Goal: Share content: Share content

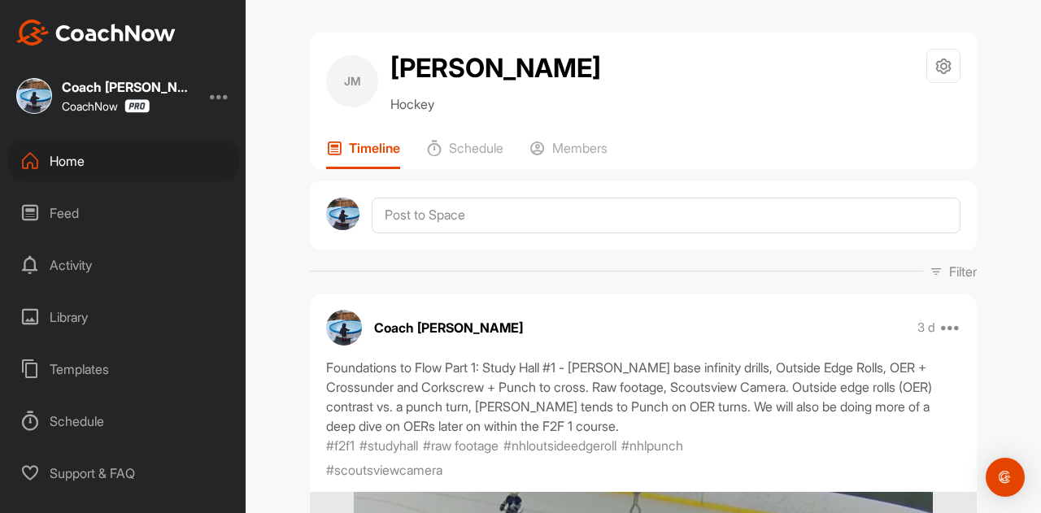
click at [87, 162] on div "Home" at bounding box center [123, 161] width 229 height 41
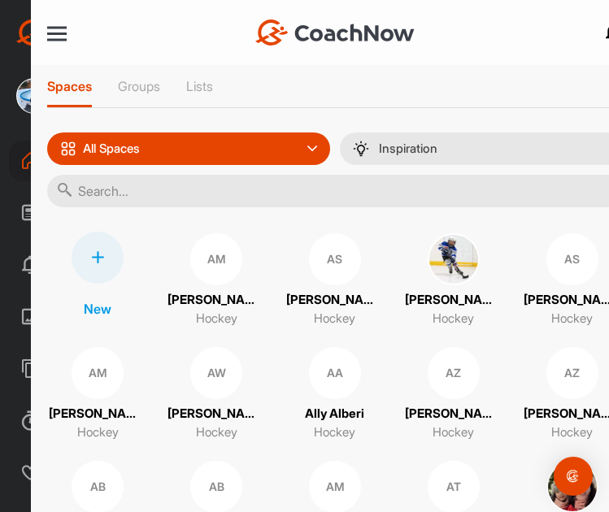
click at [90, 192] on input "text" at bounding box center [335, 191] width 577 height 33
click at [449, 257] on img at bounding box center [454, 259] width 52 height 52
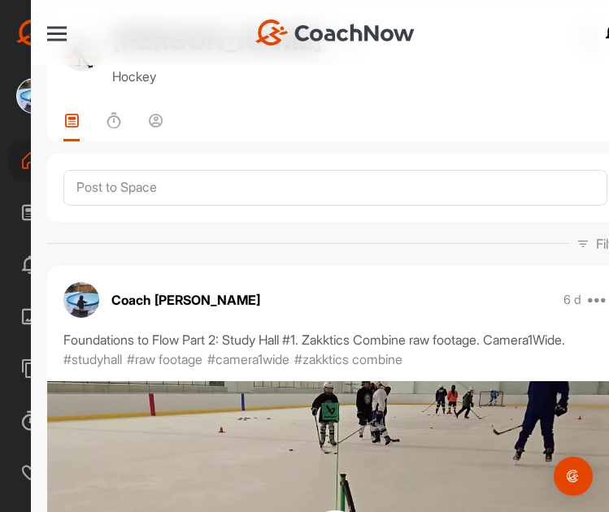
scroll to position [163, 0]
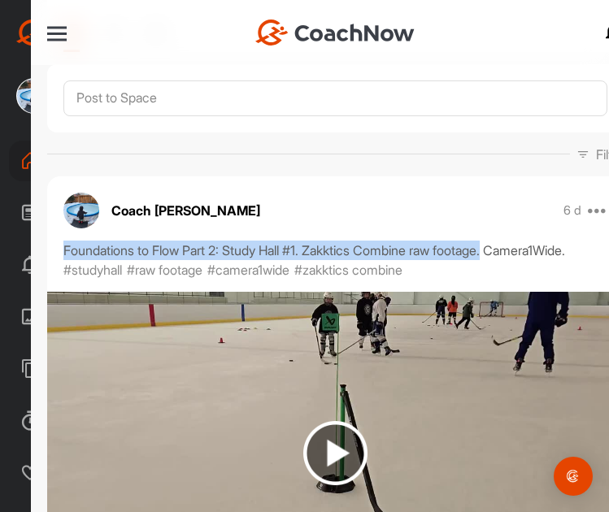
drag, startPoint x: 545, startPoint y: 246, endPoint x: 62, endPoint y: 254, distance: 483.2
click at [62, 254] on div "Foundations to Flow Part 2: Study Hall #1. Zakktics Combine raw footage. Camera…" at bounding box center [335, 260] width 577 height 39
copy div "Foundations to Flow Part 2: Study Hall #1. Zakktics Combine raw footage."
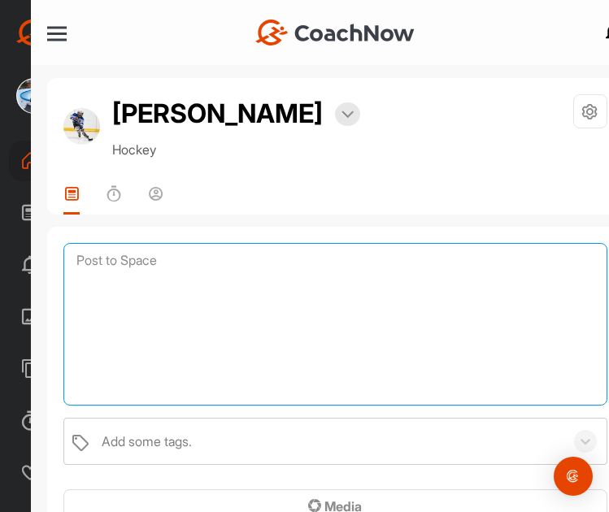
drag, startPoint x: 120, startPoint y: 259, endPoint x: 229, endPoint y: 260, distance: 109.0
click at [120, 259] on textarea at bounding box center [335, 324] width 544 height 163
paste textarea "Foundations to Flow Part 2: Study Hall #1. Zakktics Combine raw footage."
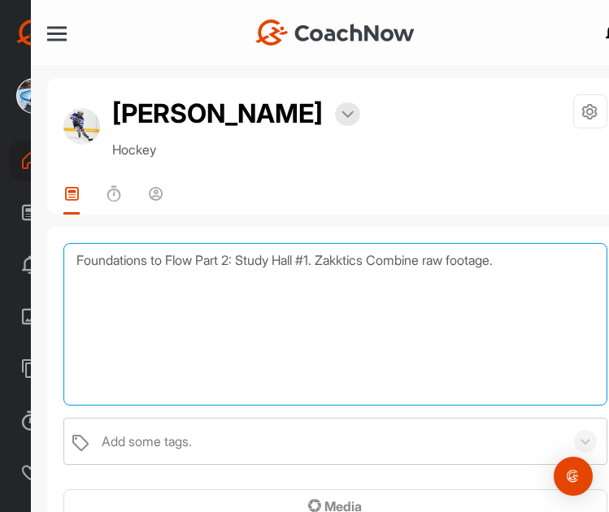
drag, startPoint x: 329, startPoint y: 260, endPoint x: 252, endPoint y: 264, distance: 77.4
click at [252, 264] on textarea "Foundations to Flow Part 2: Study Hall #1. Zakktics Combine raw footage." at bounding box center [335, 324] width 544 height 163
click at [519, 279] on textarea "Foundations to Flow Part 2: S04: The Soft-Drag, Zakktics raw footage." at bounding box center [335, 324] width 544 height 163
click at [536, 262] on textarea "Foundations to Flow Part 2: S04: The Soft-Drag, Zakktics raw footage." at bounding box center [335, 324] width 544 height 163
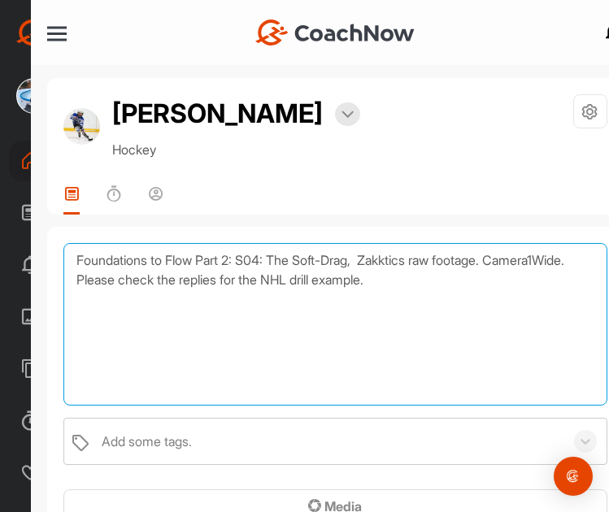
type textarea "Foundations to Flow Part 2: S04: The Soft-Drag, Zakktics raw footage. Camera1Wi…"
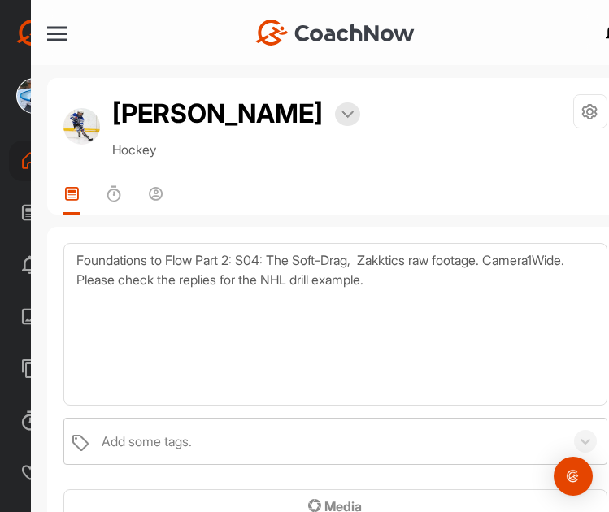
click at [165, 434] on div "Add some tags." at bounding box center [147, 442] width 90 height 20
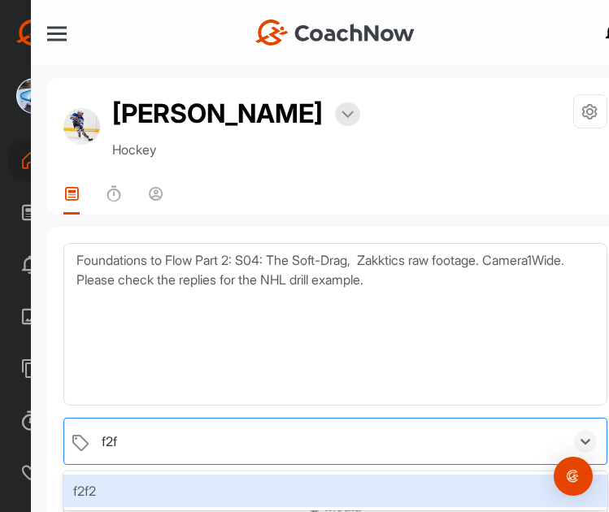
type input "f2f2"
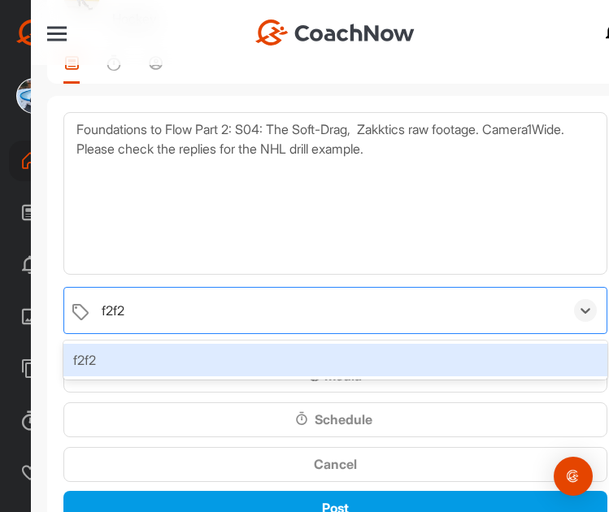
scroll to position [163, 0]
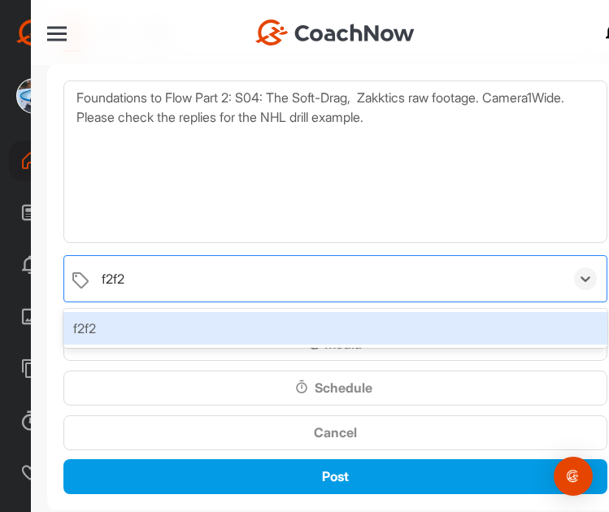
click at [178, 327] on div "f2f2" at bounding box center [335, 328] width 544 height 33
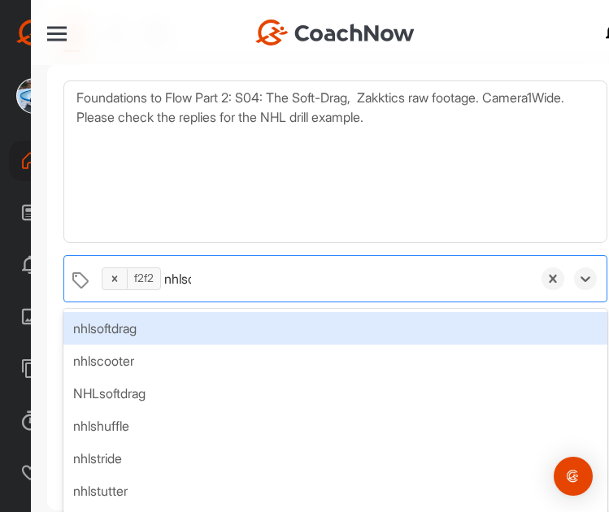
type input "nhlsof"
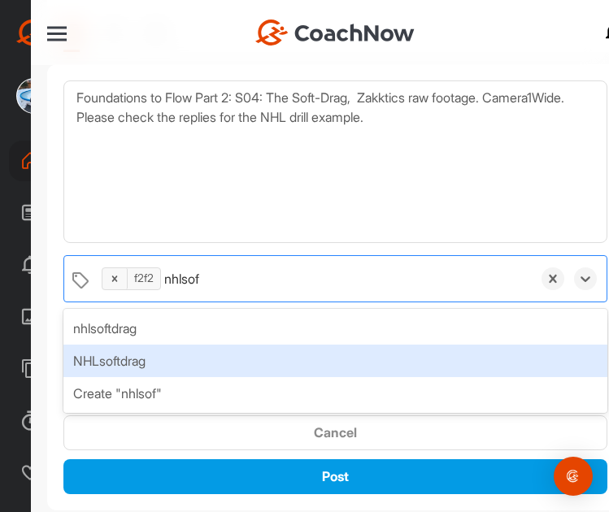
click at [137, 355] on div "NHLsoftdrag" at bounding box center [335, 361] width 544 height 33
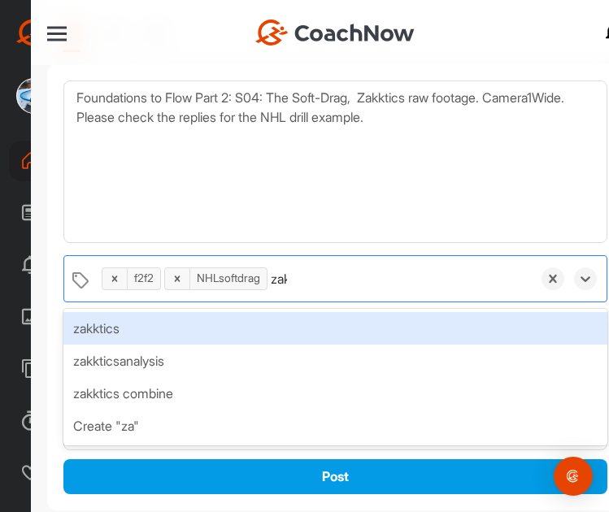
type input "zakk"
click at [280, 325] on div "zakktics" at bounding box center [335, 328] width 544 height 33
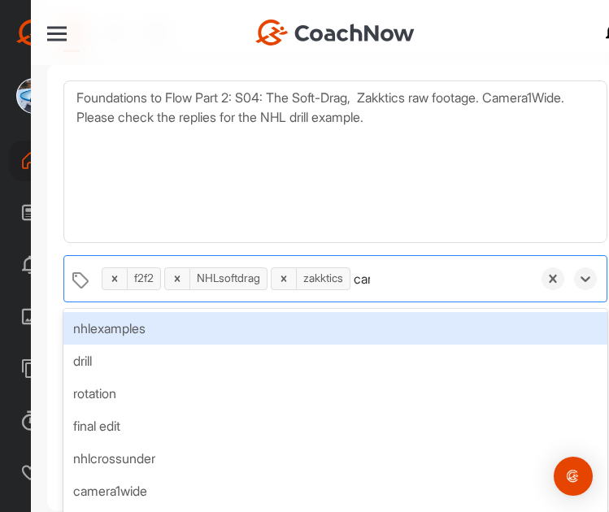
type input "camer"
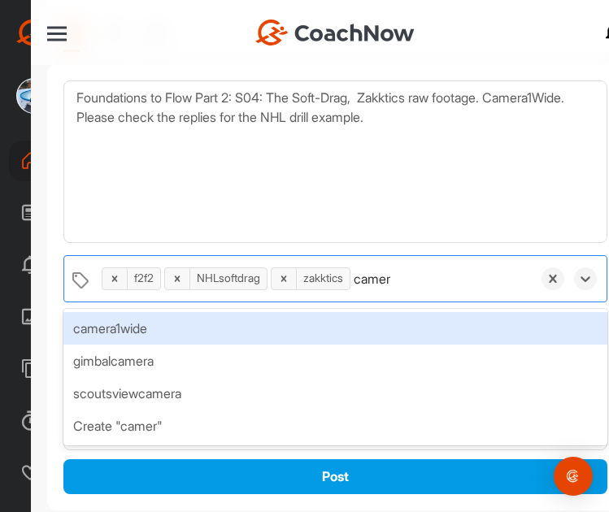
click at [280, 325] on div "camera1wide" at bounding box center [335, 328] width 544 height 33
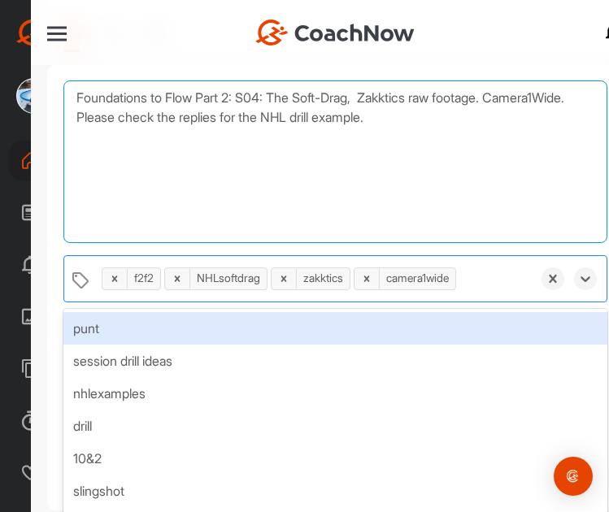
click at [282, 185] on textarea "Foundations to Flow Part 2: S04: The Soft-Drag, Zakktics raw footage. Camera1Wi…" at bounding box center [335, 162] width 544 height 163
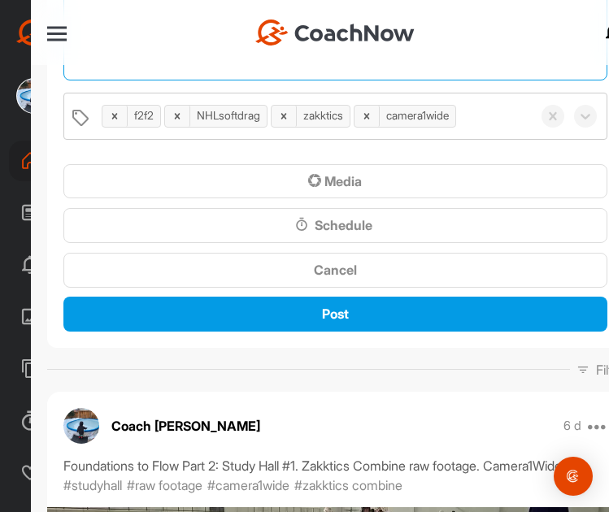
scroll to position [244, 0]
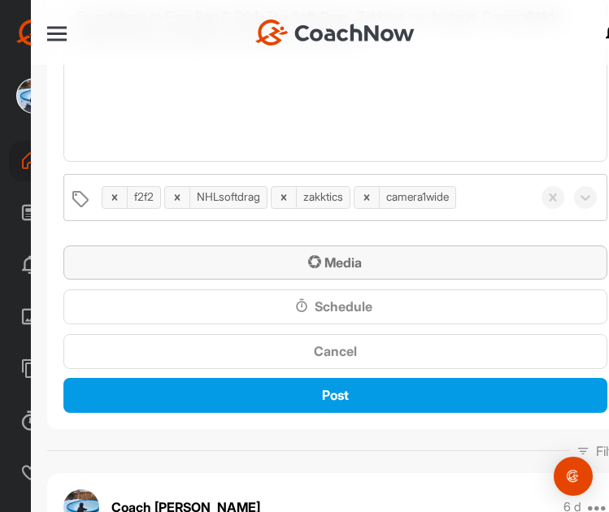
click at [326, 261] on span "Media" at bounding box center [335, 263] width 54 height 16
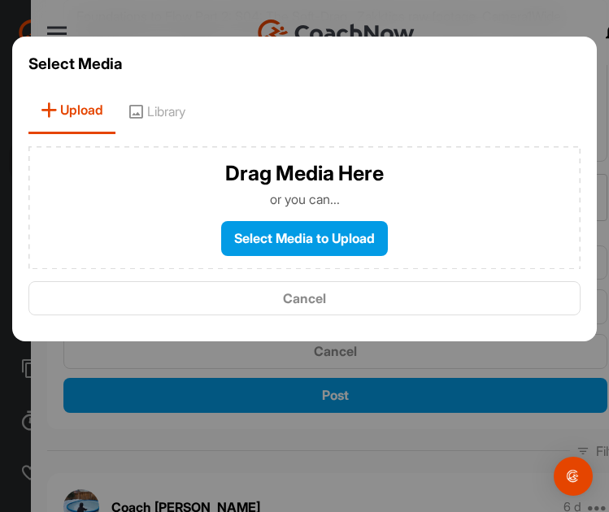
click at [346, 239] on label "Select Media to Upload" at bounding box center [304, 238] width 167 height 35
click at [0, 0] on input "Select Media to Upload" at bounding box center [0, 0] width 0 height 0
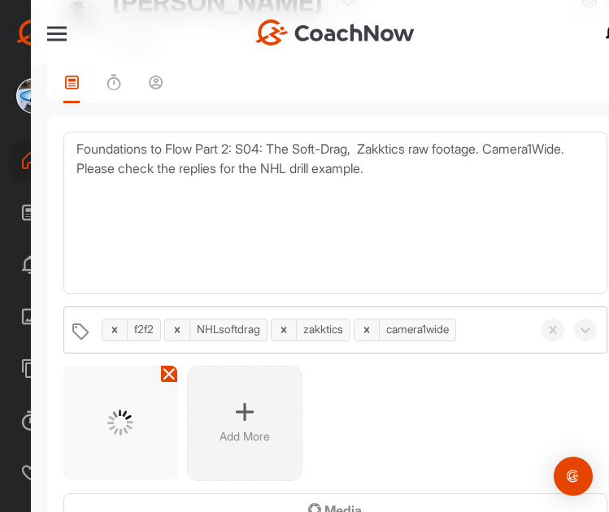
scroll to position [163, 0]
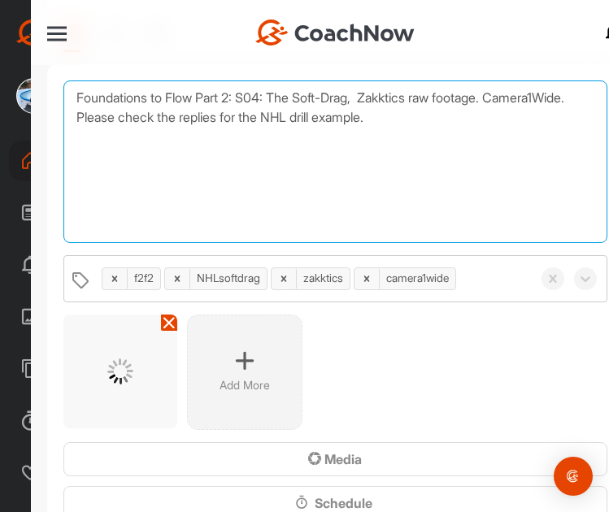
drag, startPoint x: 316, startPoint y: 8, endPoint x: 495, endPoint y: 167, distance: 239.1
click at [495, 180] on textarea "Foundations to Flow Part 2: S04: The Soft-Drag, Zakktics raw footage. Camera1Wi…" at bounding box center [335, 162] width 544 height 163
drag, startPoint x: 499, startPoint y: 128, endPoint x: -1, endPoint y: 74, distance: 503.1
click at [0, 74] on html "Coach [PERSON_NAME] CoachNow Home Feed Activity Library Templates Schedule Supp…" at bounding box center [304, 256] width 609 height 512
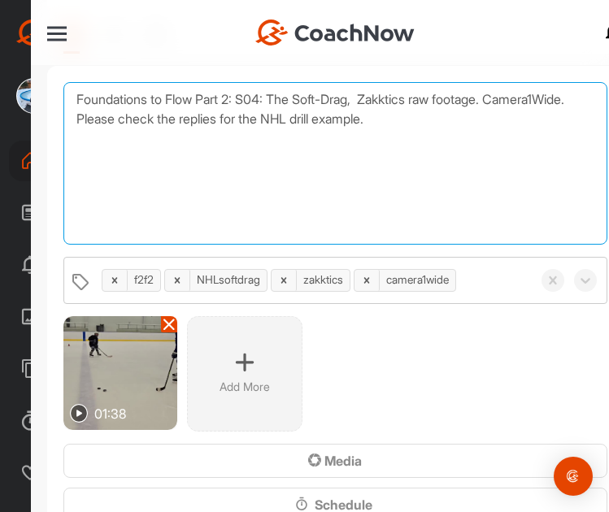
scroll to position [325, 0]
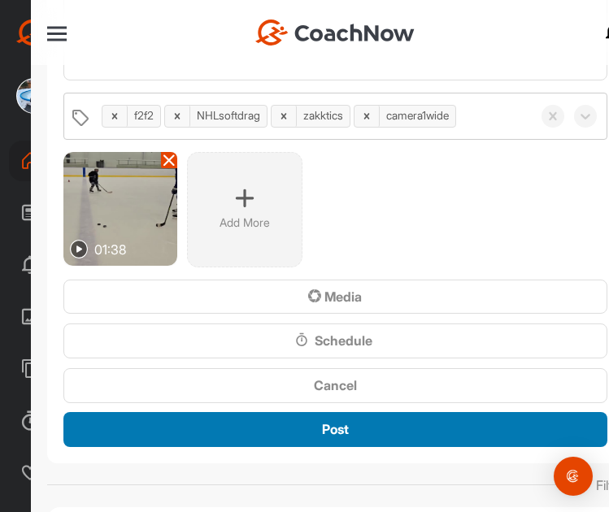
click at [338, 433] on span "Post" at bounding box center [335, 429] width 27 height 16
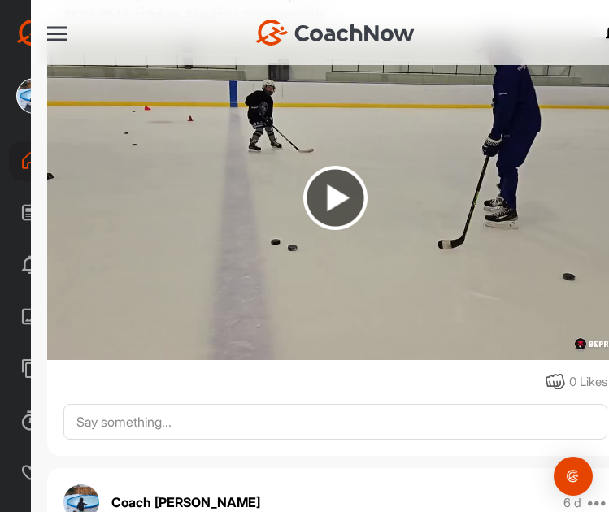
scroll to position [488, 0]
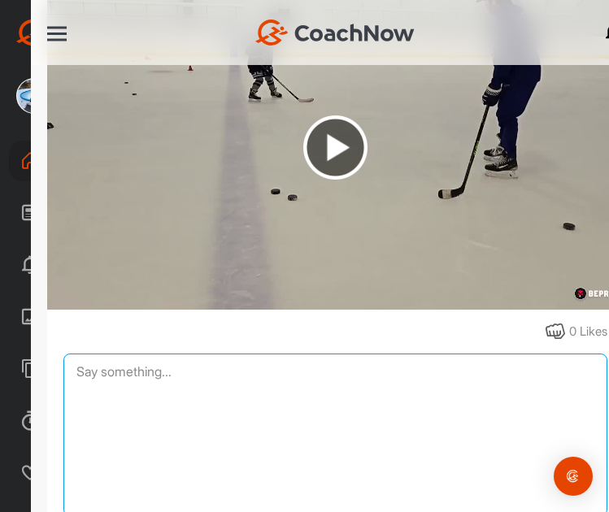
click at [164, 366] on textarea at bounding box center [335, 435] width 544 height 163
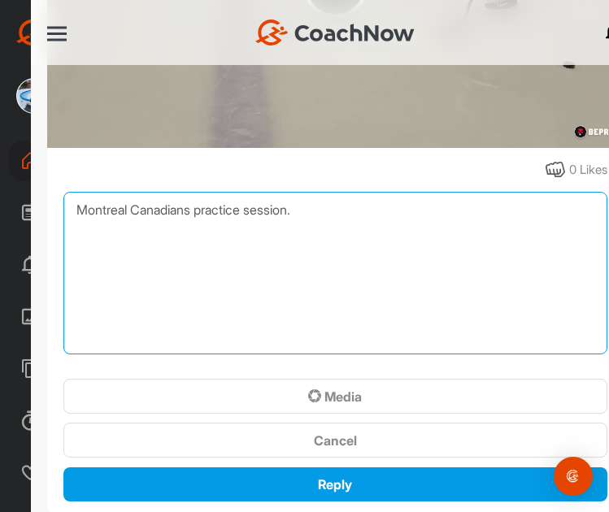
scroll to position [651, 0]
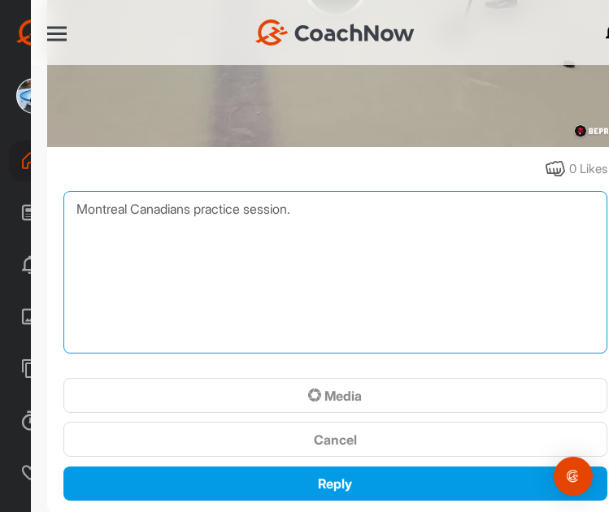
type textarea "Montreal Canadians practice session."
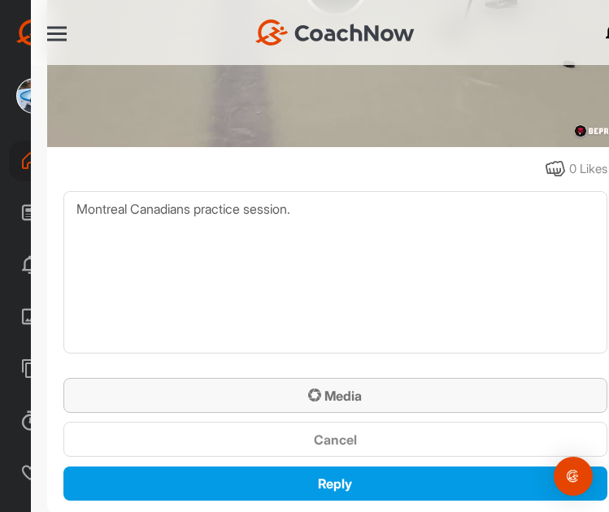
click at [358, 388] on div "Media" at bounding box center [335, 396] width 518 height 20
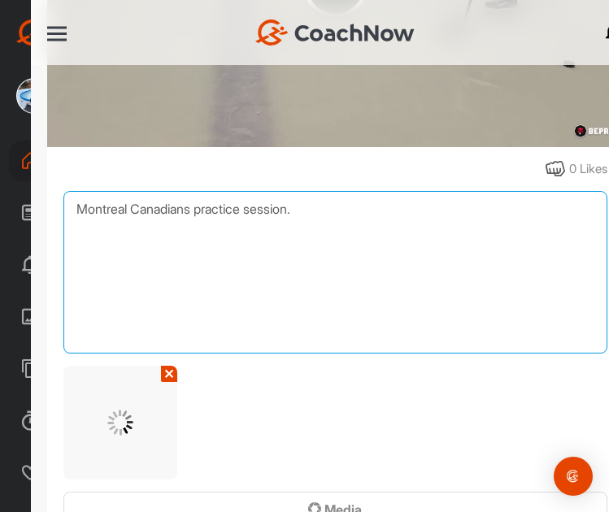
click at [318, 203] on textarea "Montreal Canadians practice session." at bounding box center [335, 272] width 544 height 163
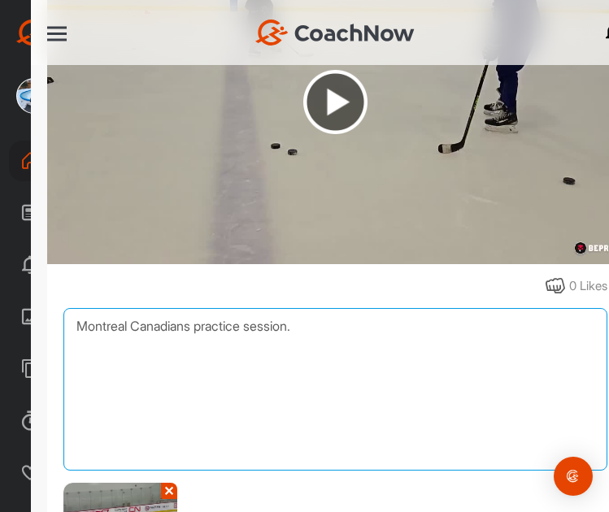
scroll to position [732, 0]
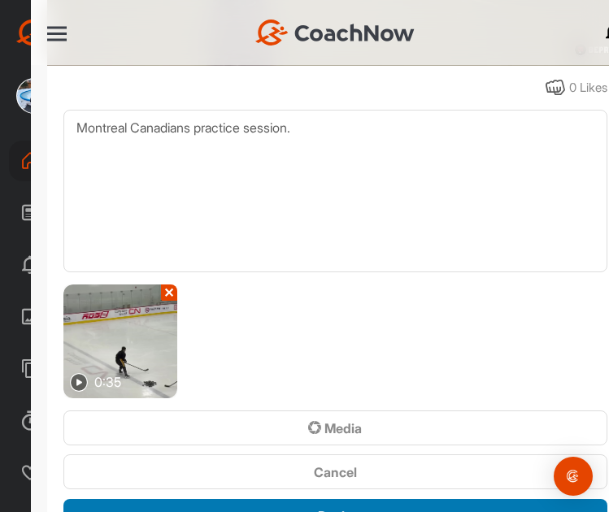
click at [318, 508] on span "Reply" at bounding box center [335, 516] width 34 height 16
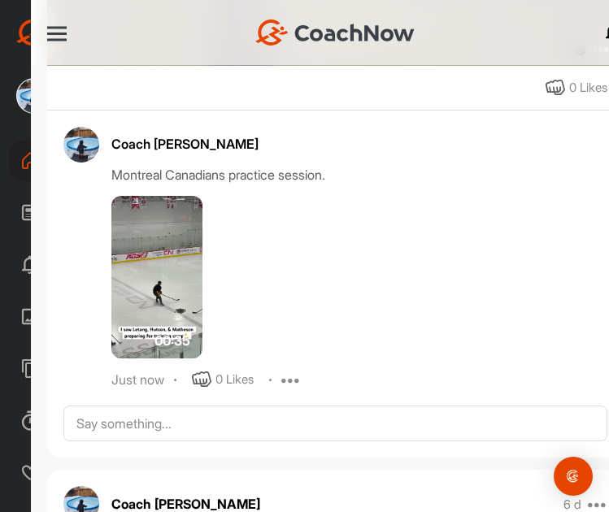
click at [293, 370] on icon at bounding box center [291, 380] width 20 height 20
click at [297, 432] on p "Edit" at bounding box center [289, 434] width 22 height 17
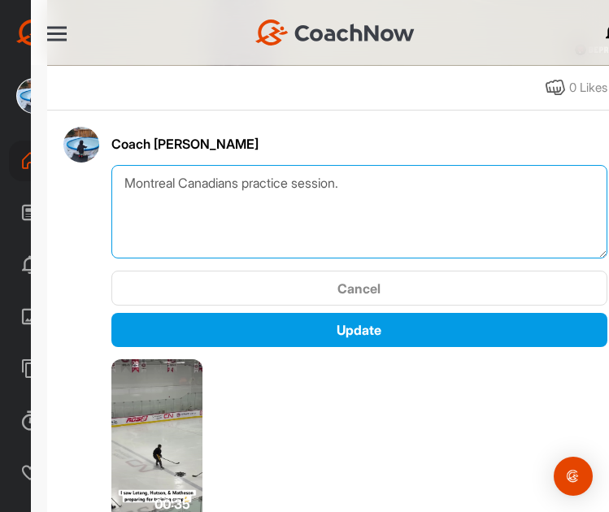
drag, startPoint x: 246, startPoint y: 175, endPoint x: 311, endPoint y: 169, distance: 64.5
click at [246, 174] on textarea "Montreal Canadians practice session." at bounding box center [359, 212] width 496 height 94
type textarea "Montreal Canadians defensive drill session."
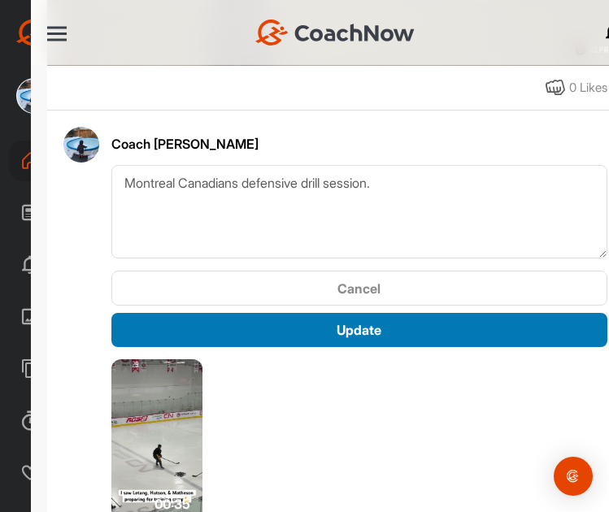
drag, startPoint x: 344, startPoint y: 324, endPoint x: 350, endPoint y: 317, distance: 8.6
click at [345, 324] on span "Update" at bounding box center [359, 330] width 45 height 16
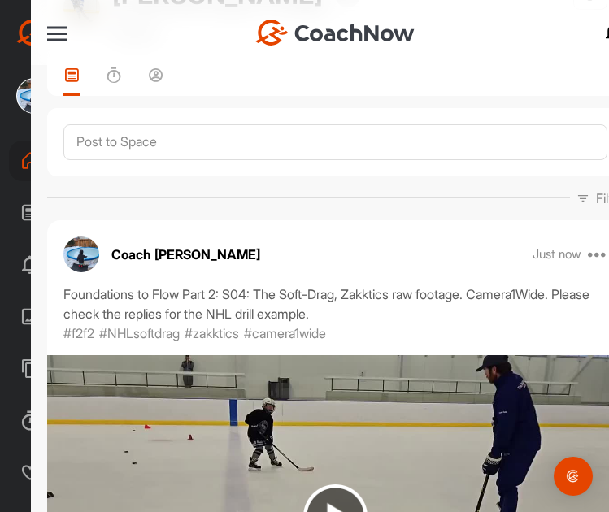
scroll to position [0, 0]
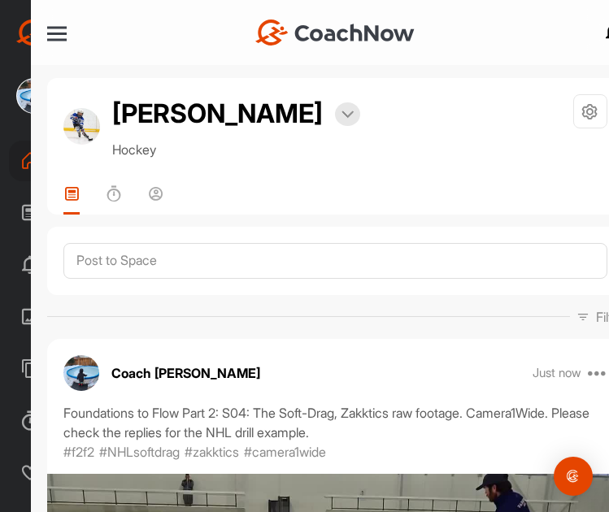
click at [54, 33] on div at bounding box center [57, 34] width 20 height 2
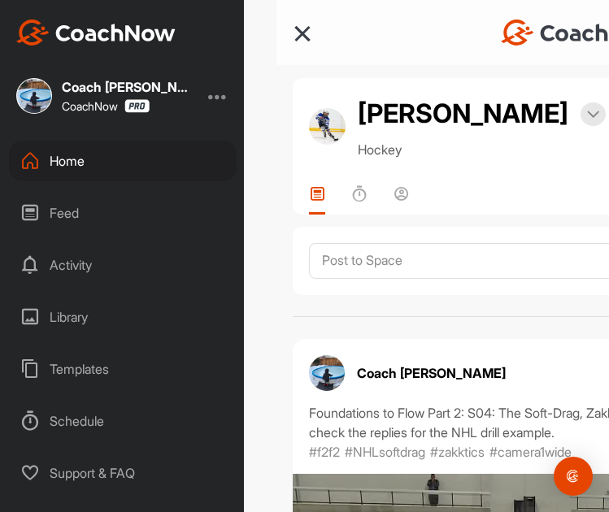
click at [96, 166] on div "Home" at bounding box center [123, 161] width 228 height 41
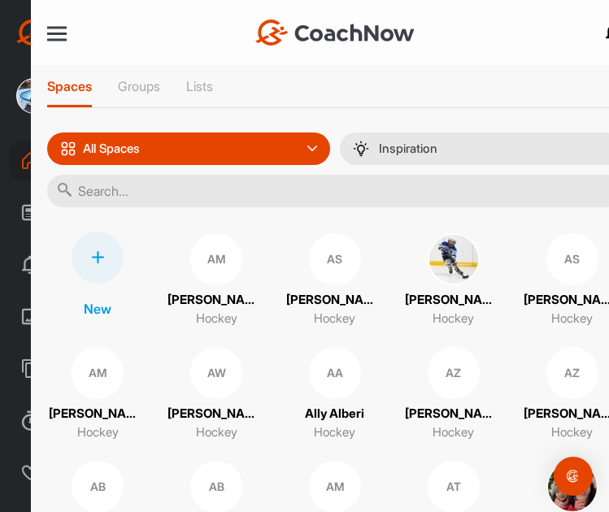
click at [269, 201] on input "text" at bounding box center [335, 191] width 577 height 33
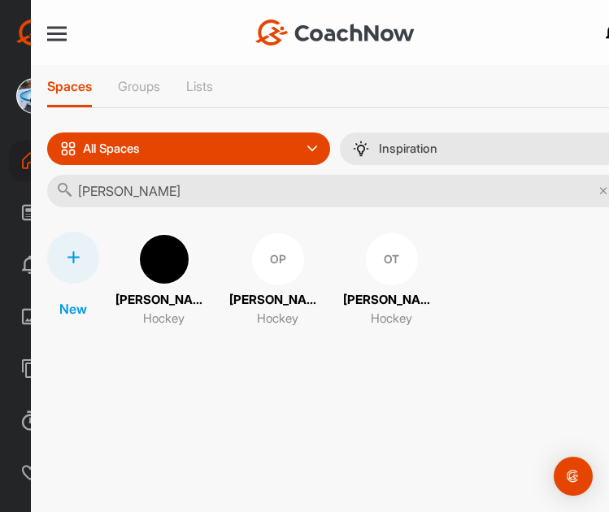
type input "[PERSON_NAME]"
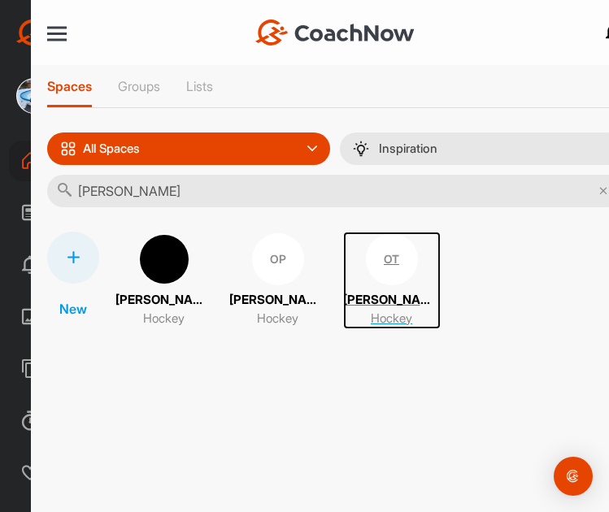
click at [366, 259] on div "OT" at bounding box center [392, 259] width 52 height 52
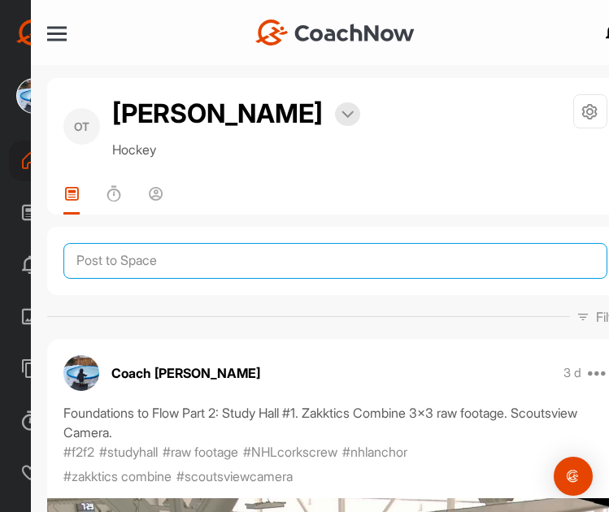
click at [216, 271] on textarea at bounding box center [335, 261] width 544 height 36
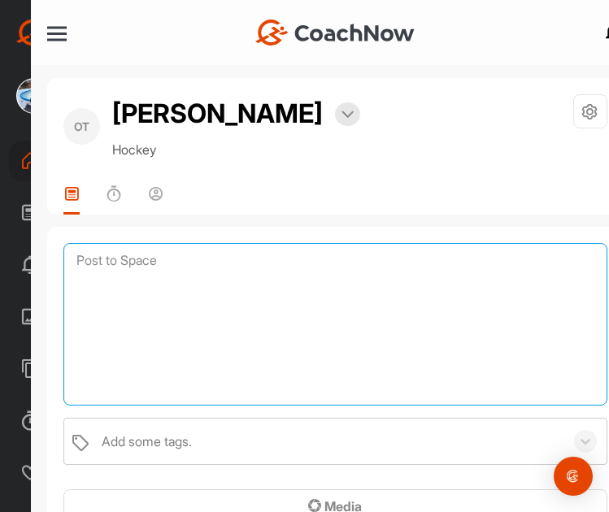
paste textarea "Foundations to Flow Part 2: S04: The Soft-Drag, Zakktics raw footage. Camera1Wi…"
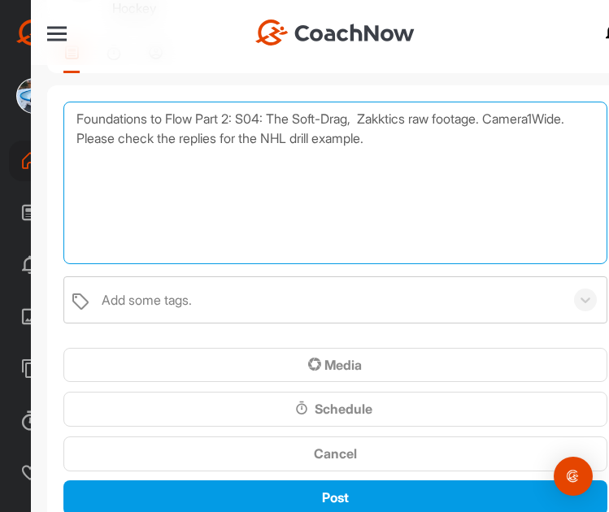
scroll to position [81, 0]
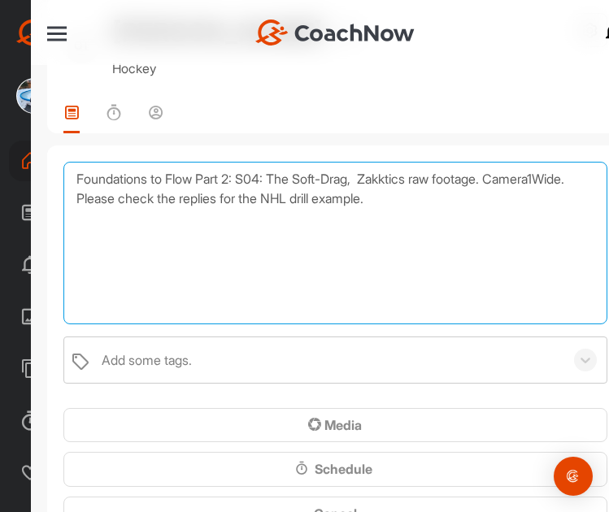
type textarea "Foundations to Flow Part 2: S04: The Soft-Drag, Zakktics raw footage. Camera1Wi…"
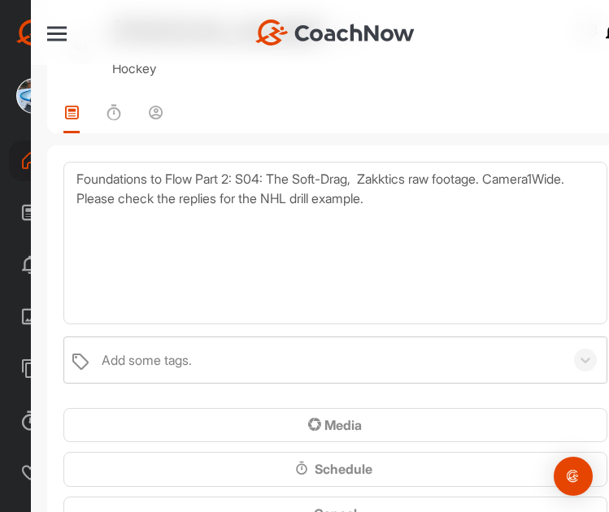
click at [152, 356] on div "Add some tags." at bounding box center [147, 361] width 90 height 20
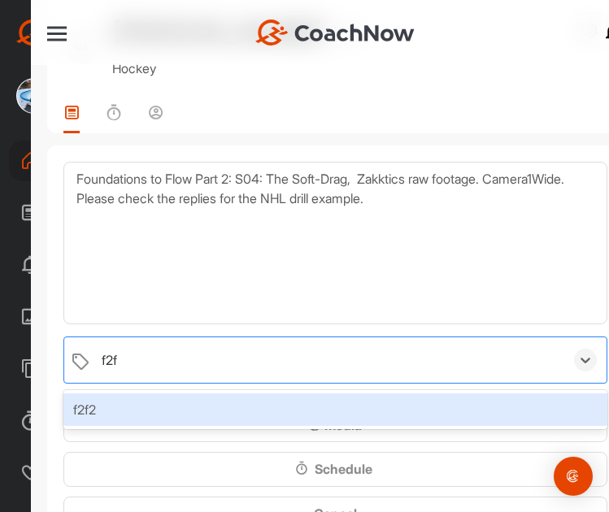
type input "f2f2"
click at [94, 406] on div "f2f2" at bounding box center [335, 410] width 544 height 33
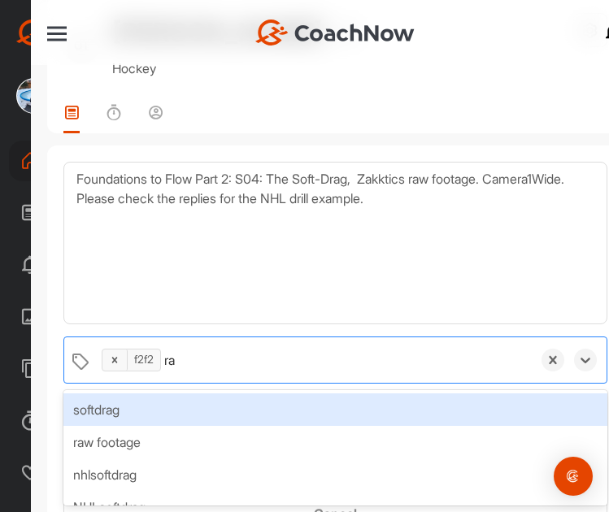
type input "raw"
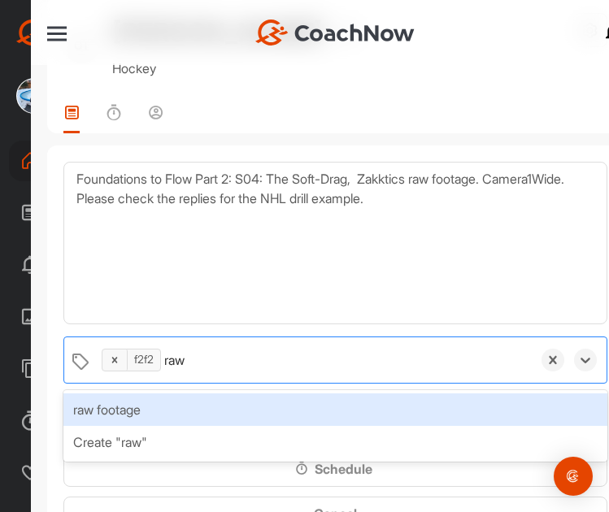
click at [133, 404] on div "raw footage" at bounding box center [335, 410] width 544 height 33
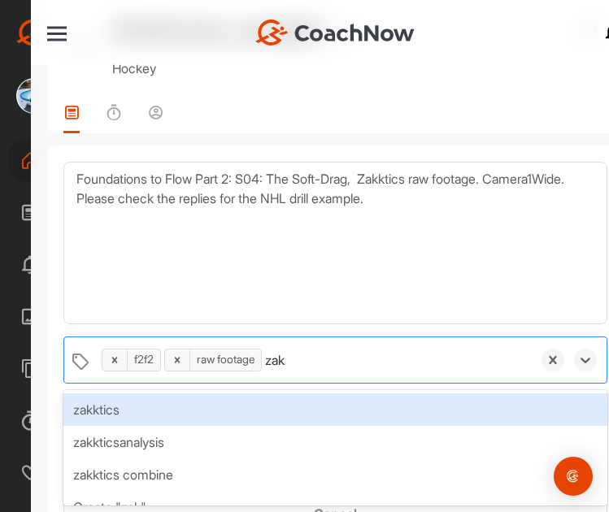
type input "zakk"
drag, startPoint x: 135, startPoint y: 404, endPoint x: 150, endPoint y: 412, distance: 17.5
click at [150, 412] on div "zakktics" at bounding box center [335, 410] width 544 height 33
type input "camera"
click at [165, 419] on div "camera1wide" at bounding box center [335, 410] width 544 height 33
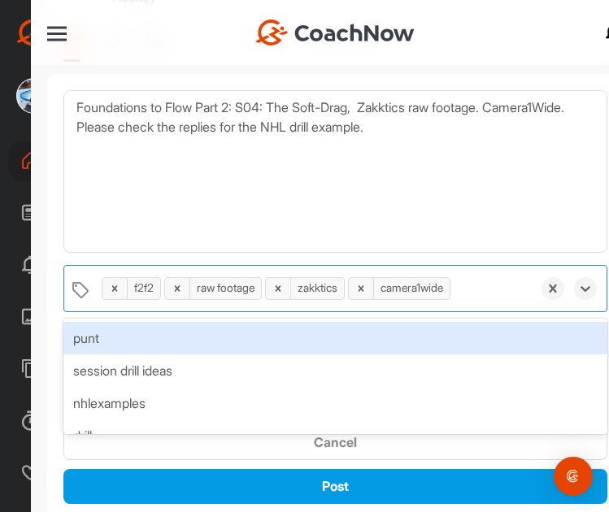
scroll to position [244, 0]
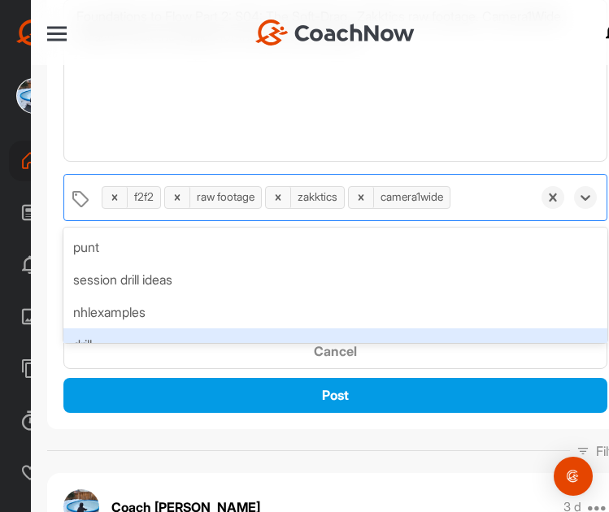
click at [59, 449] on div "Filter Media Type Images Videos Notes Audio Documents Author CW [PERSON_NAME] […" at bounding box center [335, 452] width 577 height 20
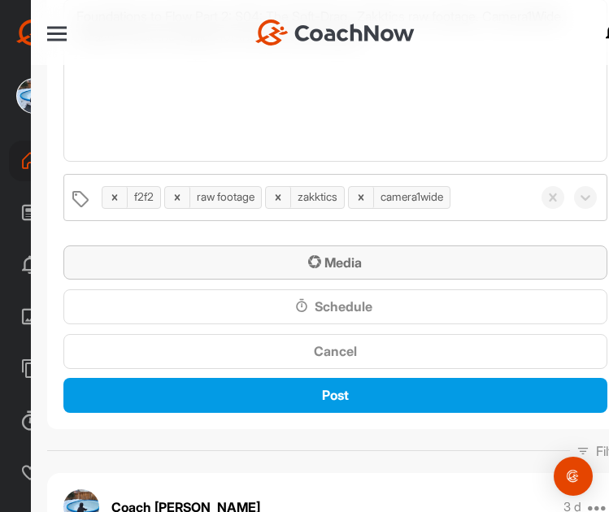
click at [323, 259] on span "Media" at bounding box center [335, 263] width 54 height 16
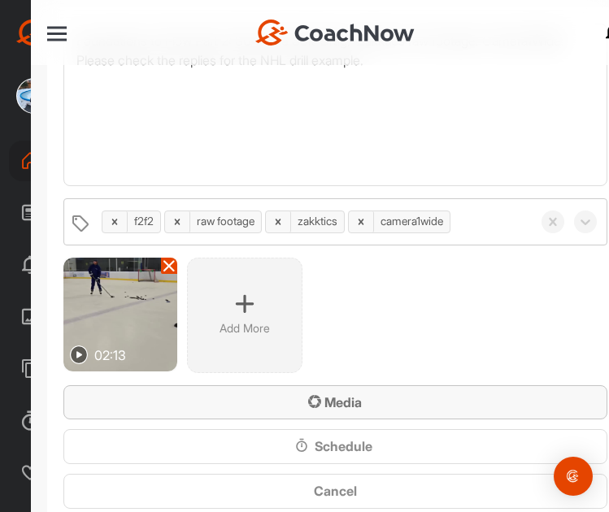
scroll to position [407, 0]
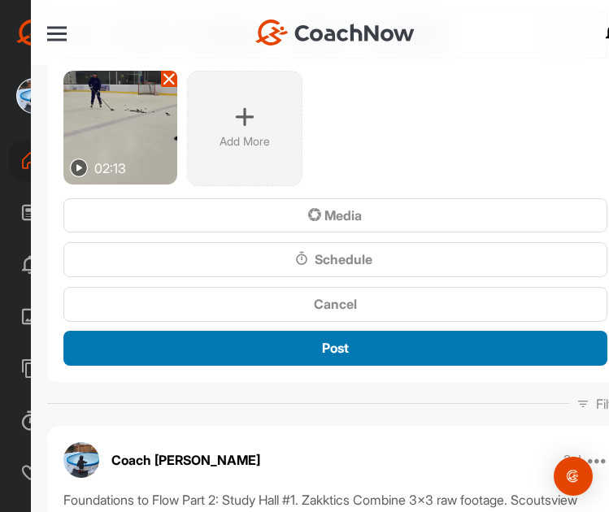
click at [313, 349] on div "Post" at bounding box center [335, 348] width 518 height 20
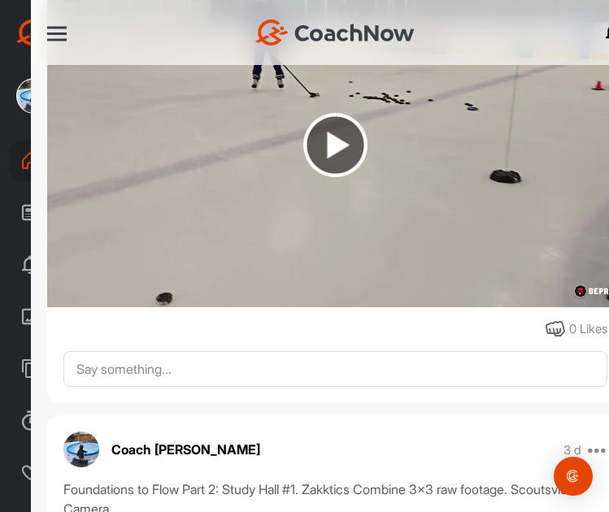
scroll to position [569, 0]
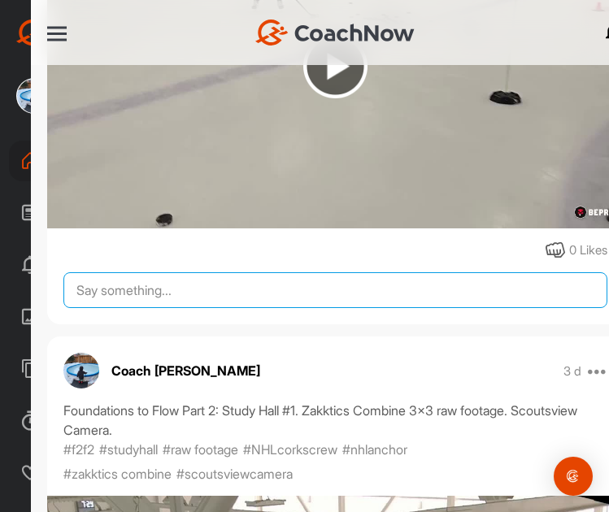
click at [158, 277] on textarea at bounding box center [335, 290] width 544 height 36
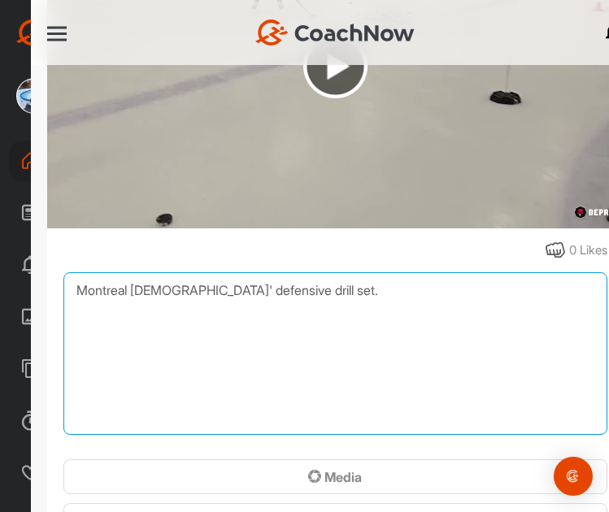
type textarea "Montreal [DEMOGRAPHIC_DATA]' defensive drill set."
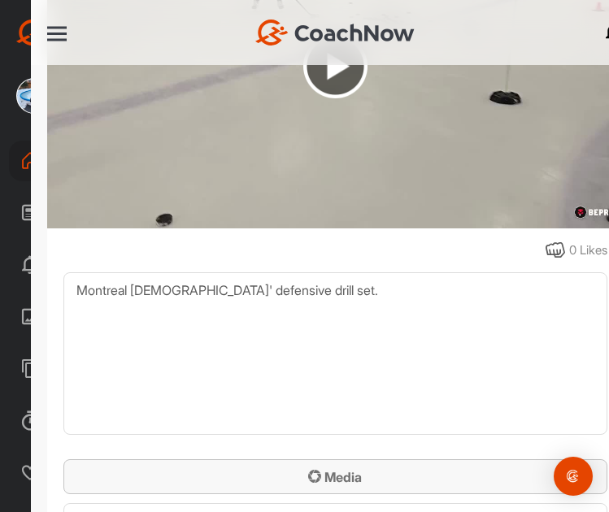
click at [325, 471] on span "Media" at bounding box center [335, 477] width 54 height 16
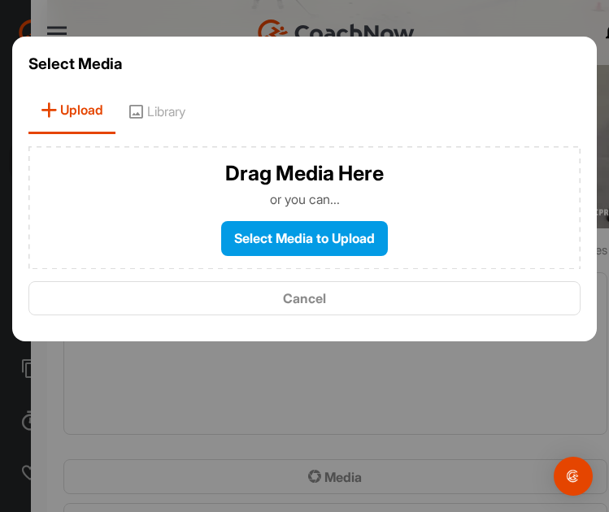
click at [305, 233] on label "Select Media to Upload" at bounding box center [304, 238] width 167 height 35
click at [0, 0] on input "Select Media to Upload" at bounding box center [0, 0] width 0 height 0
click at [172, 107] on span "Library" at bounding box center [156, 111] width 82 height 46
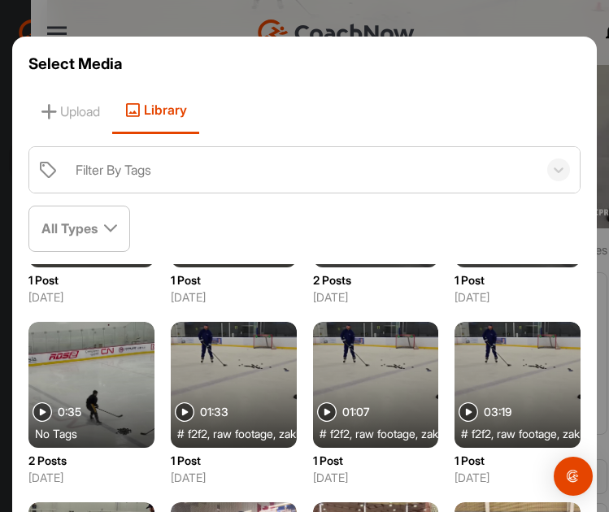
scroll to position [163, 0]
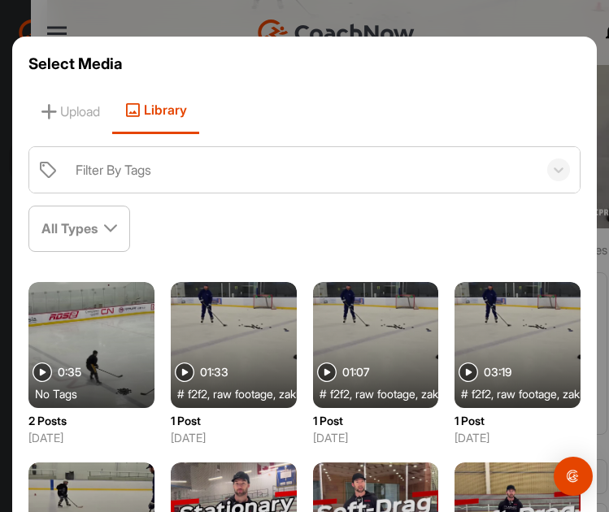
click at [155, 320] on div at bounding box center [91, 345] width 126 height 126
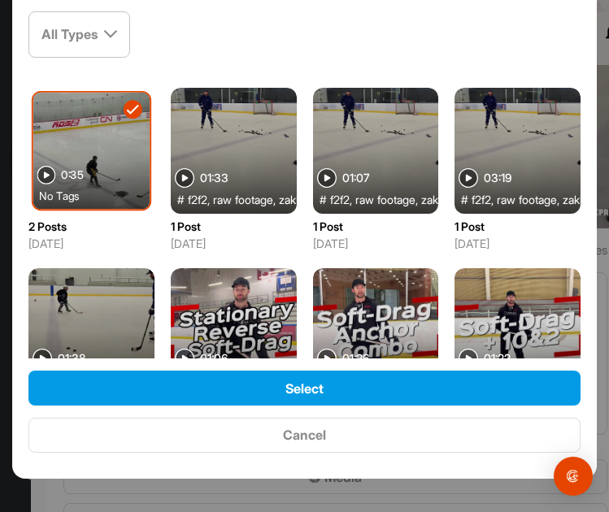
scroll to position [198, 0]
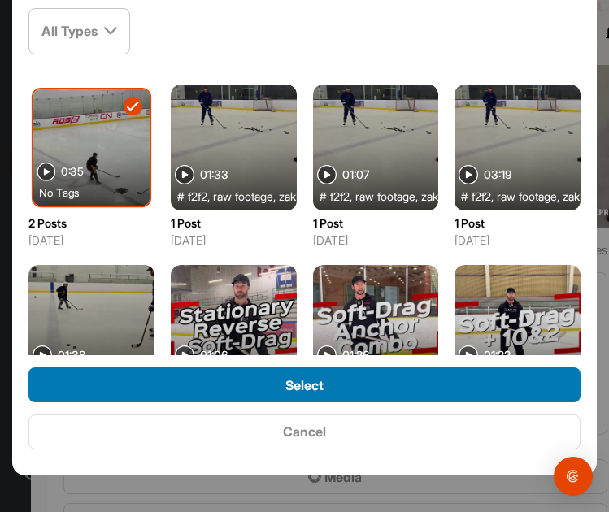
click at [329, 393] on div "Select" at bounding box center [304, 386] width 526 height 20
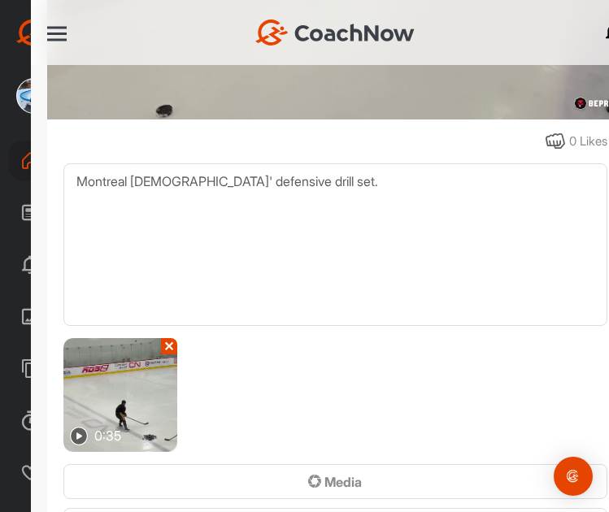
scroll to position [813, 0]
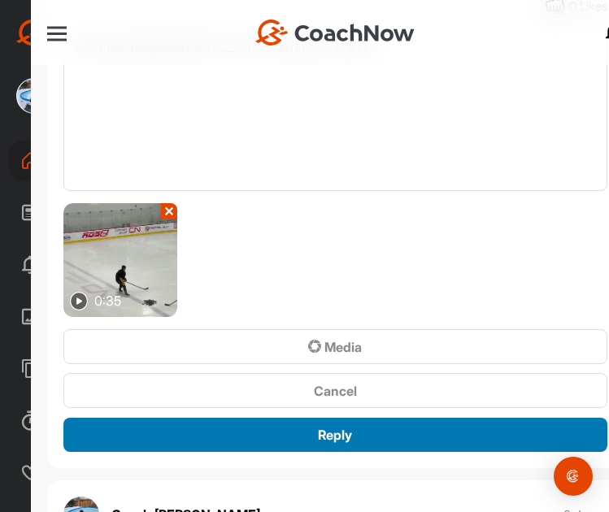
click at [318, 427] on span "Reply" at bounding box center [335, 435] width 34 height 16
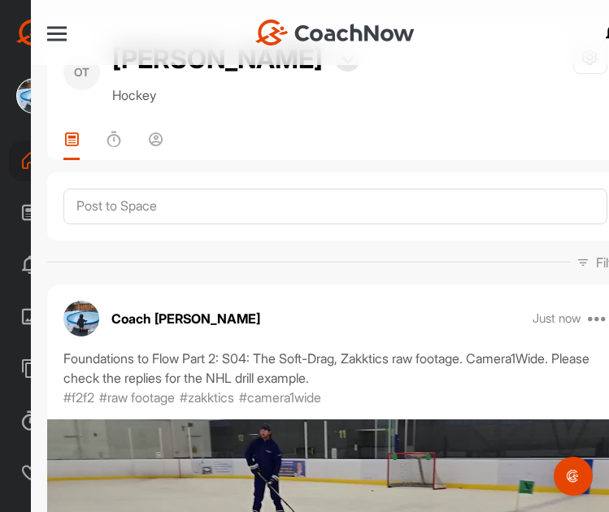
scroll to position [0, 0]
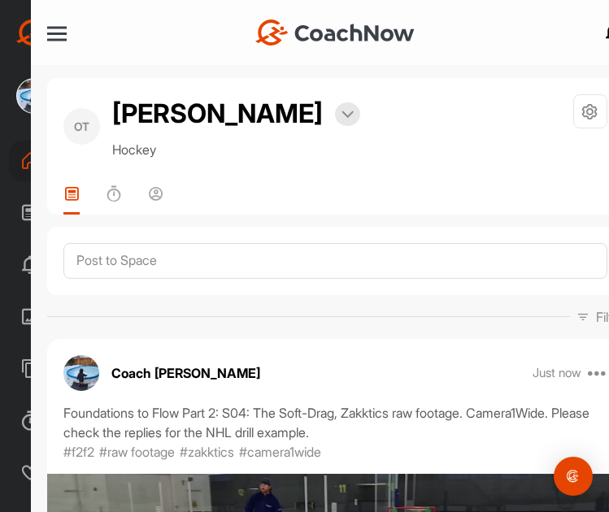
click at [59, 24] on div at bounding box center [57, 33] width 20 height 20
click at [50, 37] on div at bounding box center [57, 34] width 20 height 12
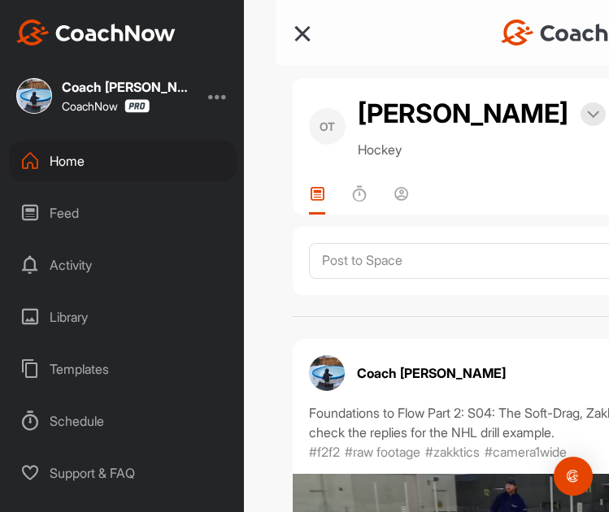
click at [104, 170] on div "Home" at bounding box center [123, 161] width 228 height 41
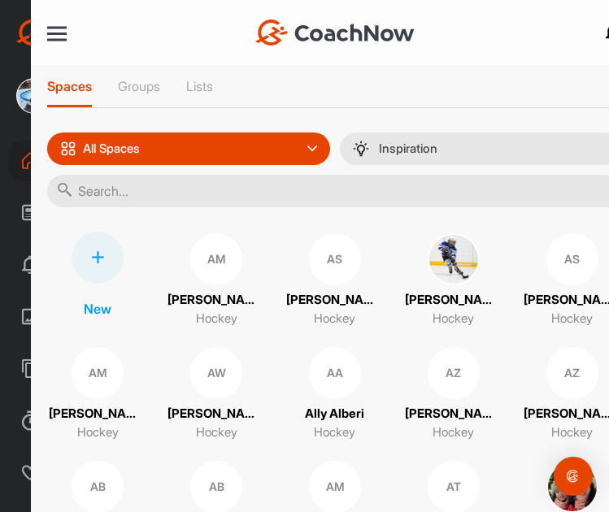
click at [198, 191] on input "text" at bounding box center [335, 191] width 577 height 33
type input "ranoop"
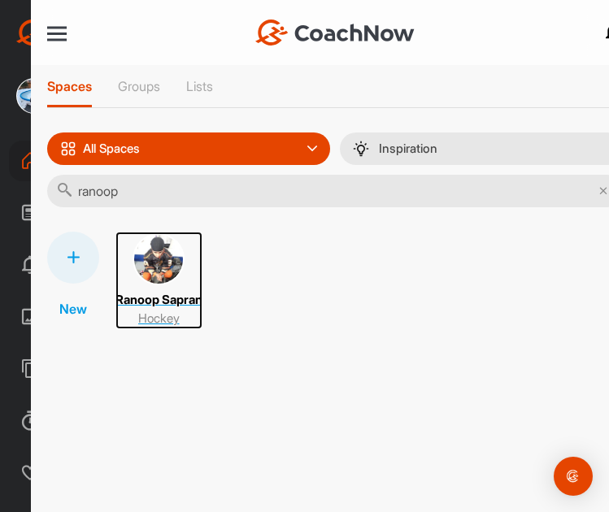
click at [165, 252] on img at bounding box center [159, 259] width 52 height 52
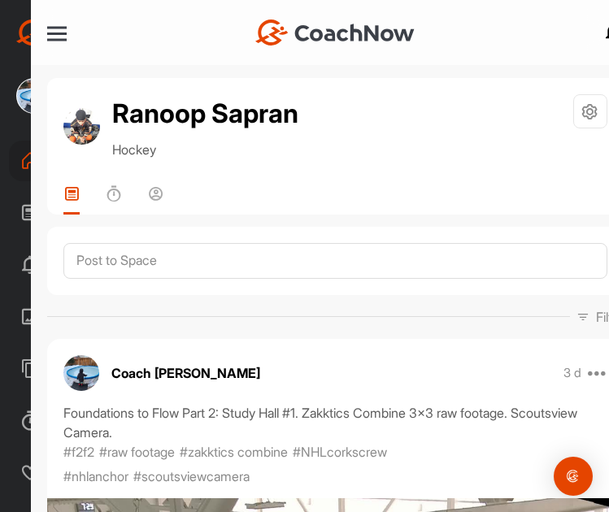
click at [58, 35] on div at bounding box center [57, 34] width 20 height 2
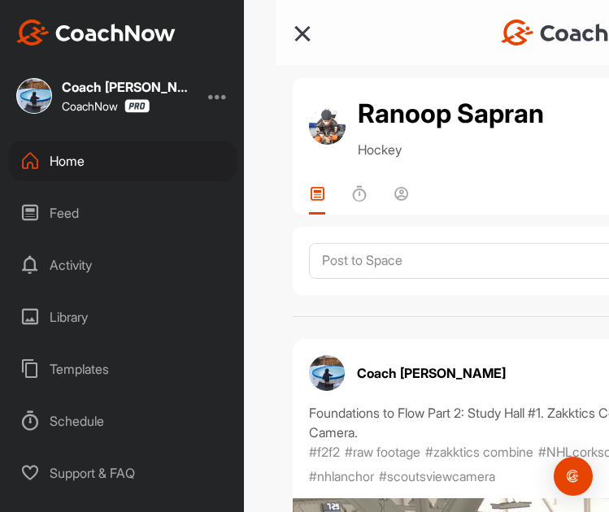
click at [72, 161] on div "Home" at bounding box center [123, 161] width 228 height 41
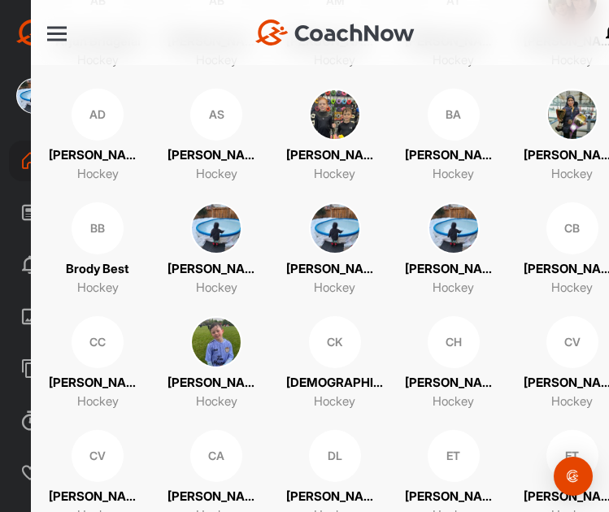
scroll to position [488, 0]
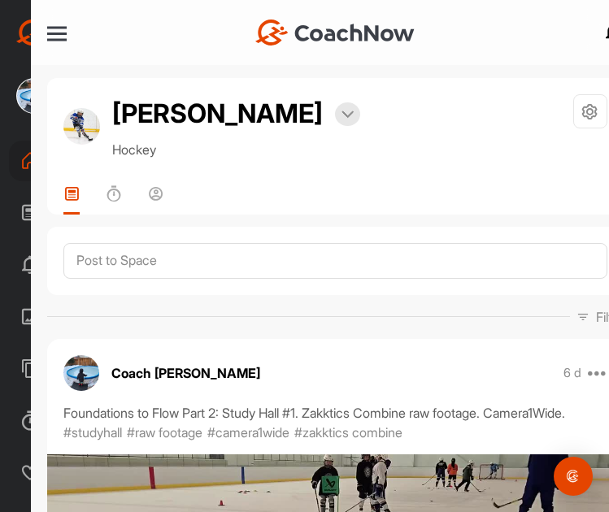
click at [57, 33] on div at bounding box center [57, 34] width 20 height 2
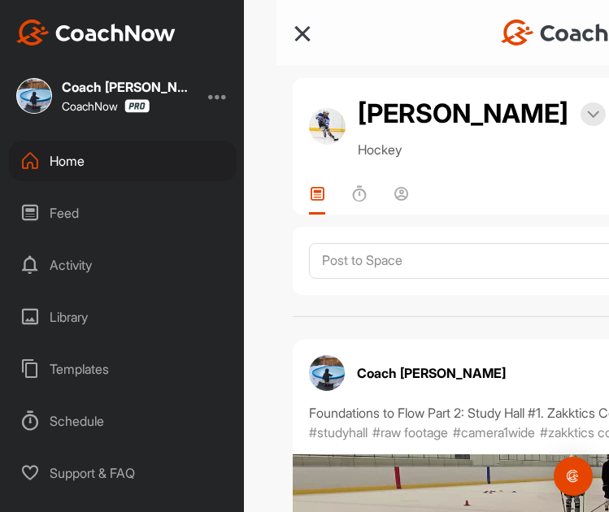
click at [84, 159] on div "Home" at bounding box center [123, 161] width 228 height 41
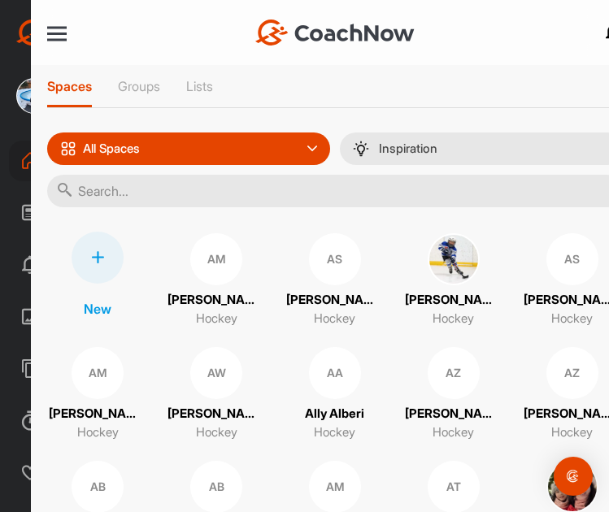
click at [222, 187] on input "text" at bounding box center [335, 191] width 577 height 33
click at [312, 188] on input "text" at bounding box center [335, 191] width 577 height 33
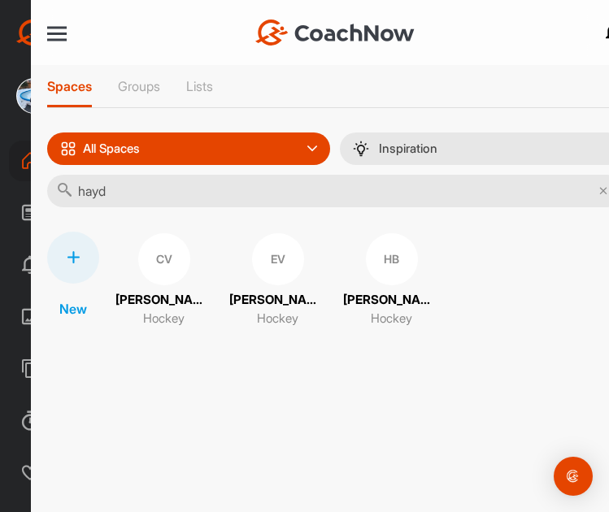
type input "haydan"
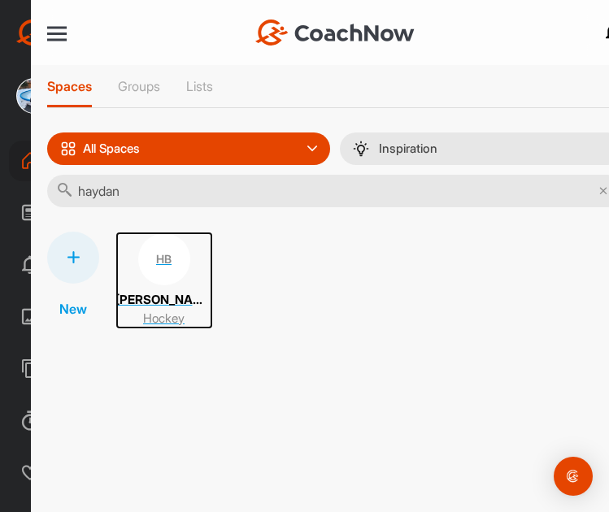
click at [165, 261] on div "HB" at bounding box center [164, 259] width 52 height 52
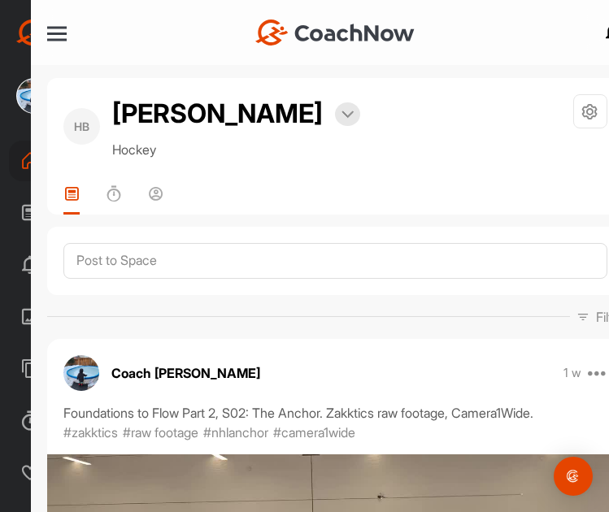
click at [194, 237] on div at bounding box center [335, 261] width 577 height 68
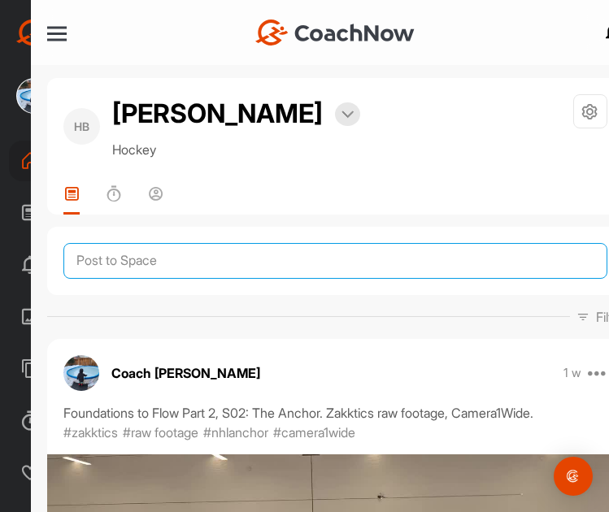
click at [177, 257] on textarea at bounding box center [335, 261] width 544 height 36
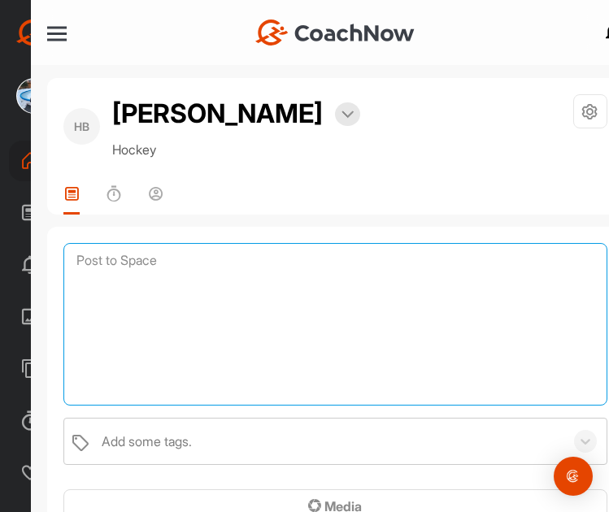
paste textarea "Foundations to Flow Part 2: S04: The Soft-Drag, Zakktics raw footage. Camera1Wi…"
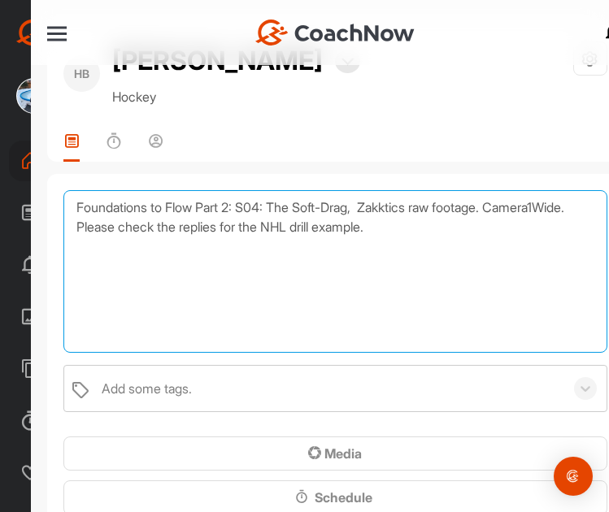
scroll to position [163, 0]
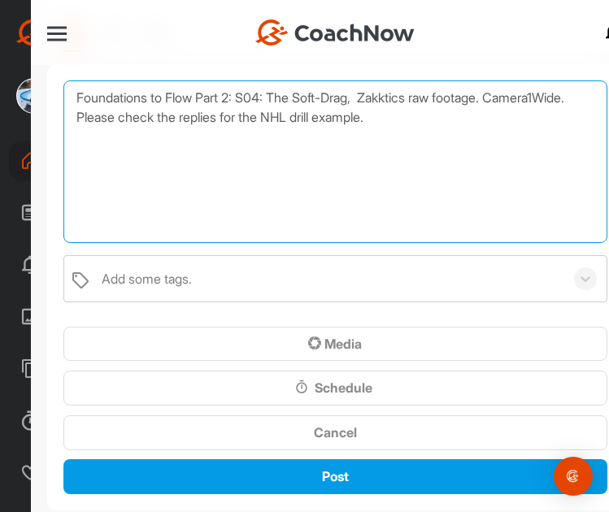
type textarea "Foundations to Flow Part 2: S04: The Soft-Drag, Zakktics raw footage. Camera1Wi…"
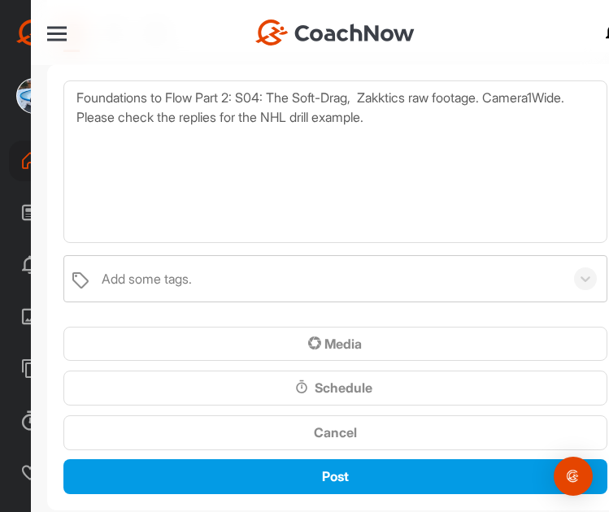
click at [229, 286] on div "Add some tags." at bounding box center [329, 279] width 471 height 46
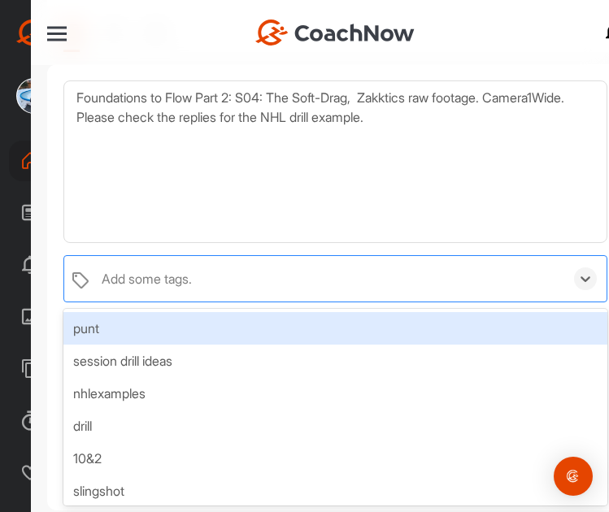
type input "s"
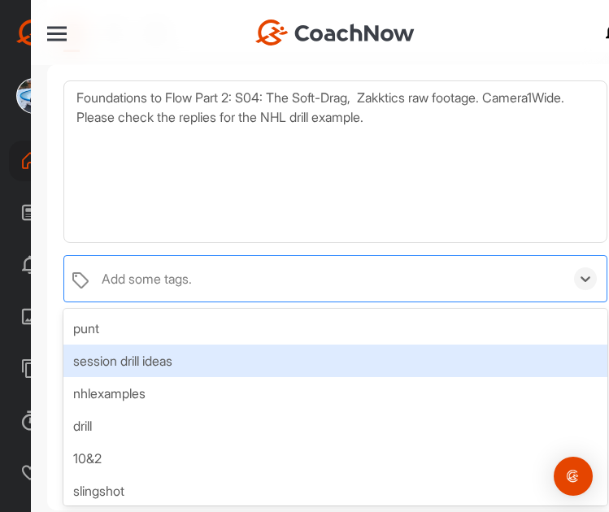
type input "n"
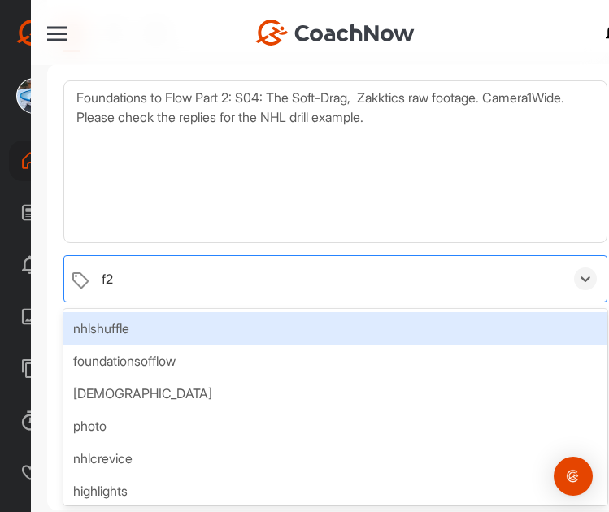
type input "f2f"
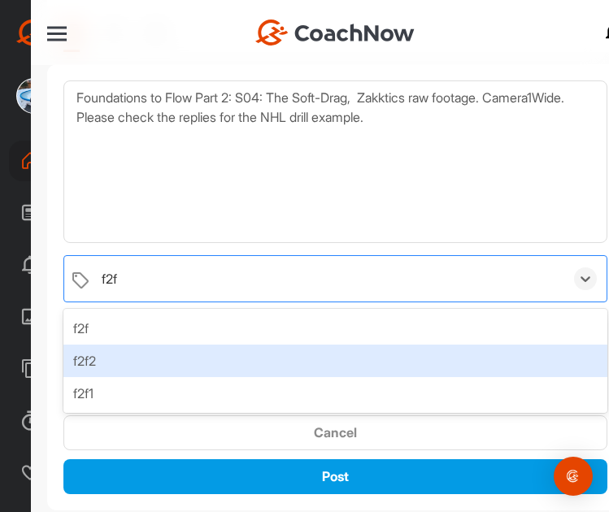
click at [151, 352] on div "f2f2" at bounding box center [335, 361] width 544 height 33
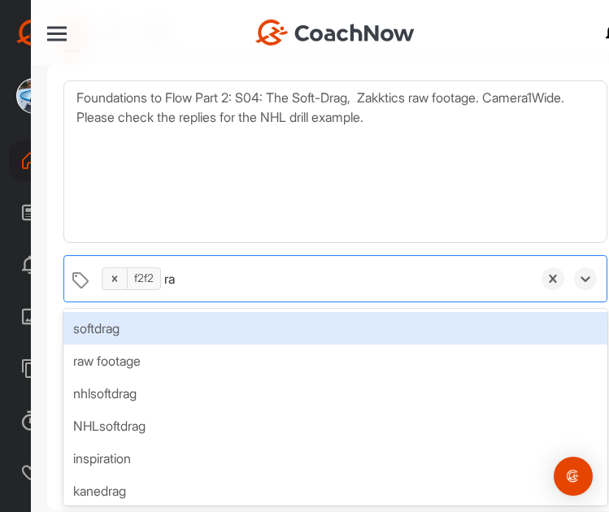
type input "raw"
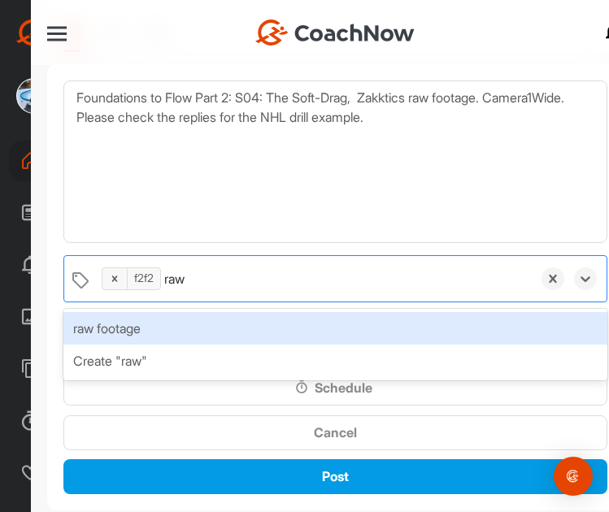
click at [123, 333] on div "raw footage" at bounding box center [335, 328] width 544 height 33
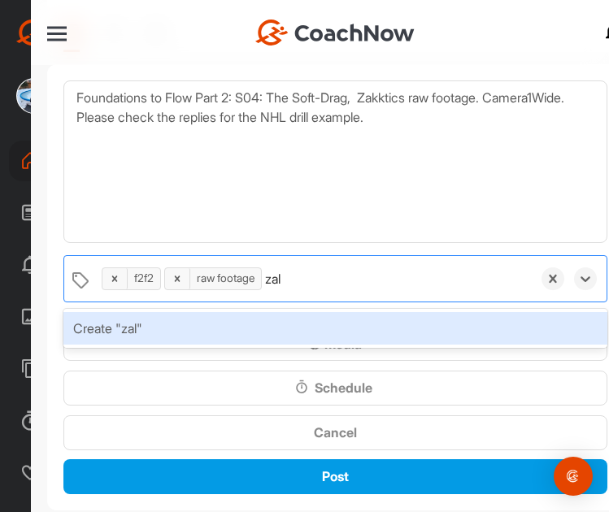
type input "za"
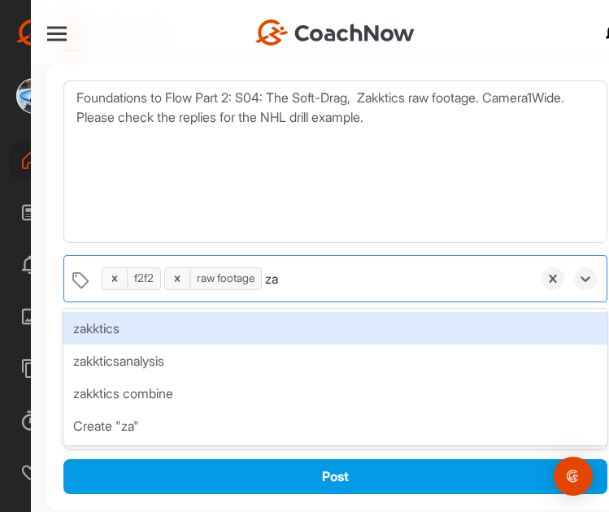
click at [137, 329] on div "zakktics" at bounding box center [335, 328] width 544 height 33
type input "camera"
click at [141, 330] on div "camera1wide" at bounding box center [335, 328] width 544 height 33
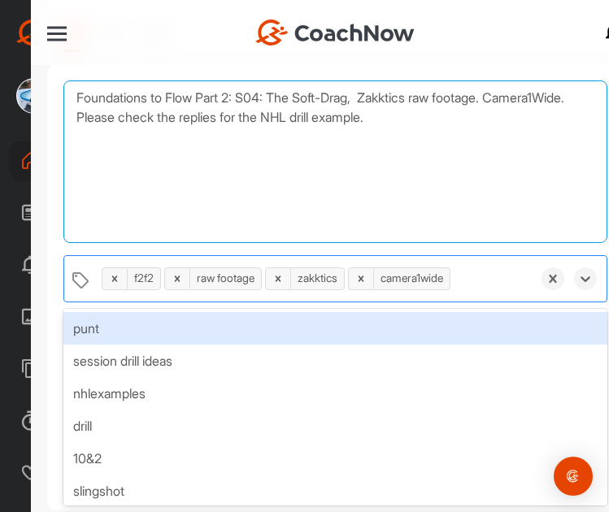
click at [190, 218] on textarea "Foundations to Flow Part 2: S04: The Soft-Drag, Zakktics raw footage. Camera1Wi…" at bounding box center [335, 162] width 544 height 163
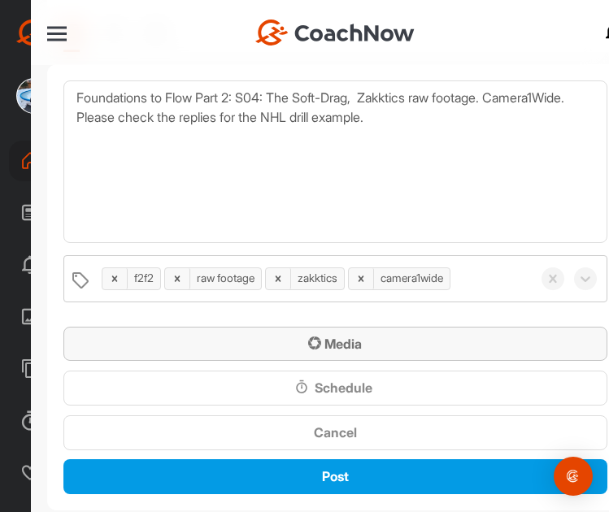
click at [308, 343] on icon "button" at bounding box center [314, 343] width 13 height 13
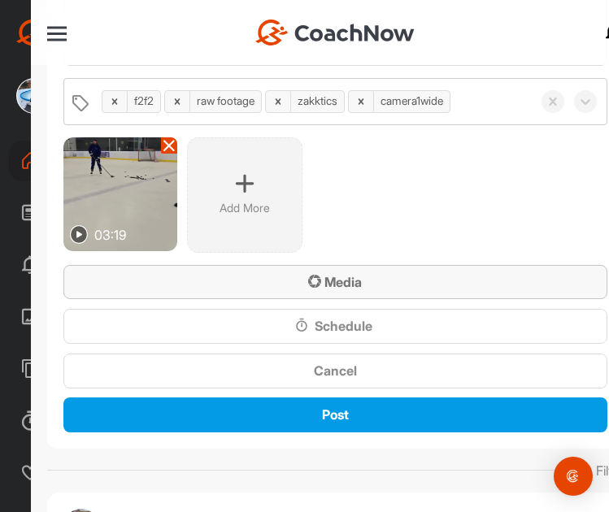
scroll to position [407, 0]
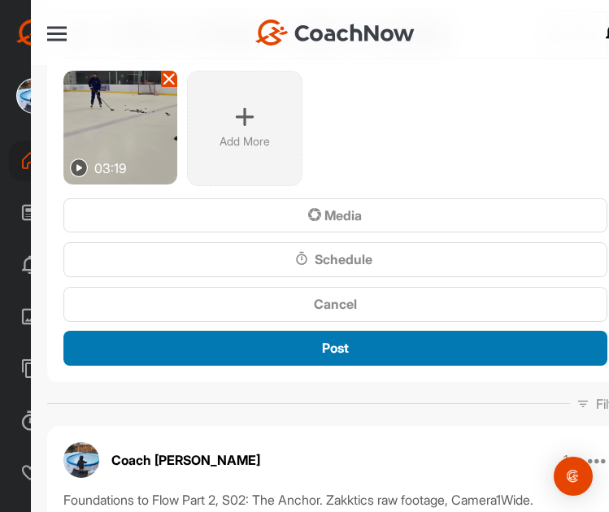
click at [325, 352] on span "Post" at bounding box center [335, 348] width 27 height 16
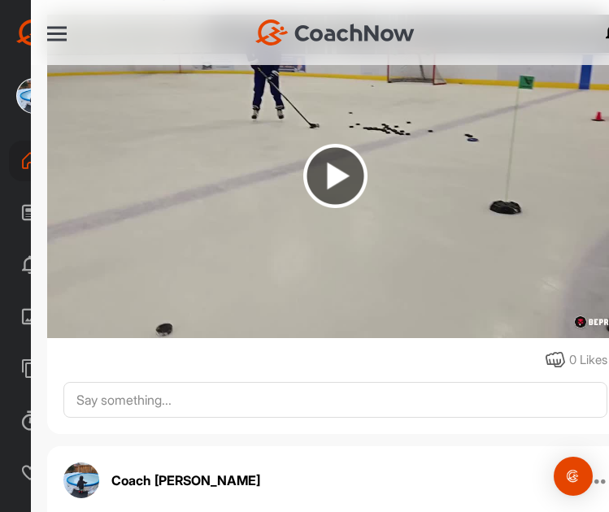
scroll to position [569, 0]
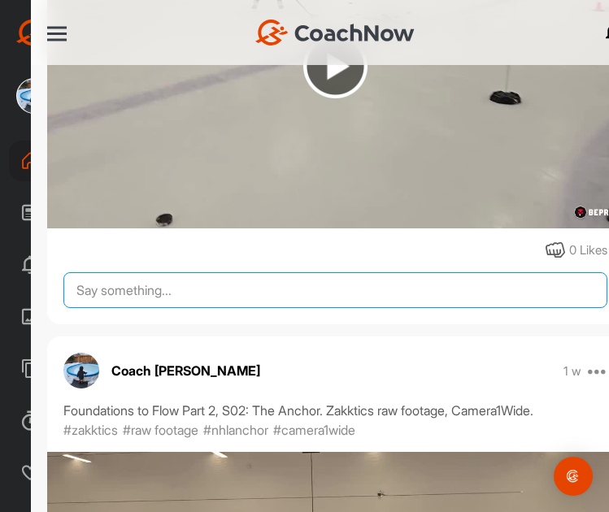
click at [155, 281] on textarea at bounding box center [335, 290] width 544 height 36
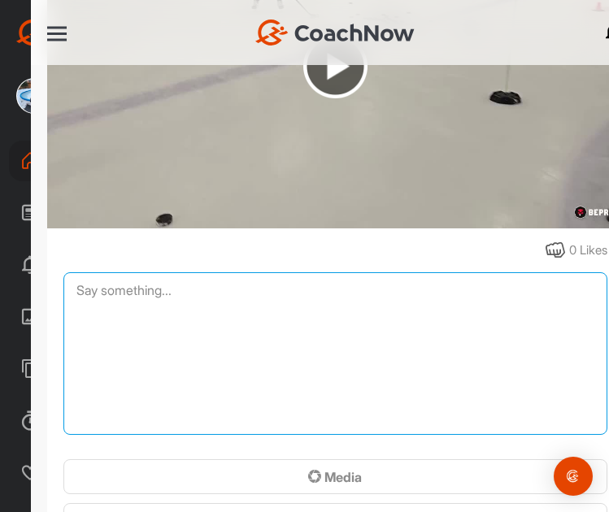
paste textarea "Foundations to Flow Part 2: S04: The Soft-Drag, Zakktics raw footage. Camera1Wi…"
type textarea "Foundations to Flow Part 2: S04: The Soft-Drag, Zakktics raw footage. Camera1Wi…"
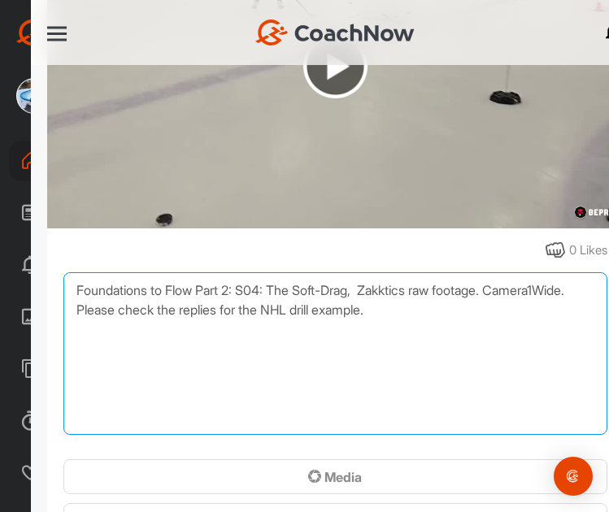
drag, startPoint x: 516, startPoint y: 312, endPoint x: -1, endPoint y: 238, distance: 522.5
click at [0, 238] on html "Coach Bruce Wayne CoachNow Home Feed Activity Library Templates Schedule Suppor…" at bounding box center [304, 256] width 609 height 512
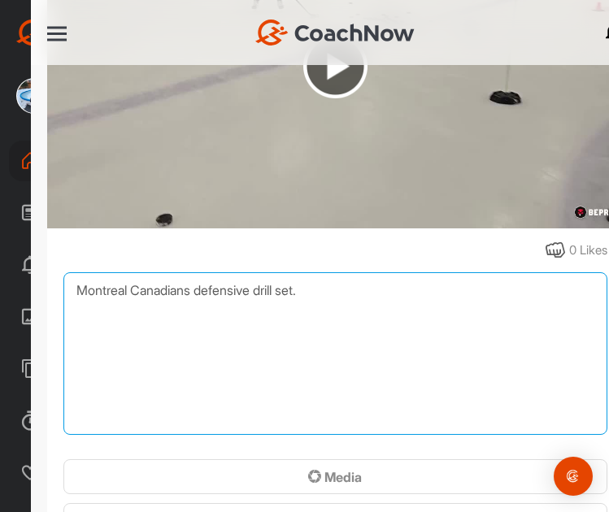
type textarea "Montreal Canadians defensive drill set."
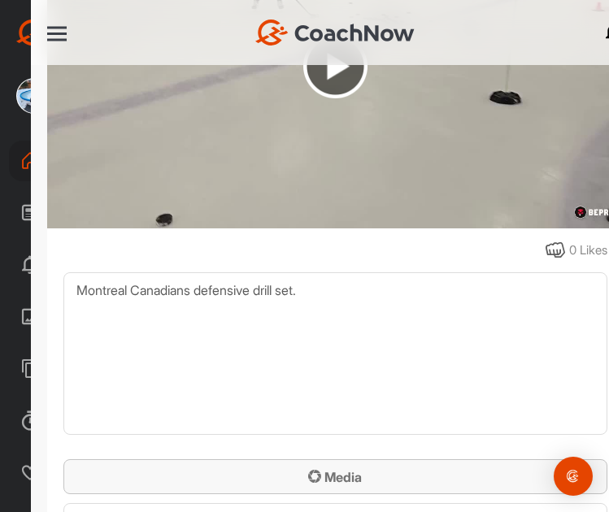
click at [320, 469] on span "Media" at bounding box center [335, 477] width 54 height 16
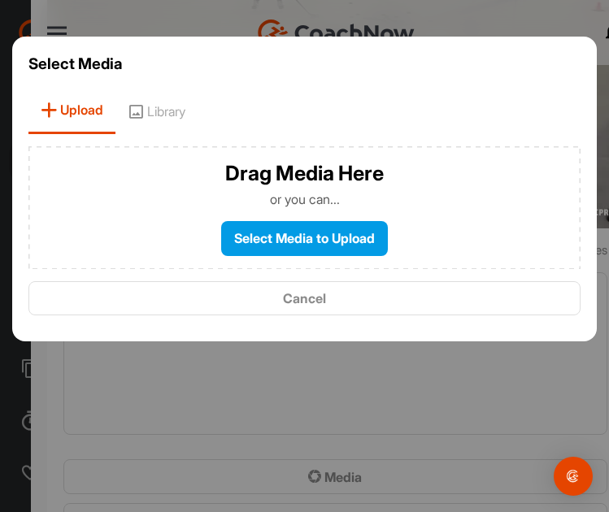
click at [156, 104] on span "Library" at bounding box center [156, 111] width 82 height 46
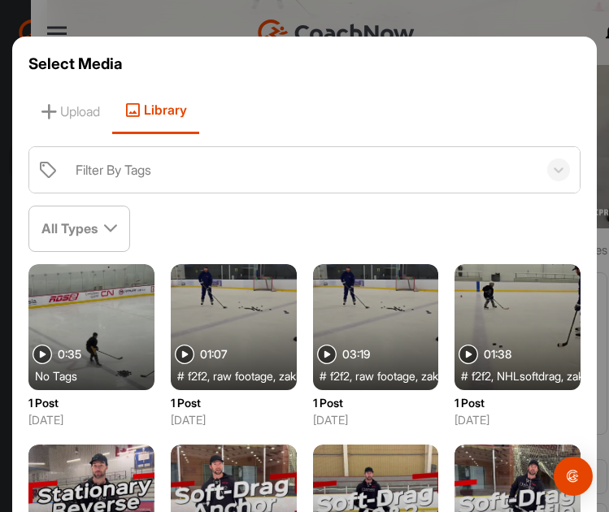
click at [116, 304] on div at bounding box center [91, 327] width 126 height 126
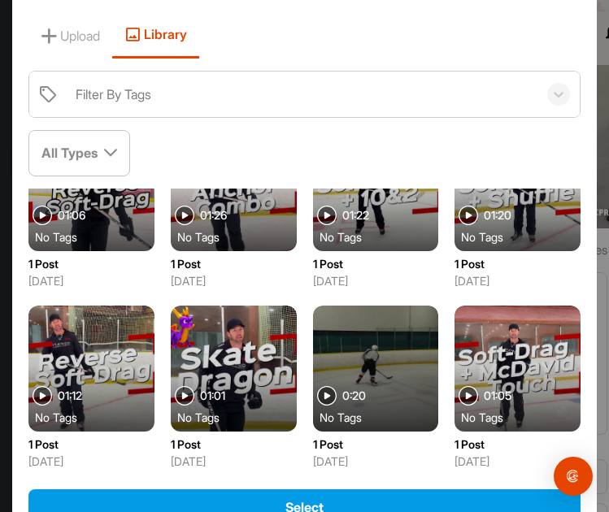
scroll to position [163, 0]
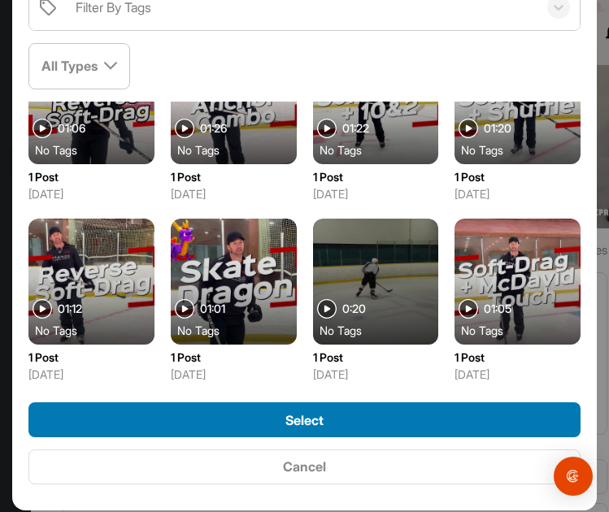
click at [321, 408] on button "Select" at bounding box center [304, 420] width 552 height 35
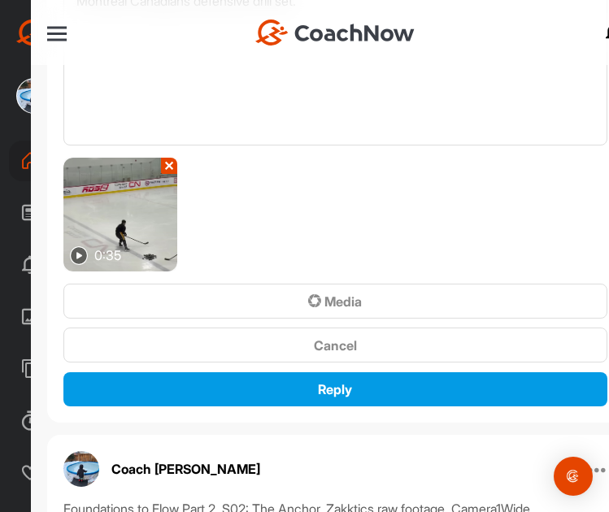
scroll to position [895, 0]
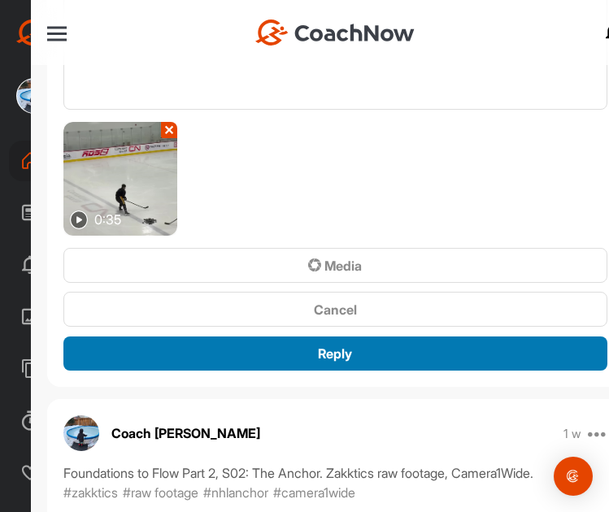
click at [318, 346] on span "Reply" at bounding box center [335, 354] width 34 height 16
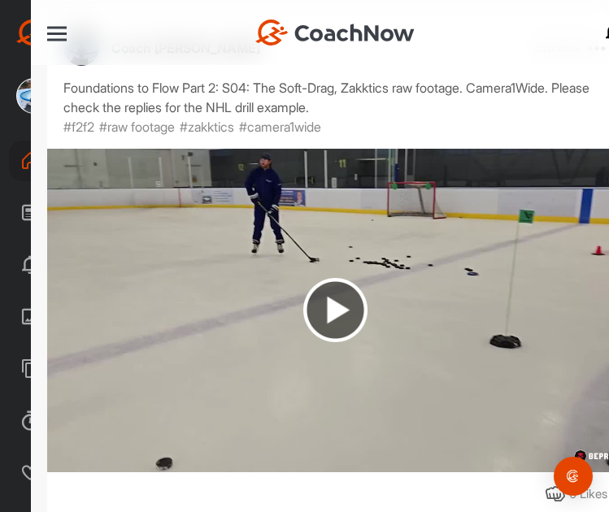
scroll to position [0, 0]
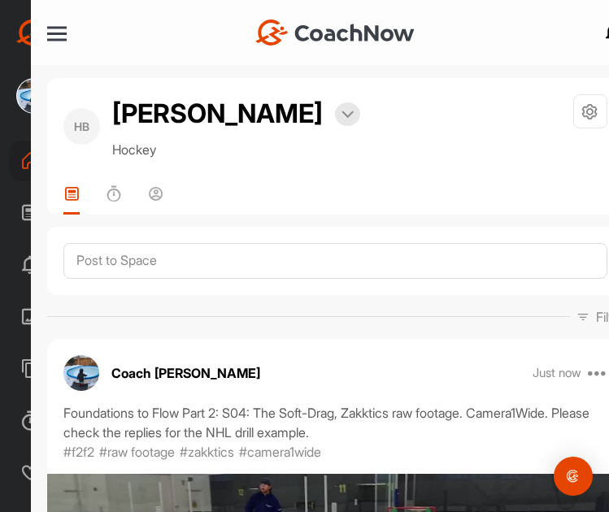
click at [56, 32] on div at bounding box center [57, 34] width 20 height 12
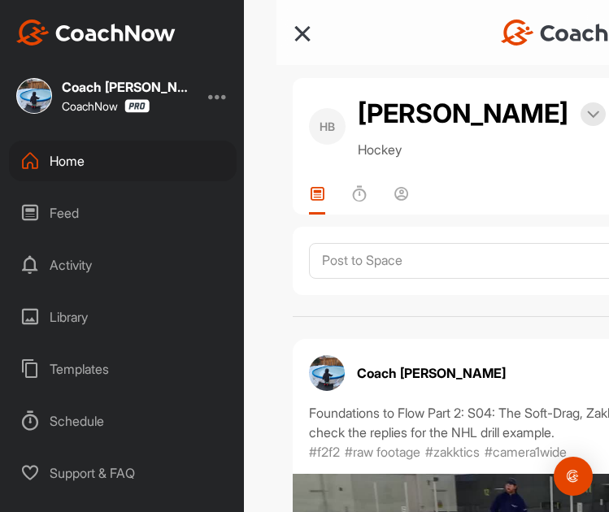
click at [67, 159] on div "Home" at bounding box center [123, 161] width 228 height 41
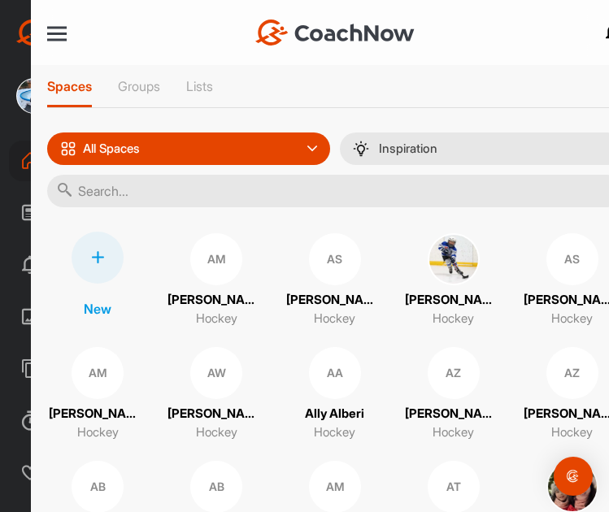
click at [228, 184] on input "text" at bounding box center [335, 191] width 577 height 33
type input "peyton"
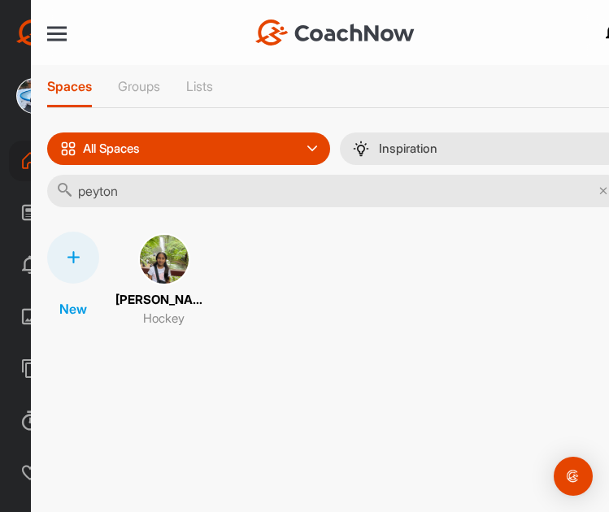
click at [350, 353] on div "Home Notifications Invitations Today Coach Z. posted a video : " Zakktic: The M…" at bounding box center [335, 218] width 609 height 281
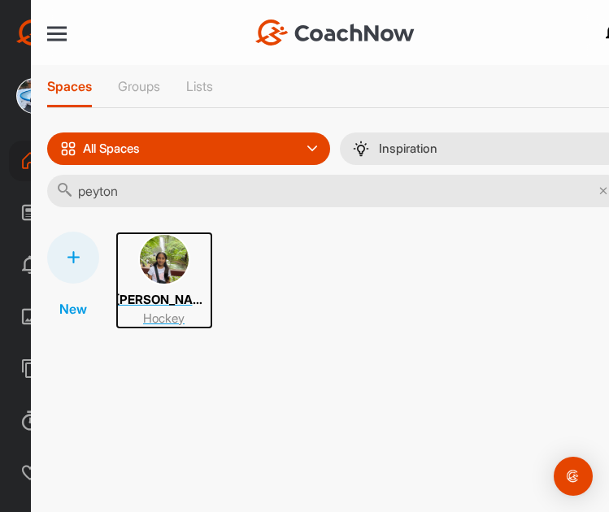
click at [152, 256] on img at bounding box center [164, 259] width 52 height 52
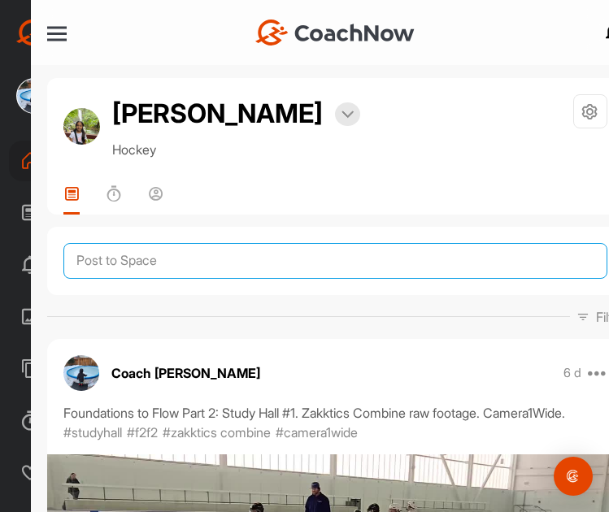
click at [189, 249] on textarea at bounding box center [335, 261] width 544 height 36
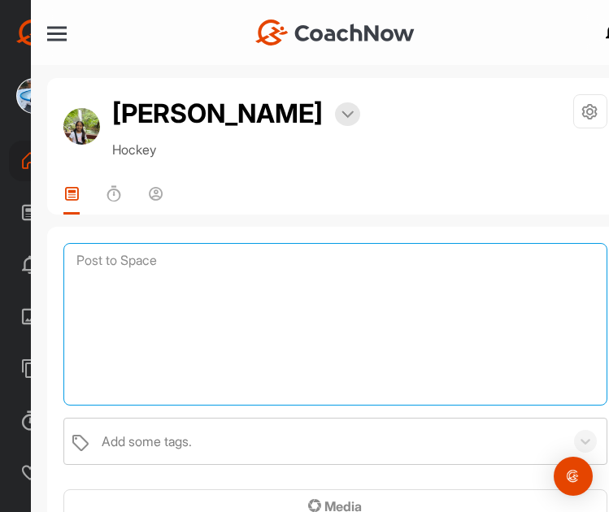
paste textarea "Foundations to Flow Part 2: S04: The Soft-Drag, Zakktics raw footage. Camera1Wi…"
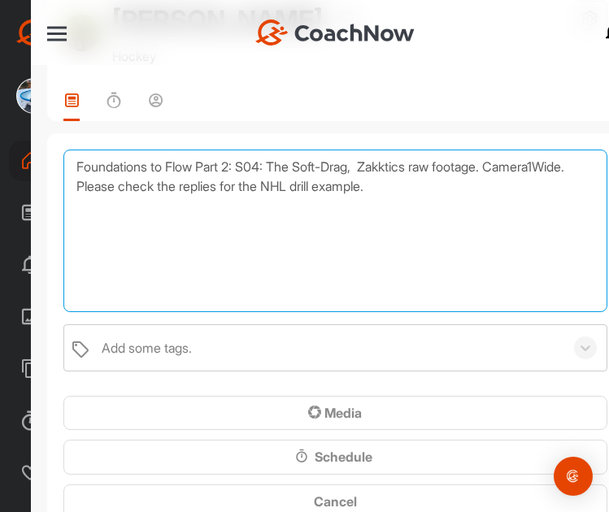
scroll to position [163, 0]
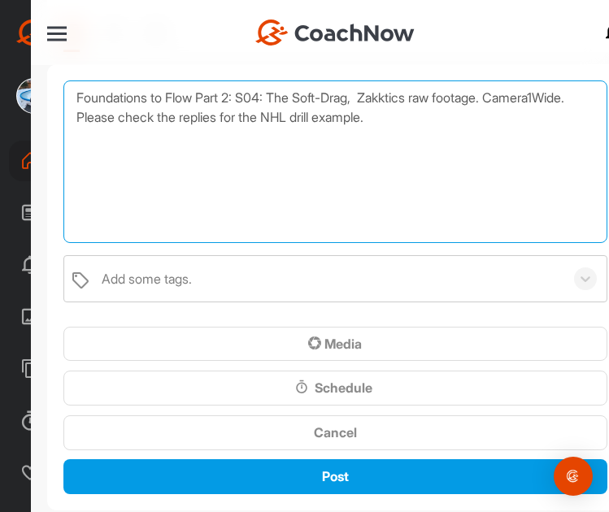
type textarea "Foundations to Flow Part 2: S04: The Soft-Drag, Zakktics raw footage. Camera1Wi…"
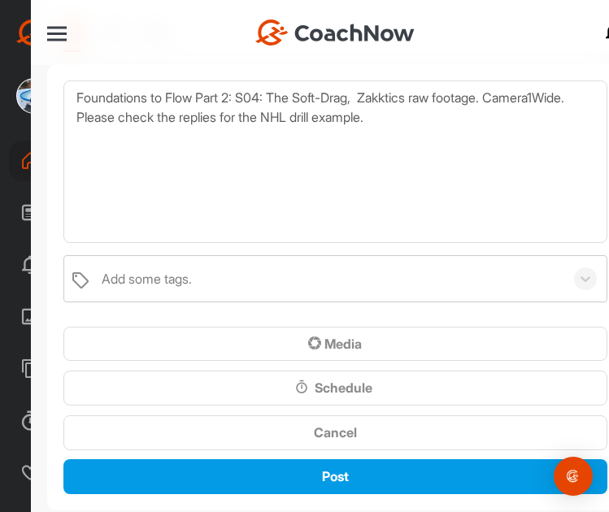
click at [192, 271] on div "Add some tags." at bounding box center [147, 279] width 90 height 20
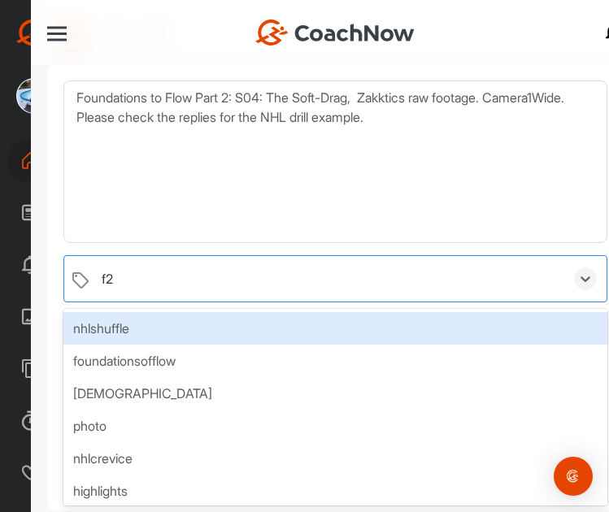
type input "f2f"
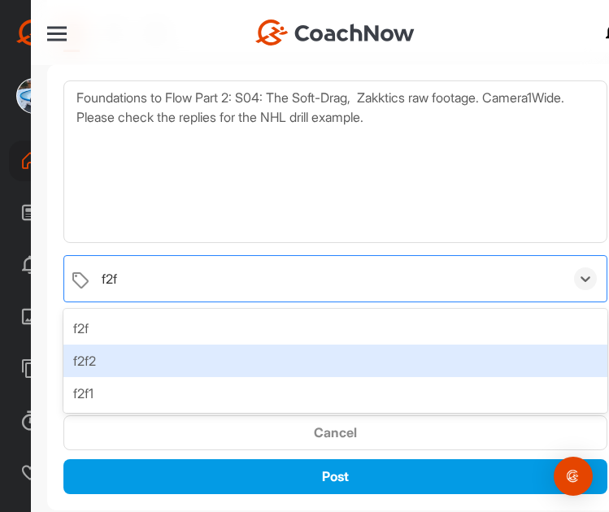
click at [93, 358] on div "f2f2" at bounding box center [335, 361] width 544 height 33
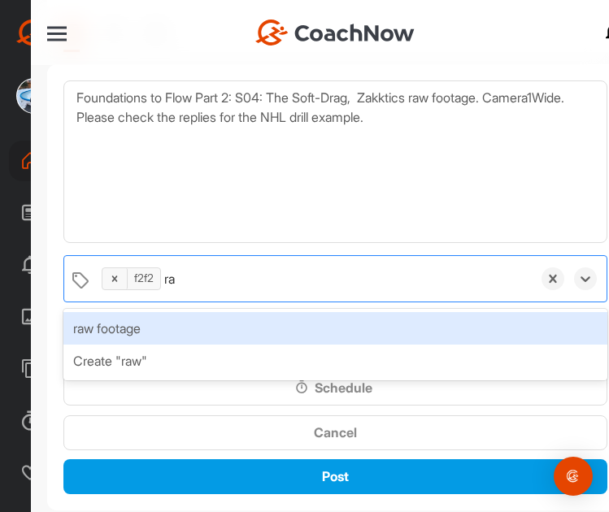
type input "raw"
click at [178, 328] on div "raw footage" at bounding box center [335, 328] width 544 height 33
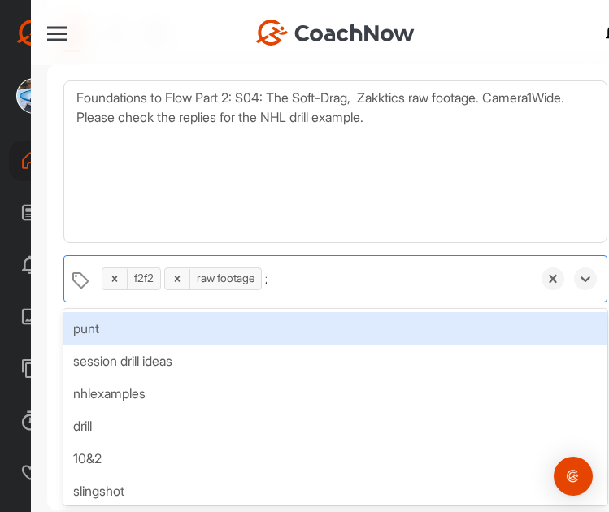
type input "za"
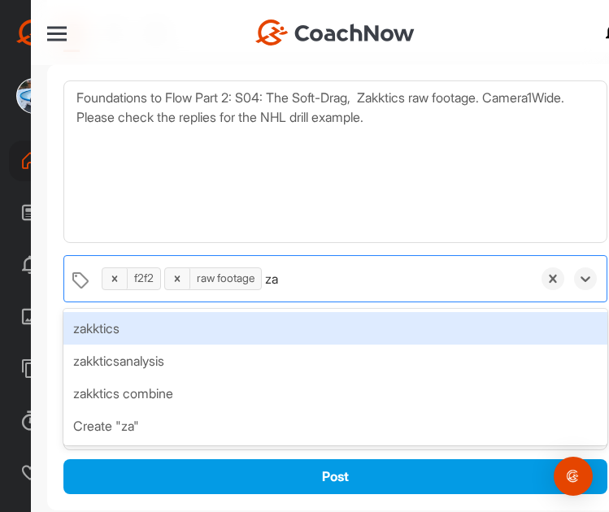
click at [196, 329] on div "zakktics" at bounding box center [335, 328] width 544 height 33
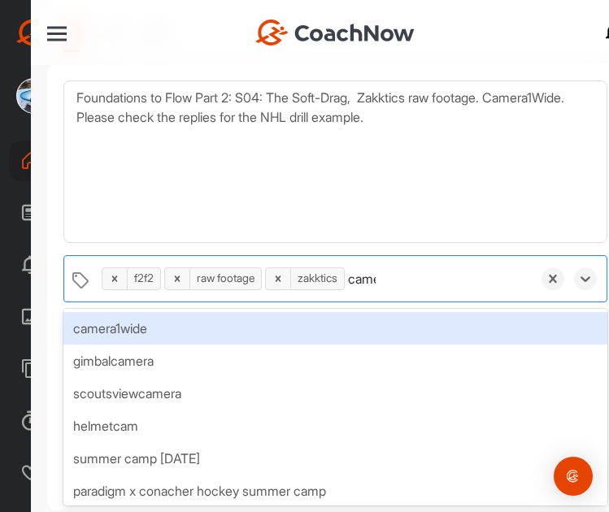
type input "camer"
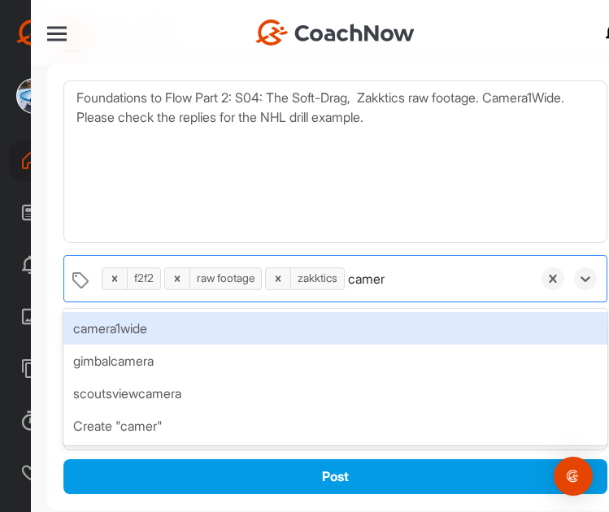
drag, startPoint x: 196, startPoint y: 332, endPoint x: 207, endPoint y: 338, distance: 12.0
click at [207, 338] on div "camera1wide" at bounding box center [335, 328] width 544 height 33
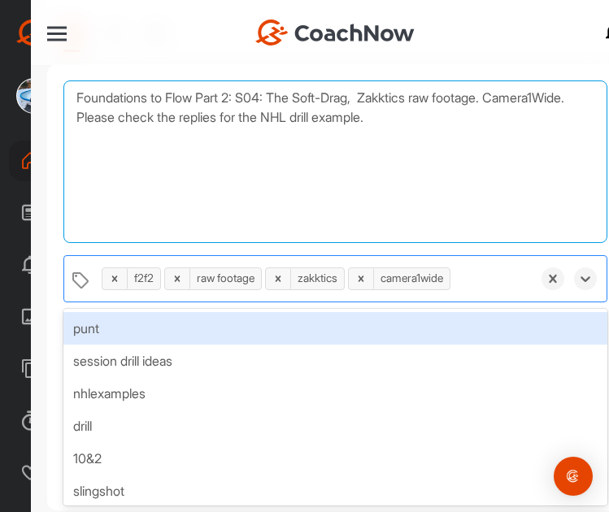
click at [305, 217] on textarea "Foundations to Flow Part 2: S04: The Soft-Drag, Zakktics raw footage. Camera1Wi…" at bounding box center [335, 162] width 544 height 163
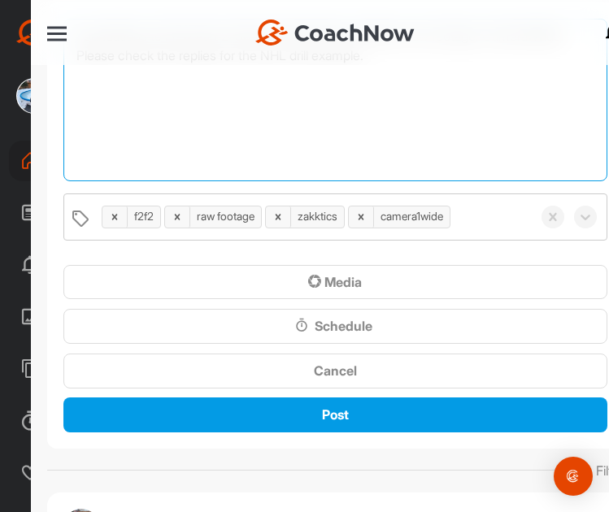
scroll to position [244, 0]
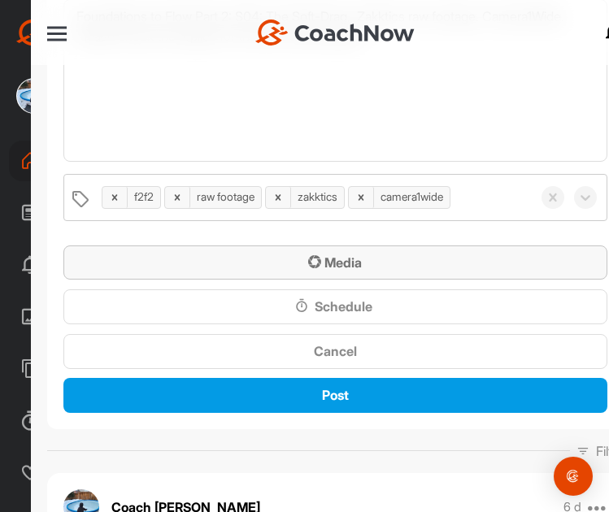
click at [325, 259] on span "Media" at bounding box center [335, 263] width 54 height 16
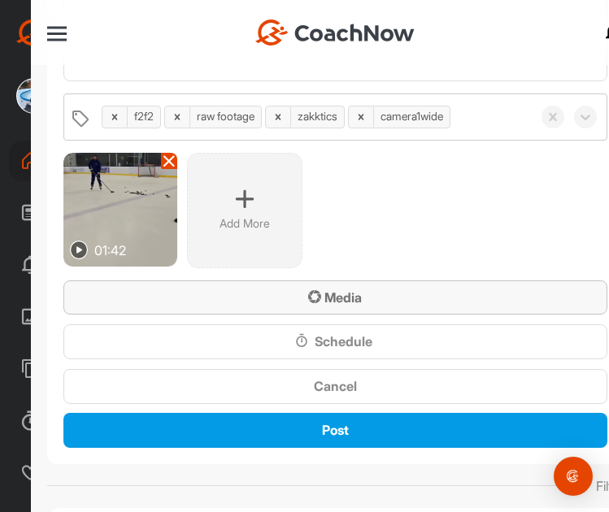
scroll to position [325, 0]
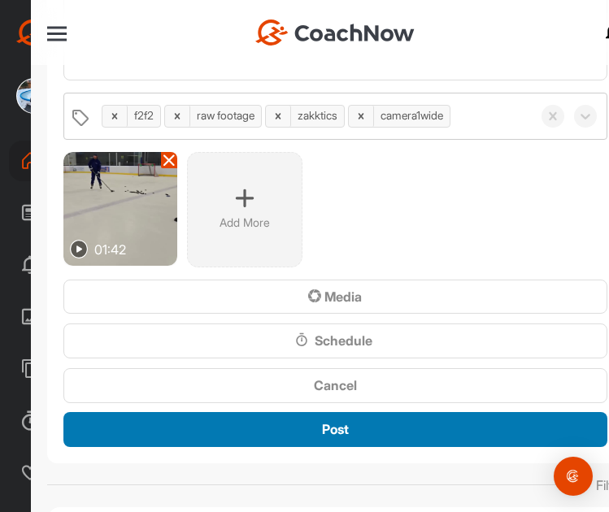
click at [313, 426] on div "Post" at bounding box center [335, 430] width 518 height 20
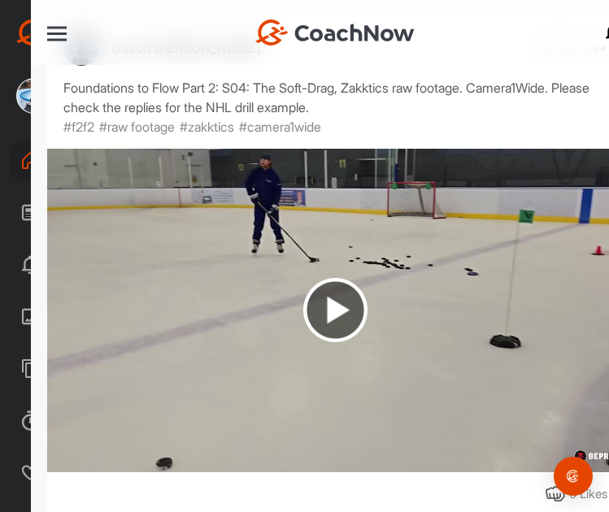
scroll to position [488, 0]
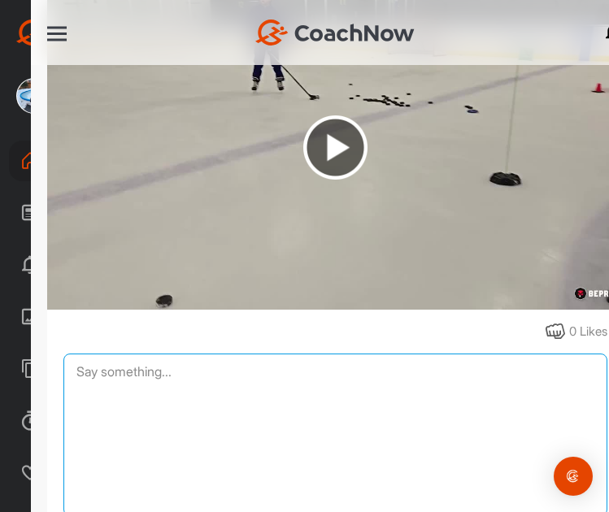
click at [155, 363] on textarea at bounding box center [335, 435] width 544 height 163
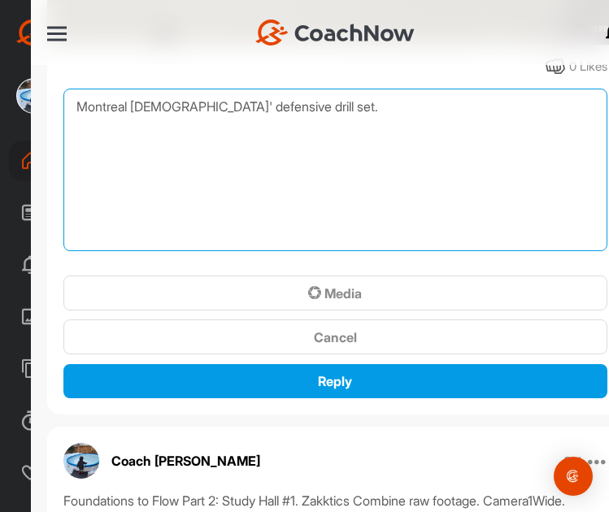
scroll to position [813, 0]
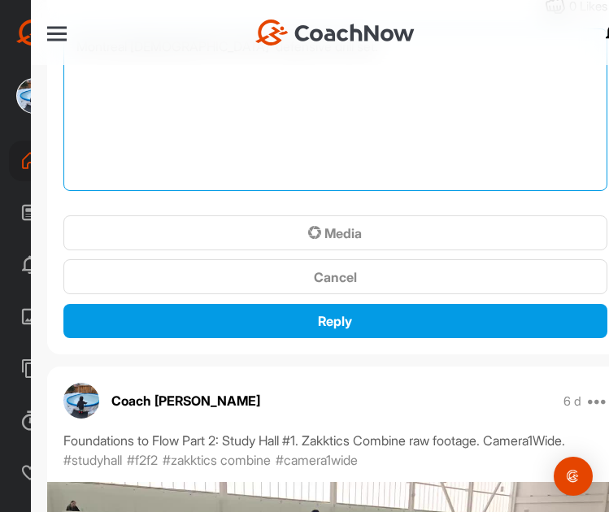
type textarea "Montreal [DEMOGRAPHIC_DATA]' defensive drill set."
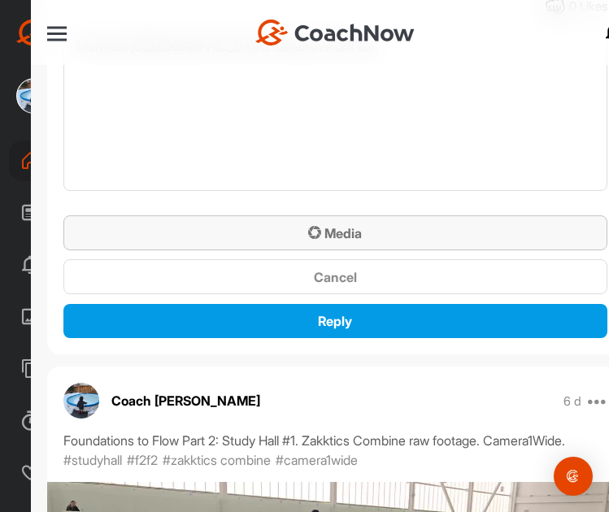
click at [344, 224] on div "Media" at bounding box center [335, 234] width 518 height 20
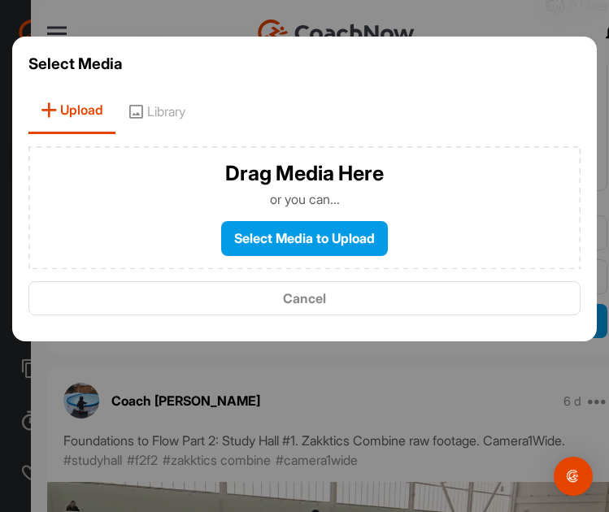
click at [159, 105] on span "Library" at bounding box center [156, 111] width 82 height 46
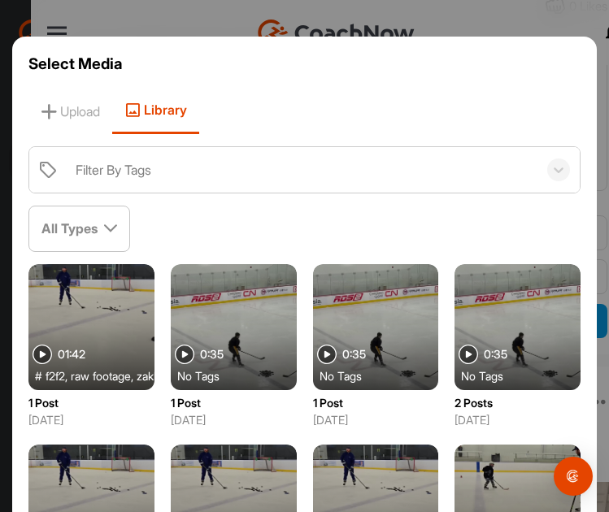
click at [297, 307] on div at bounding box center [234, 327] width 126 height 126
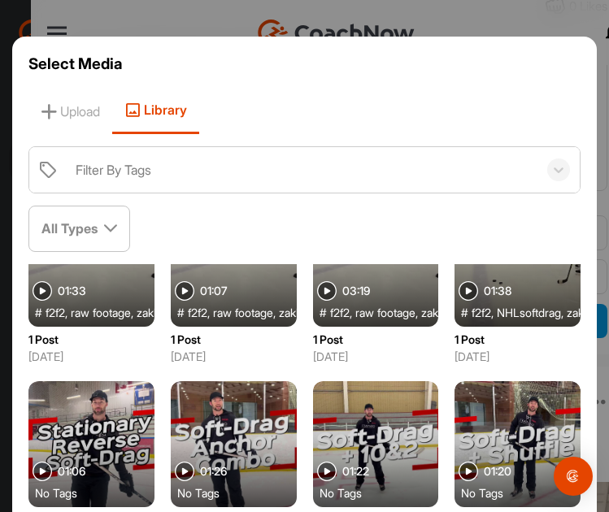
scroll to position [163, 0]
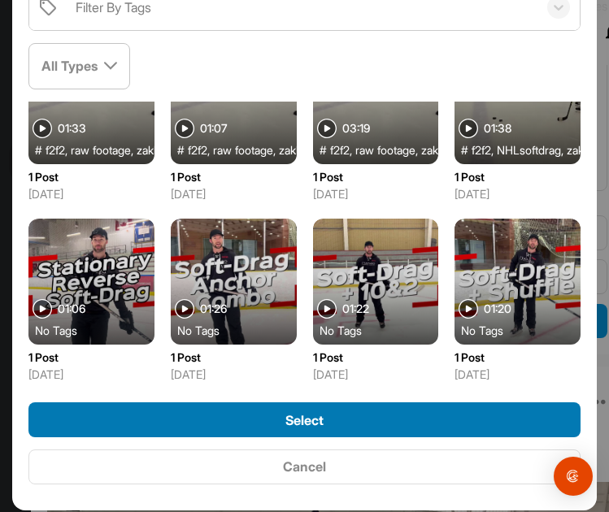
click at [285, 415] on span "Select" at bounding box center [304, 420] width 38 height 16
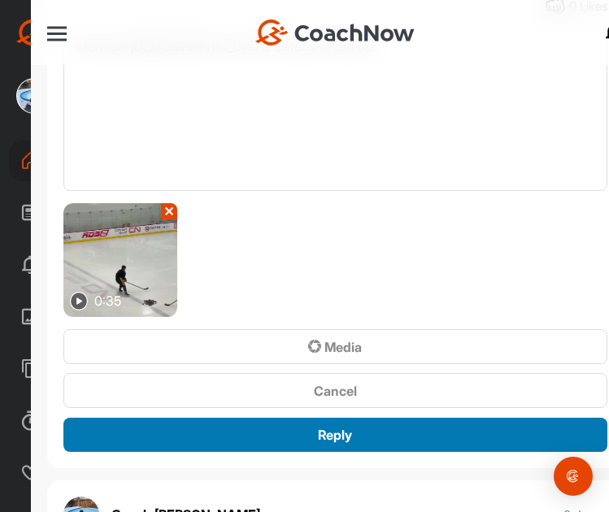
click at [318, 429] on span "Reply" at bounding box center [335, 435] width 34 height 16
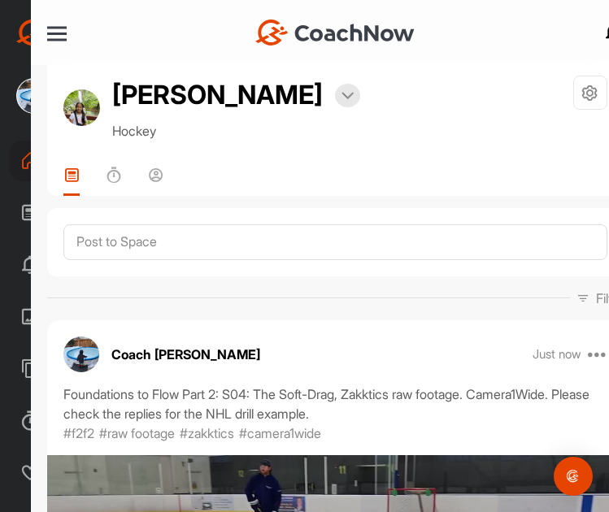
scroll to position [0, 0]
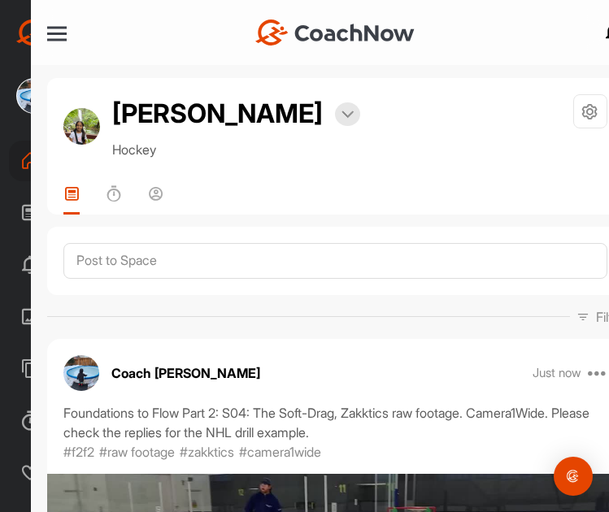
click at [55, 35] on div at bounding box center [57, 34] width 20 height 12
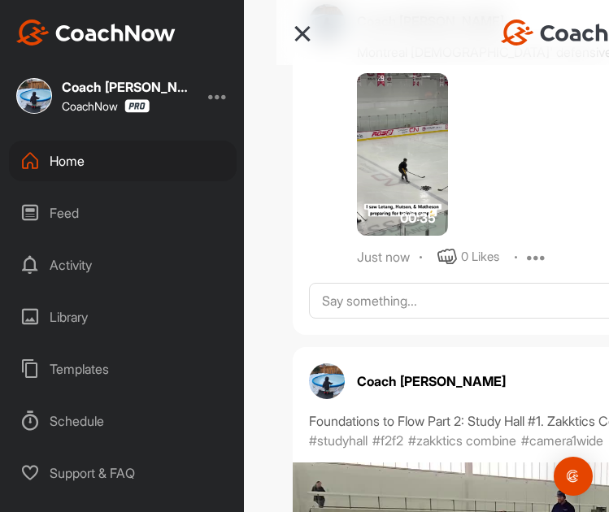
scroll to position [976, 0]
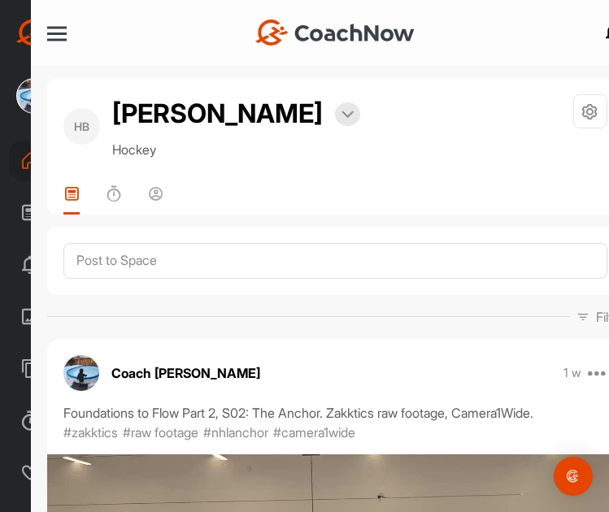
click at [58, 28] on div at bounding box center [57, 34] width 20 height 12
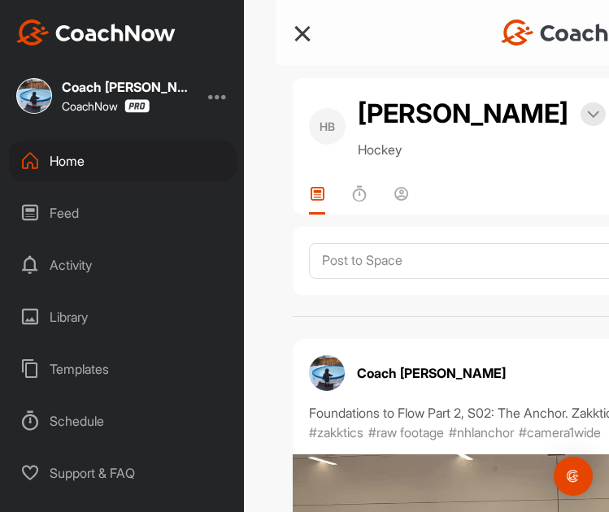
click at [97, 156] on div "Home" at bounding box center [123, 161] width 228 height 41
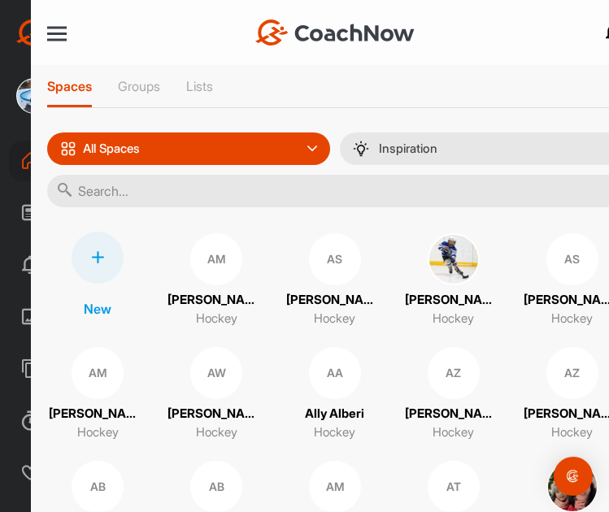
click at [206, 200] on input "text" at bounding box center [335, 191] width 577 height 33
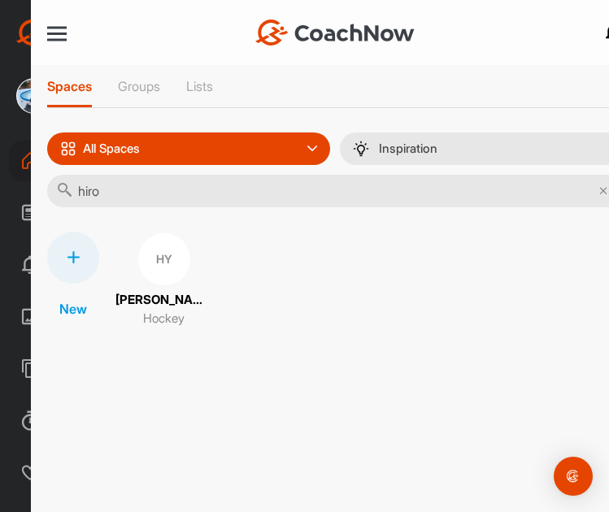
type input "hiro"
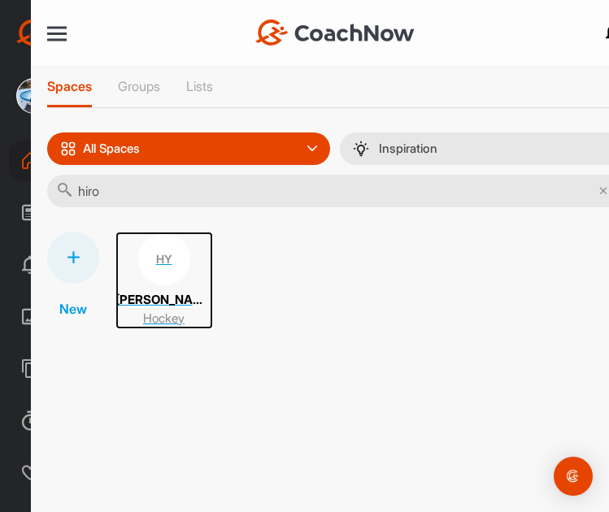
click at [145, 310] on p "Hockey" at bounding box center [163, 319] width 41 height 19
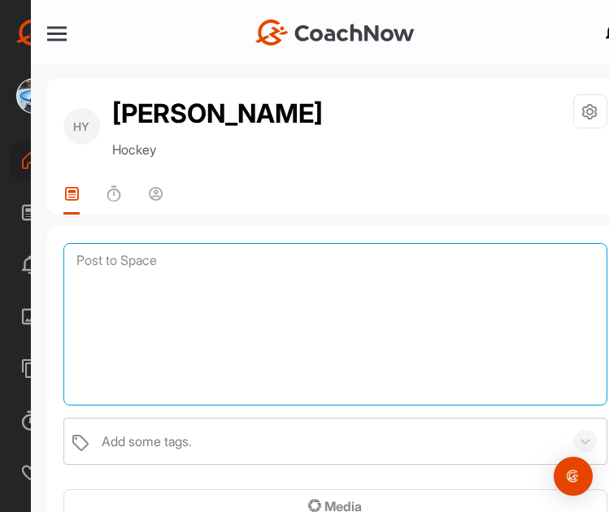
click at [134, 260] on textarea at bounding box center [335, 324] width 544 height 163
paste textarea "Foundations to Flow Part 2: S04: The Soft-Drag, Zakktics raw footage. Camera1Wi…"
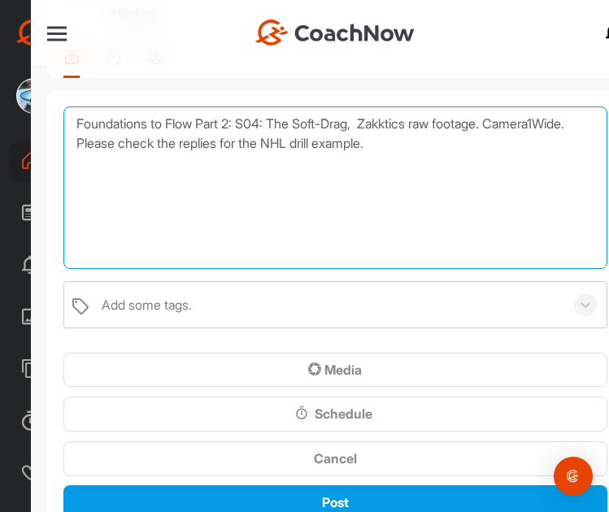
scroll to position [163, 0]
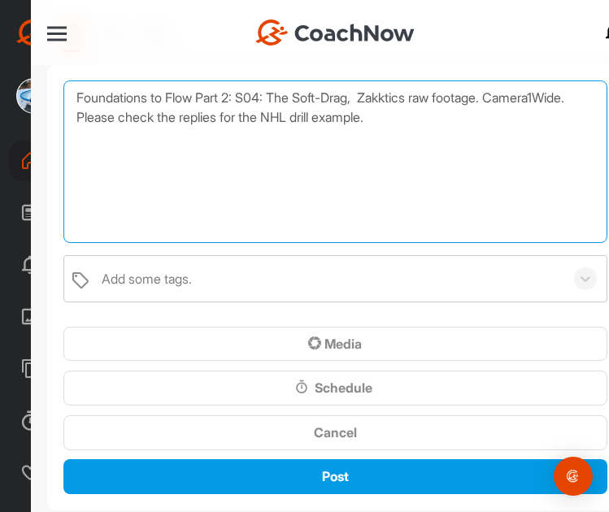
type textarea "Foundations to Flow Part 2: S04: The Soft-Drag, Zakktics raw footage. Camera1Wi…"
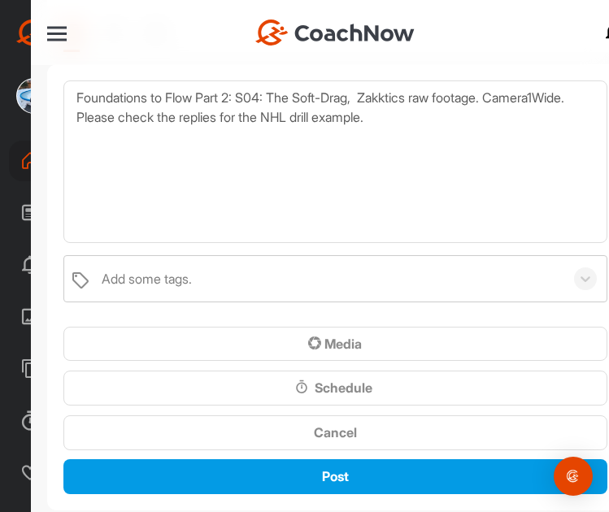
click at [177, 282] on div "Add some tags." at bounding box center [147, 279] width 90 height 20
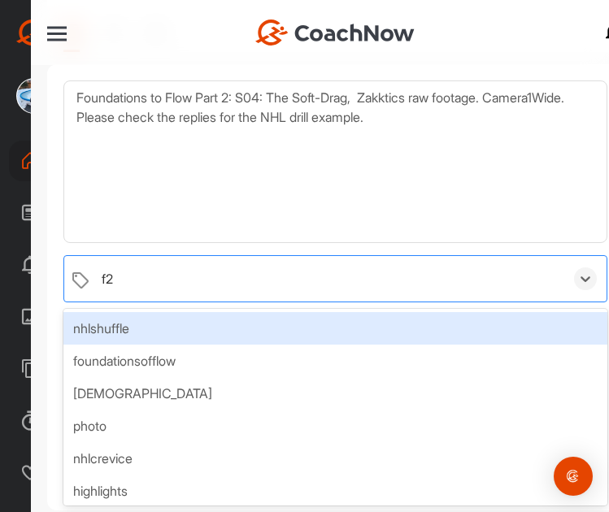
type input "f2f"
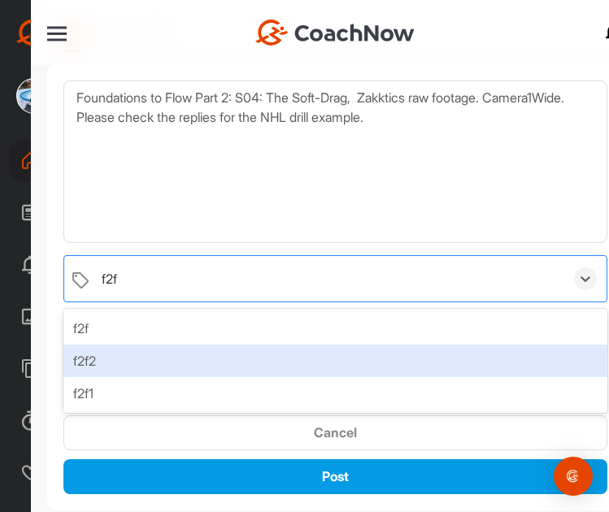
click at [158, 362] on div "f2f2" at bounding box center [335, 361] width 544 height 33
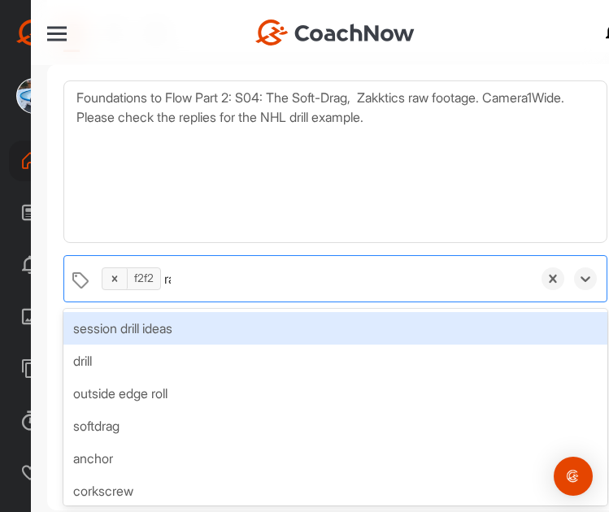
type input "raw"
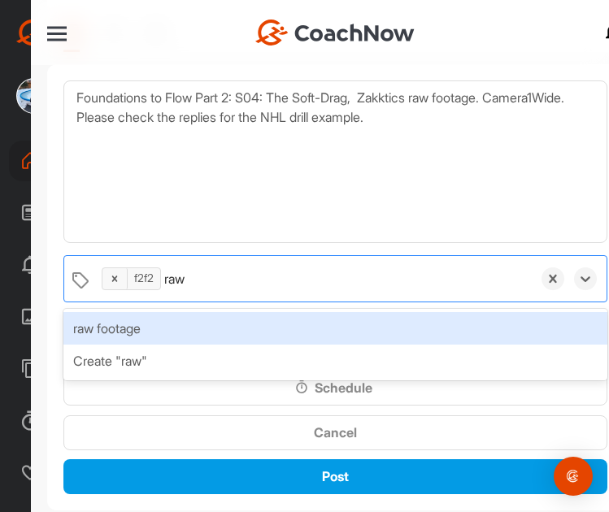
click at [188, 317] on div "raw footage" at bounding box center [335, 328] width 544 height 33
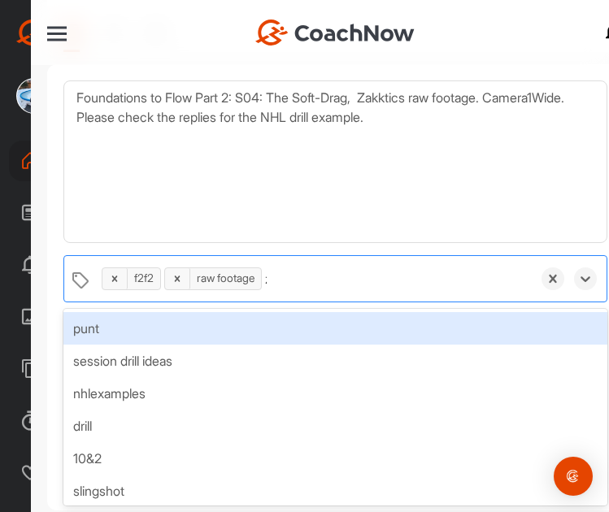
type input "za"
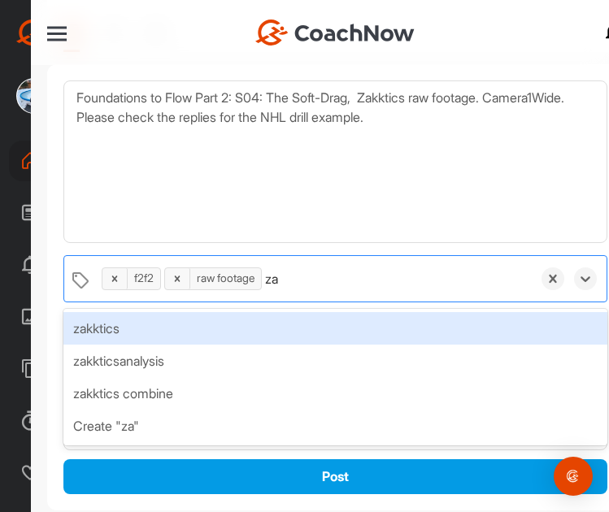
click at [192, 324] on div "zakktics" at bounding box center [335, 328] width 544 height 33
type input "camera"
click at [193, 324] on div "camera1wide" at bounding box center [335, 328] width 544 height 33
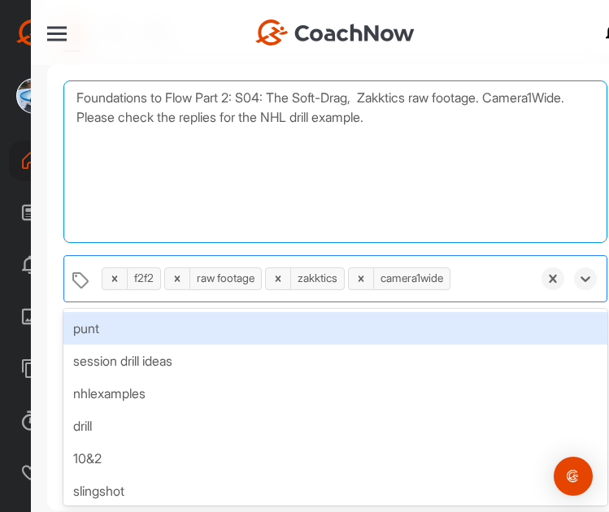
click at [248, 196] on textarea "Foundations to Flow Part 2: S04: The Soft-Drag, Zakktics raw footage. Camera1Wi…" at bounding box center [335, 162] width 544 height 163
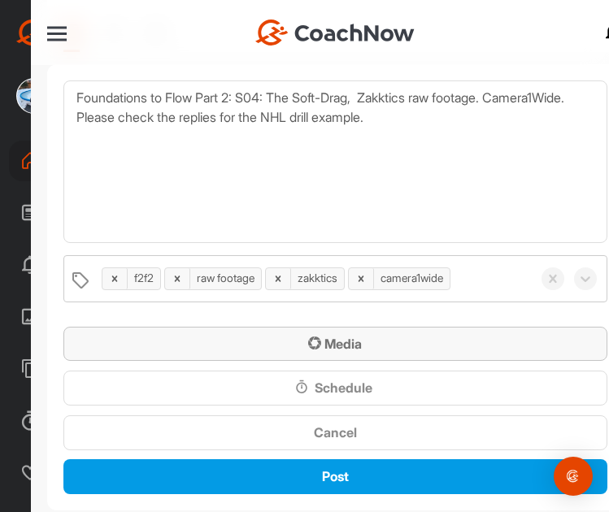
drag, startPoint x: 322, startPoint y: 342, endPoint x: 333, endPoint y: 339, distance: 11.6
click at [326, 341] on span "Media" at bounding box center [335, 344] width 54 height 16
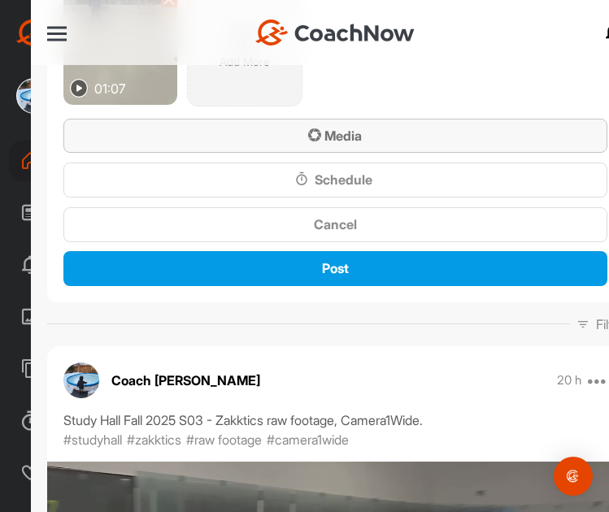
scroll to position [488, 0]
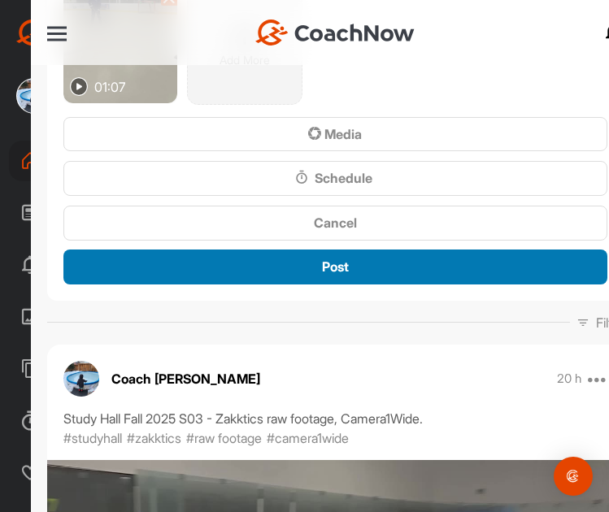
click at [313, 259] on div "Post" at bounding box center [335, 267] width 518 height 20
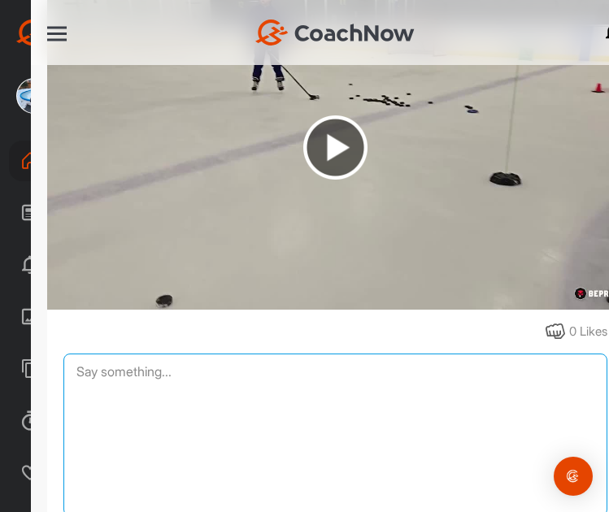
click at [331, 355] on textarea at bounding box center [335, 435] width 544 height 163
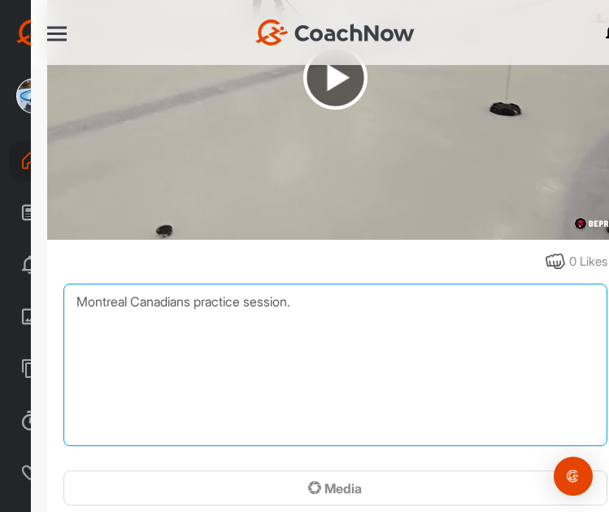
scroll to position [651, 0]
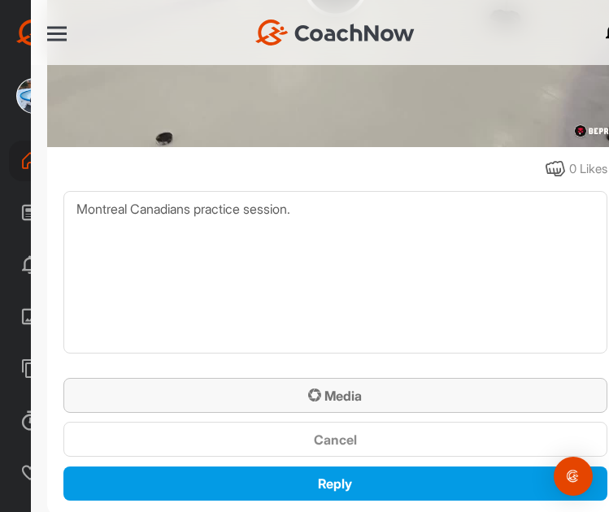
click at [344, 388] on span "Media" at bounding box center [335, 396] width 54 height 16
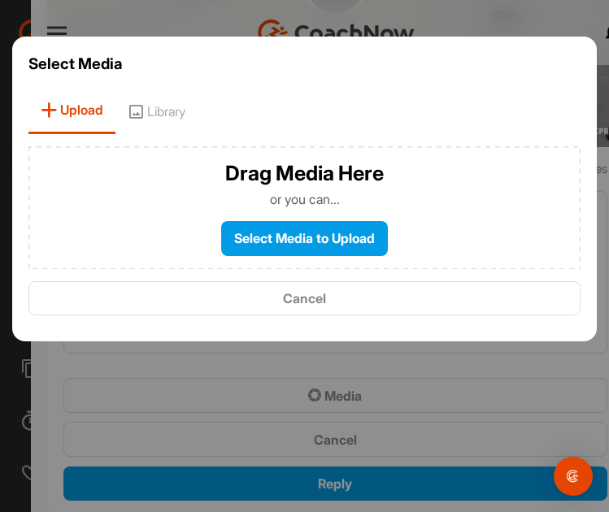
click at [438, 362] on div "Select Media Upload Library Drag Media Here or you can... Select Media to Uploa…" at bounding box center [304, 189] width 609 height 378
click at [321, 302] on span "Cancel" at bounding box center [304, 298] width 43 height 16
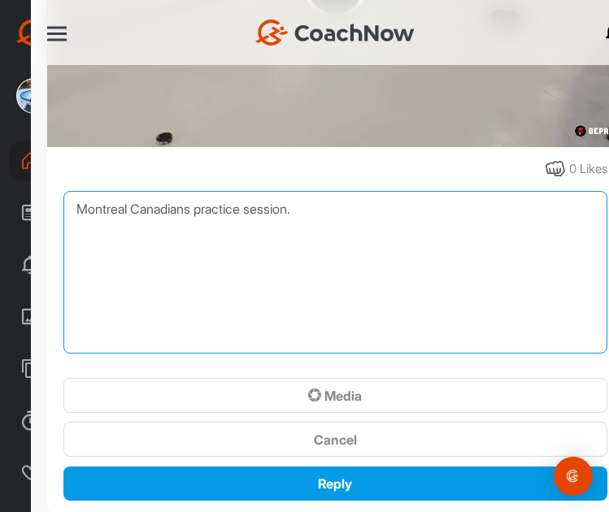
click at [320, 196] on textarea "Montreal Canadians practice session." at bounding box center [335, 272] width 544 height 163
drag, startPoint x: 307, startPoint y: 202, endPoint x: 194, endPoint y: 194, distance: 113.4
click at [194, 194] on textarea "Montreal Canadians practice session." at bounding box center [335, 272] width 544 height 163
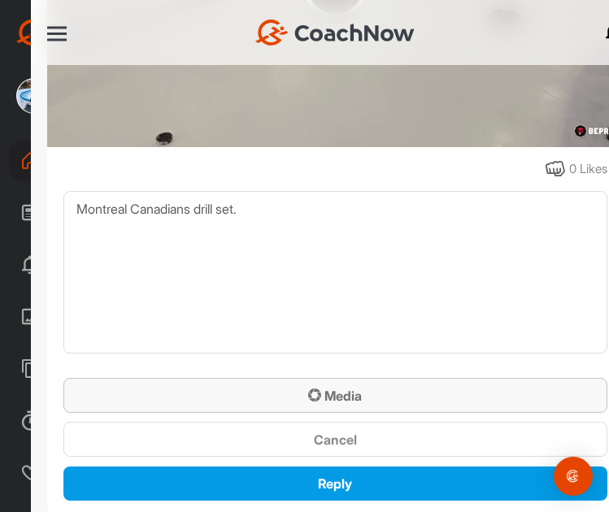
click at [351, 391] on span "Media" at bounding box center [335, 396] width 54 height 16
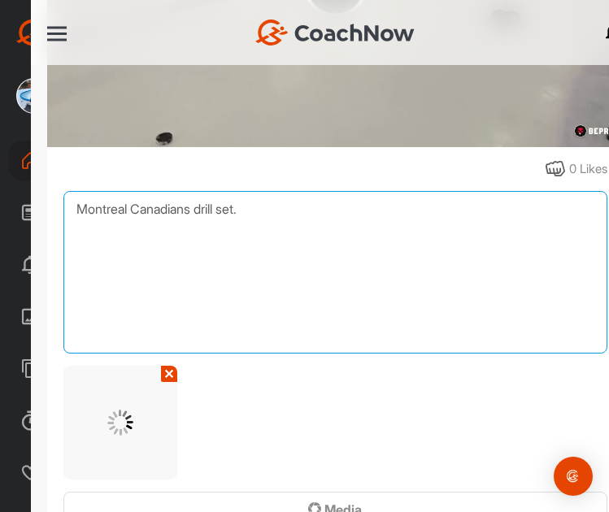
click at [199, 203] on textarea "Montreal Canadians drill set." at bounding box center [335, 272] width 544 height 163
type textarea "Montreal Canadians defensive drill set."
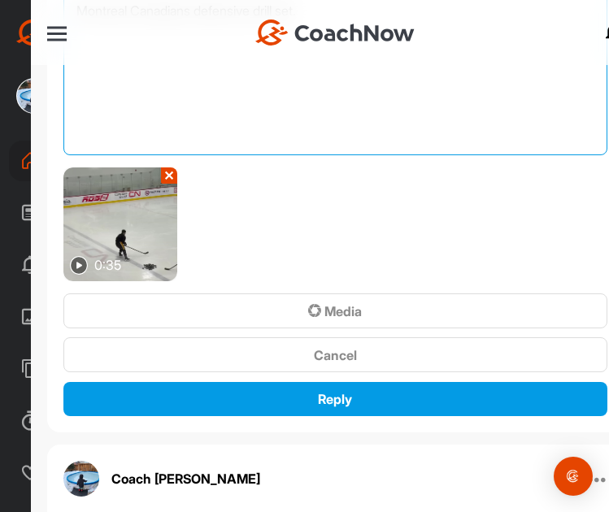
scroll to position [895, 0]
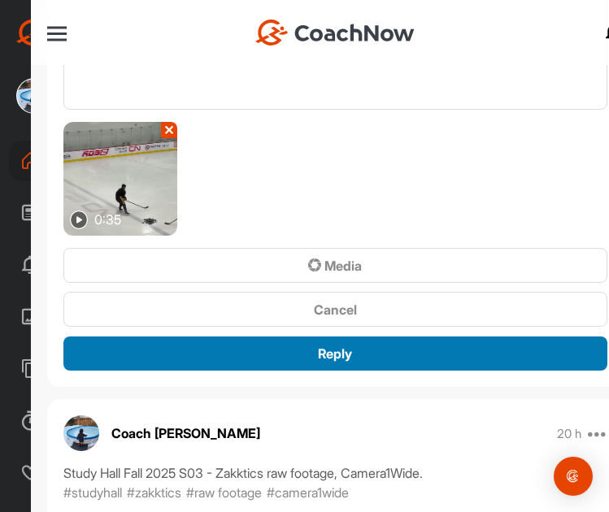
click at [324, 346] on span "Reply" at bounding box center [335, 354] width 34 height 16
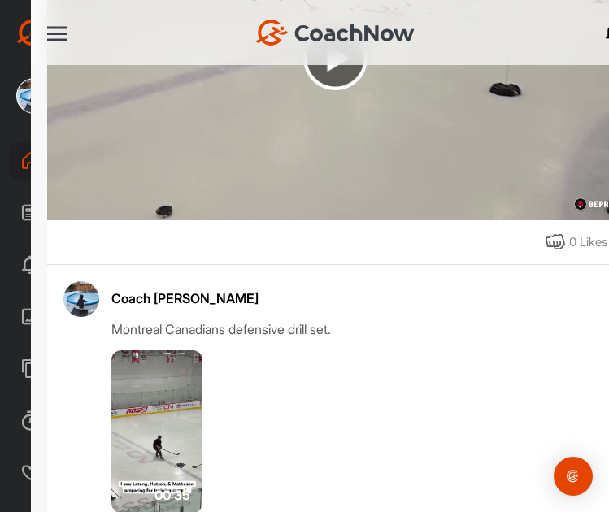
scroll to position [651, 0]
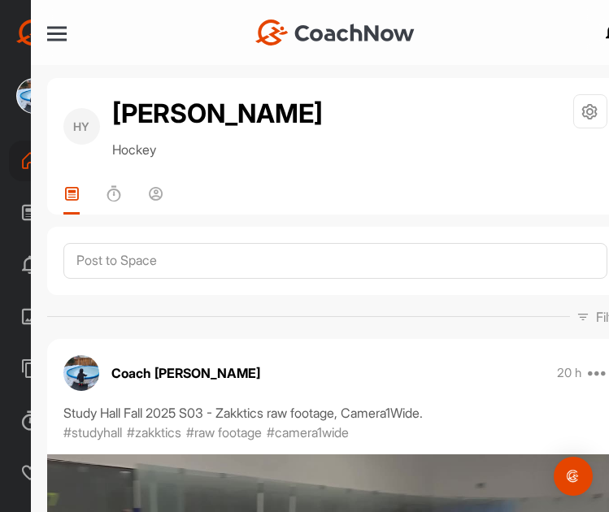
click at [54, 33] on div at bounding box center [57, 34] width 20 height 2
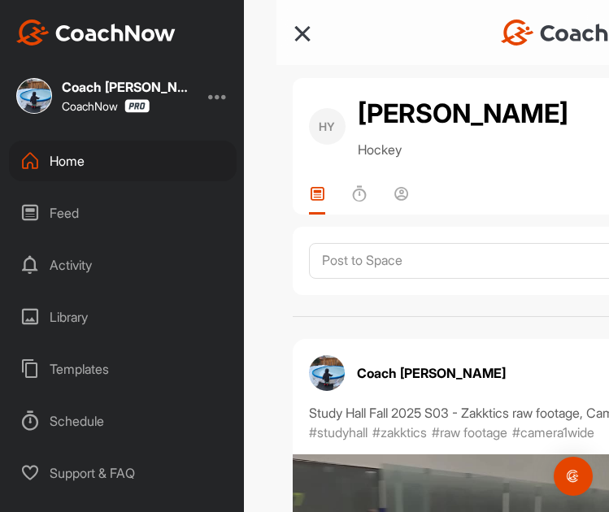
click at [96, 168] on div "Home" at bounding box center [123, 161] width 228 height 41
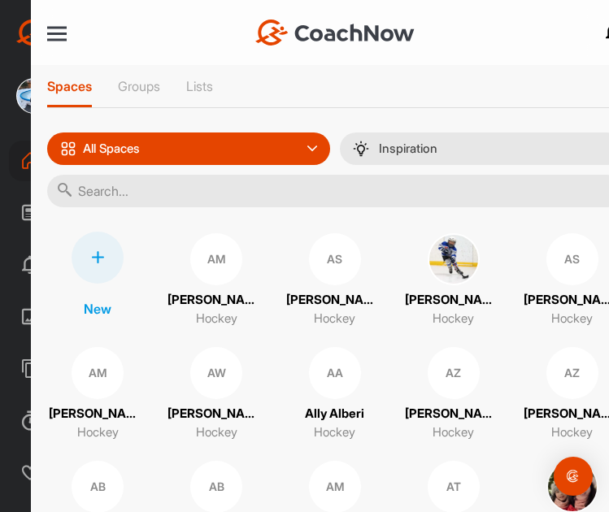
click at [267, 184] on input "text" at bounding box center [335, 191] width 577 height 33
type input "kai"
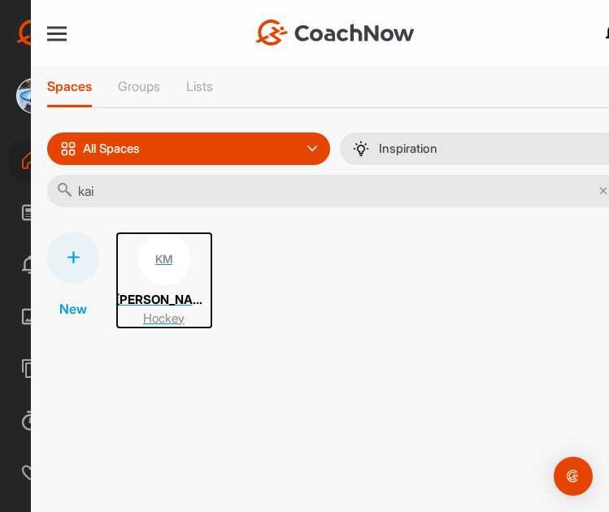
click at [168, 252] on div "KM" at bounding box center [164, 259] width 52 height 52
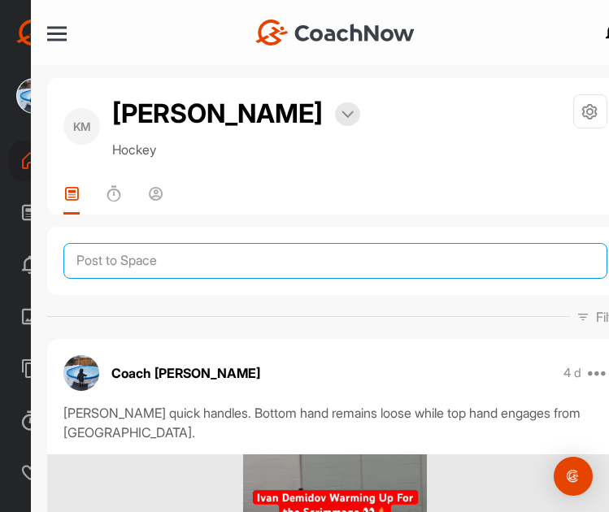
click at [198, 259] on textarea at bounding box center [335, 261] width 544 height 36
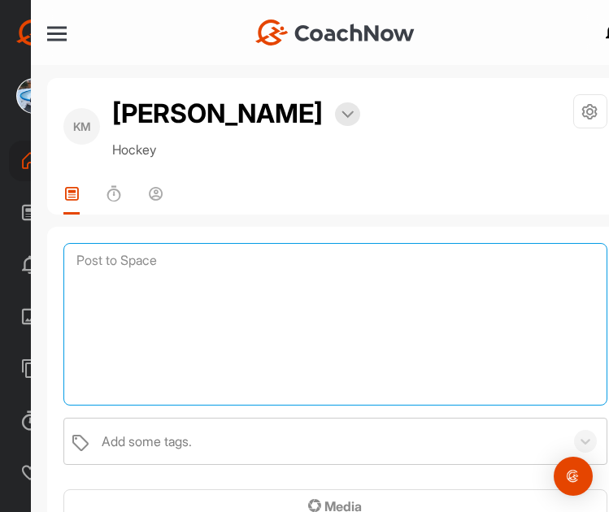
paste textarea "Foundations to Flow Part 2: S04: The Soft-Drag, Zakktics raw footage. Camera1Wi…"
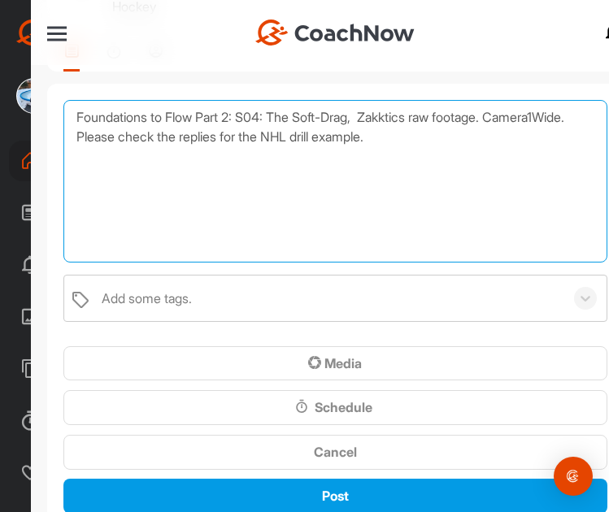
scroll to position [163, 0]
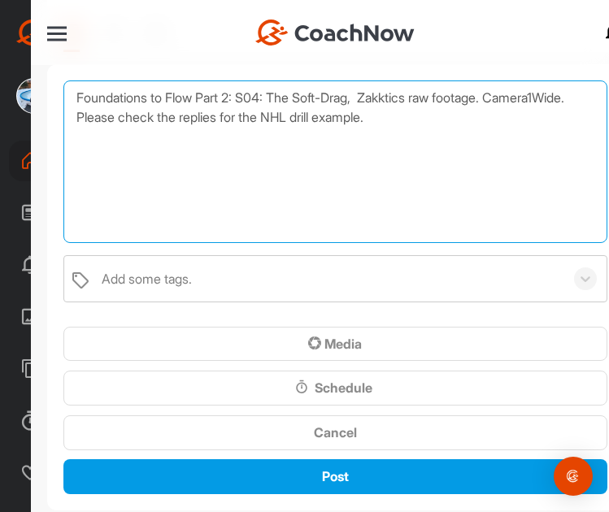
type textarea "Foundations to Flow Part 2: S04: The Soft-Drag, Zakktics raw footage. Camera1Wi…"
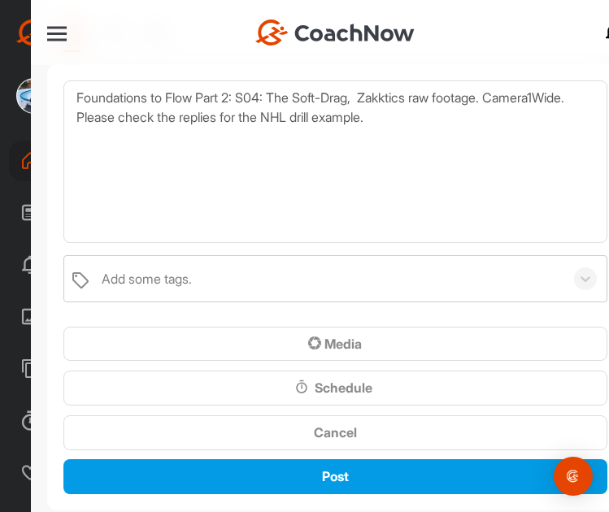
click at [262, 278] on div "Add some tags." at bounding box center [329, 279] width 471 height 46
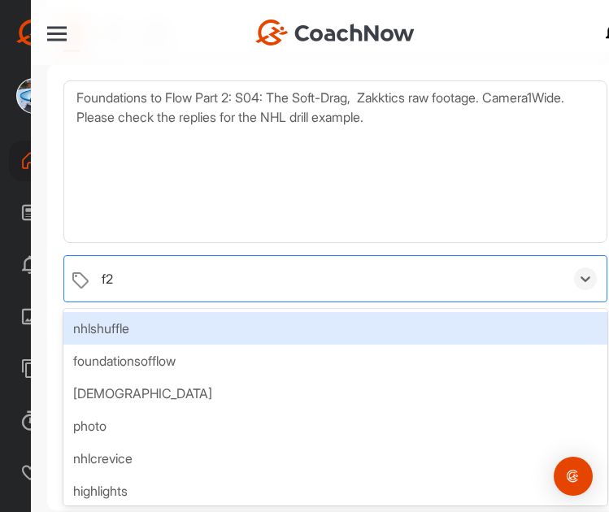
type input "f2f"
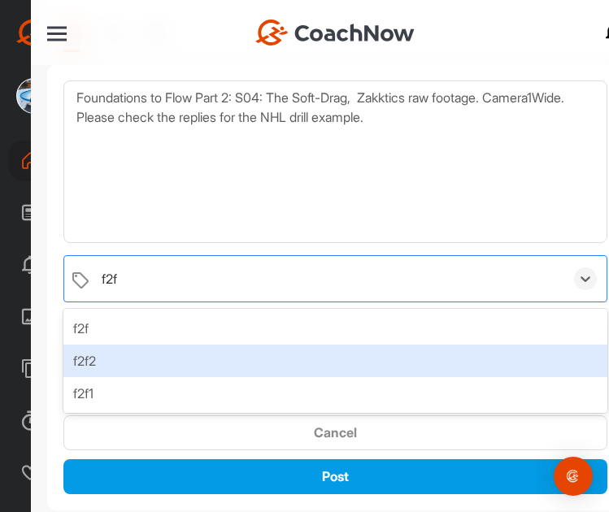
click at [142, 346] on div "f2f2" at bounding box center [335, 361] width 544 height 33
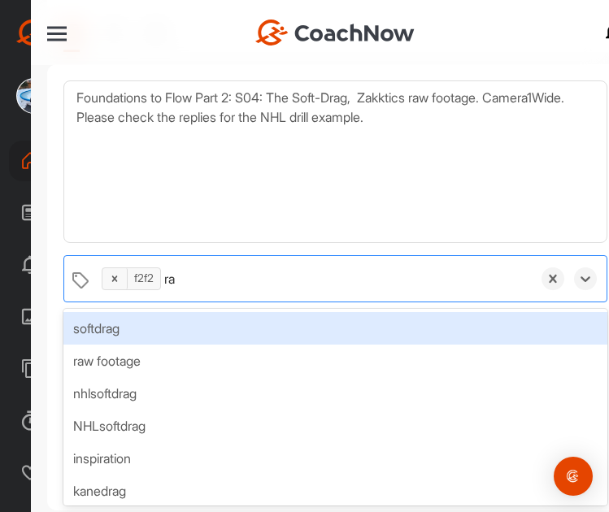
type input "raw"
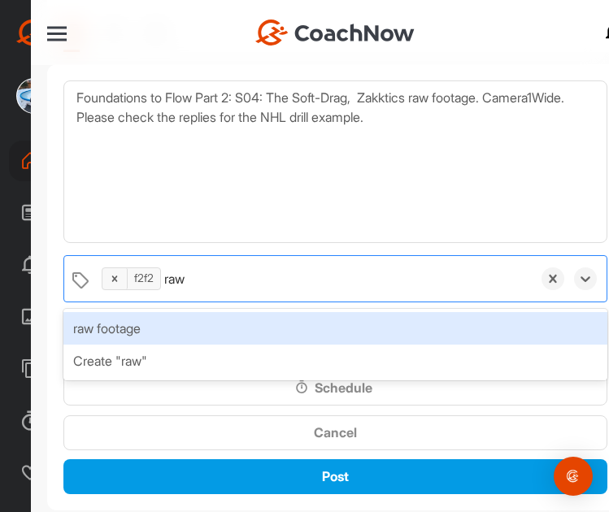
click at [211, 325] on div "raw footage" at bounding box center [335, 328] width 544 height 33
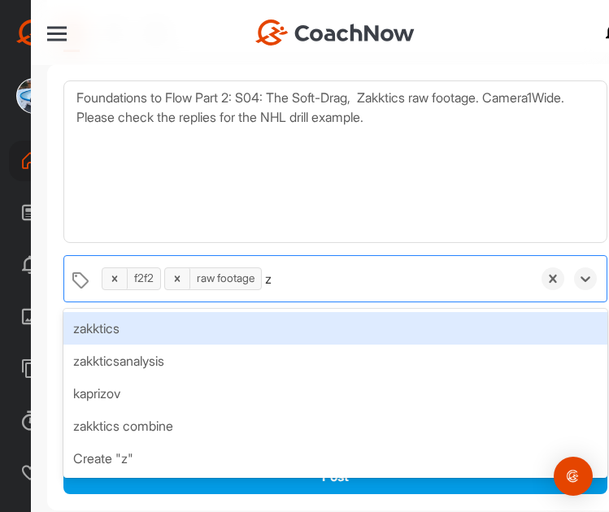
type input "za"
click at [215, 325] on div "zakktics" at bounding box center [335, 328] width 544 height 33
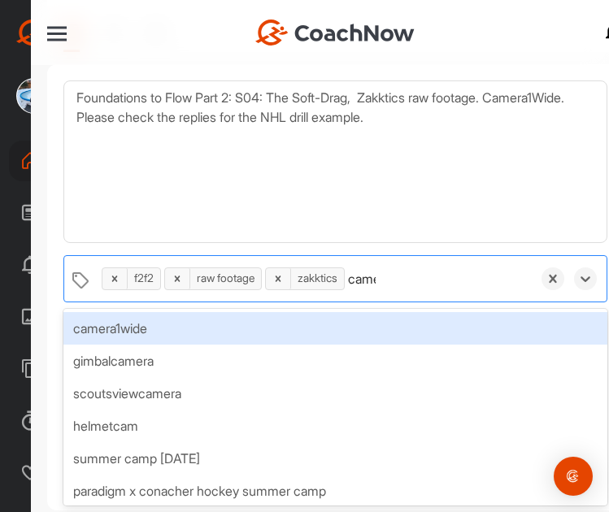
type input "camera"
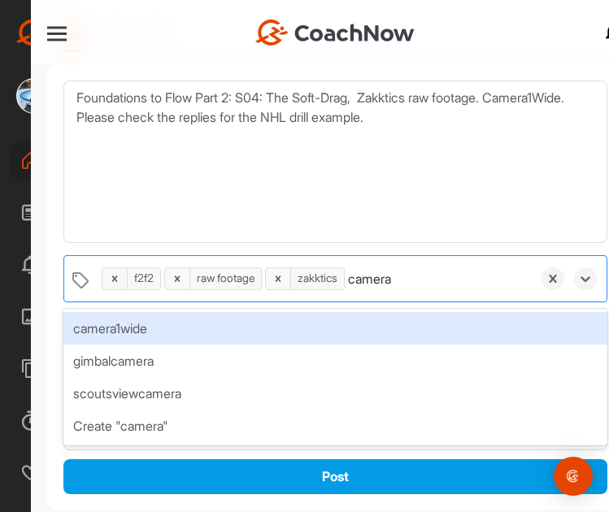
click at [215, 325] on div "camera1wide" at bounding box center [335, 328] width 544 height 33
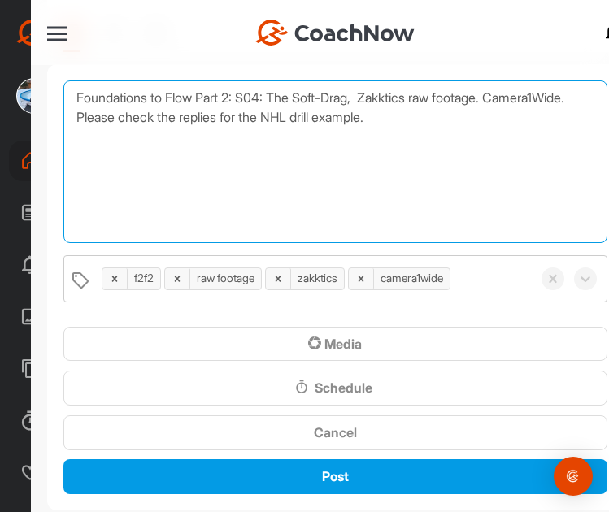
click at [239, 172] on textarea "Foundations to Flow Part 2: S04: The Soft-Drag, Zakktics raw footage. Camera1Wi…" at bounding box center [335, 162] width 544 height 163
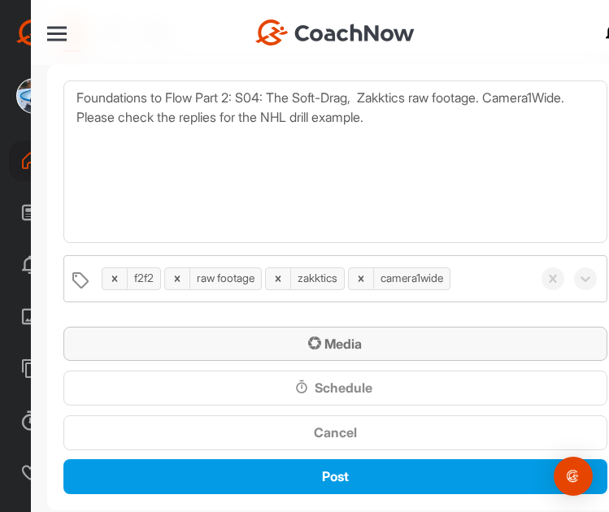
click at [167, 347] on div "Media" at bounding box center [335, 344] width 518 height 20
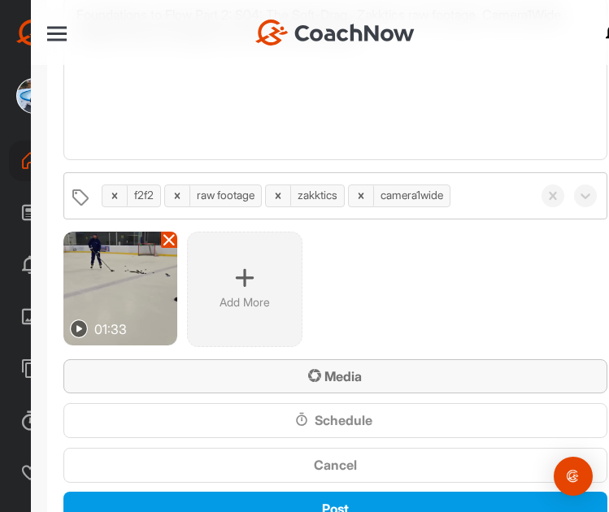
scroll to position [325, 0]
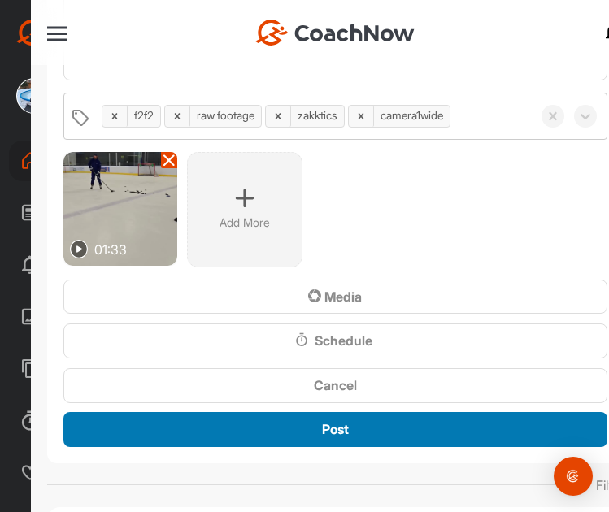
click at [308, 433] on div "Post" at bounding box center [335, 430] width 518 height 20
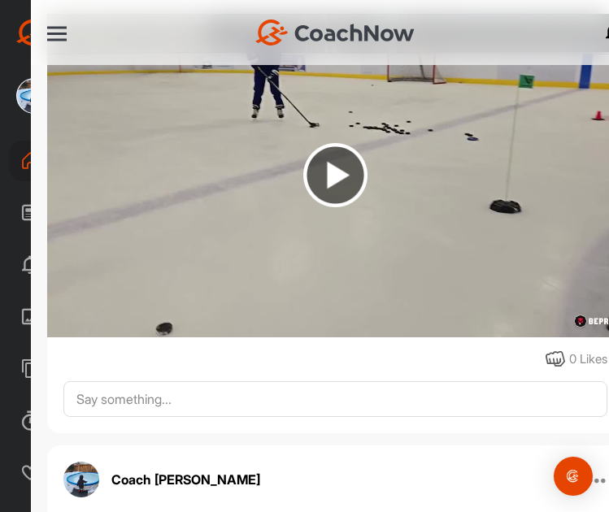
scroll to position [488, 0]
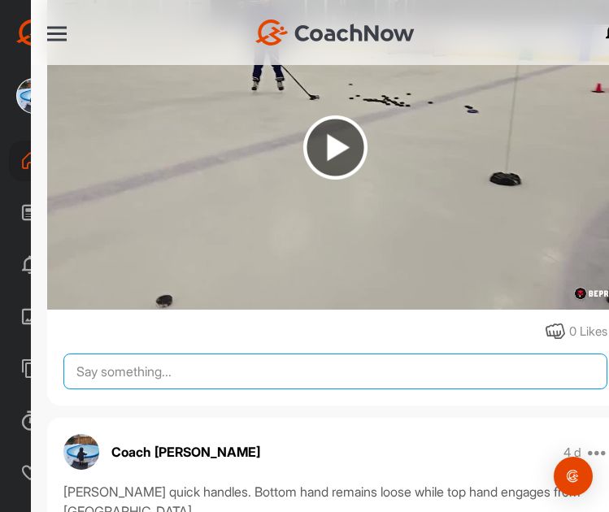
click at [181, 368] on textarea at bounding box center [335, 372] width 544 height 36
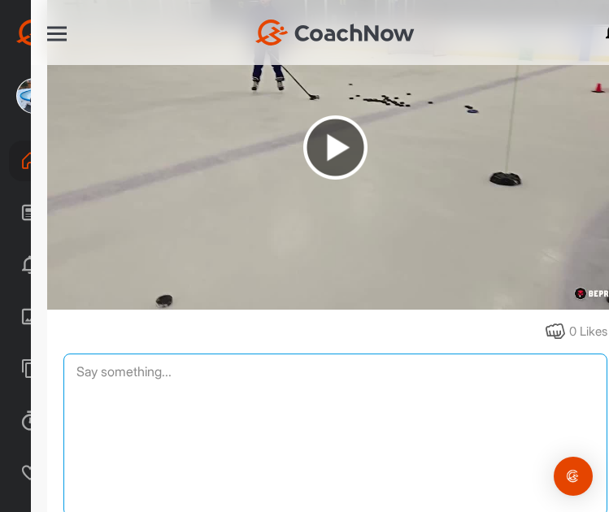
paste textarea "Foundations to Flow Part 2: S04: The Soft-Drag, Zakktics raw footage. Camera1Wi…"
type textarea "Foundations to Flow Part 2: S04: The Soft-Drag, Zakktics raw footage. Camera1Wi…"
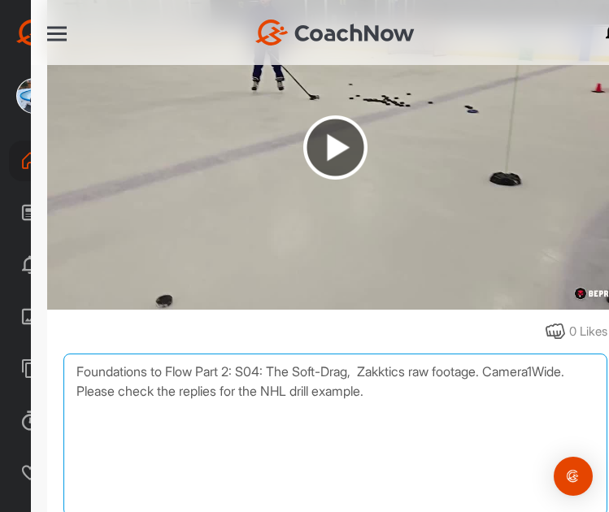
drag, startPoint x: 495, startPoint y: 388, endPoint x: -1, endPoint y: 307, distance: 502.0
click at [0, 307] on html "Coach Bruce Wayne CoachNow Home Feed Activity Library Templates Schedule Suppor…" at bounding box center [304, 256] width 609 height 512
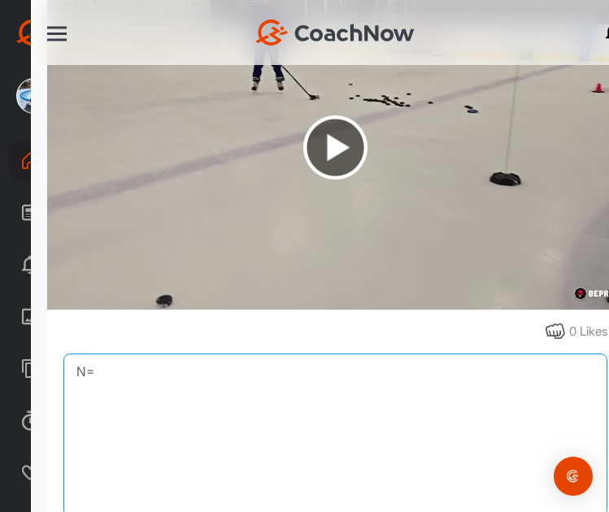
type textarea "N"
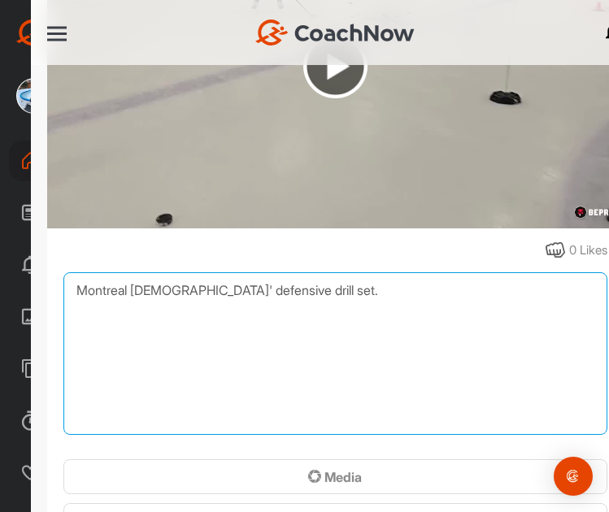
scroll to position [732, 0]
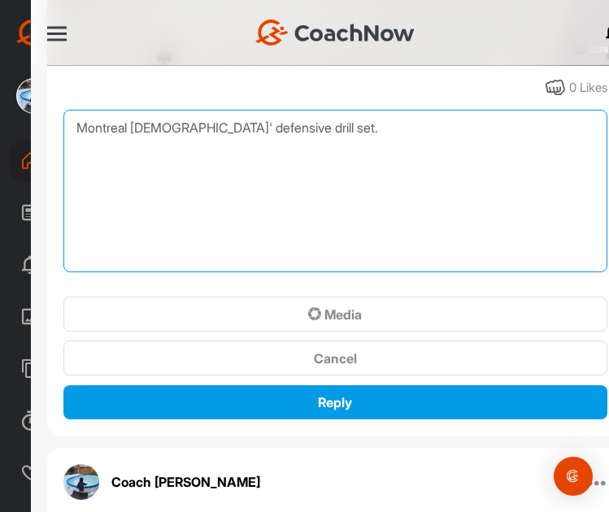
type textarea "Montreal [DEMOGRAPHIC_DATA]' defensive drill set."
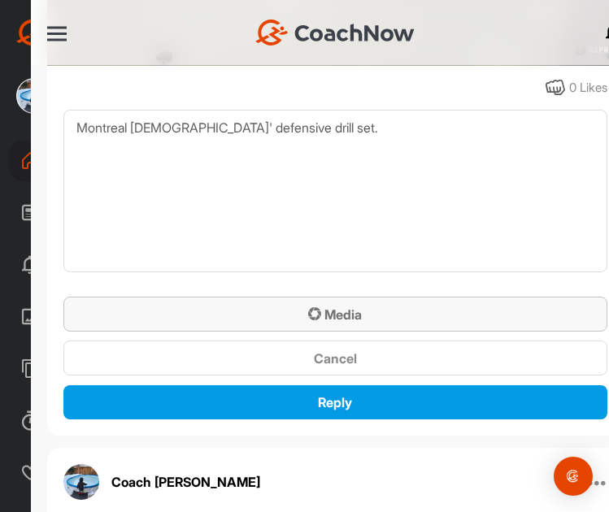
click at [355, 312] on span "Media" at bounding box center [335, 315] width 54 height 16
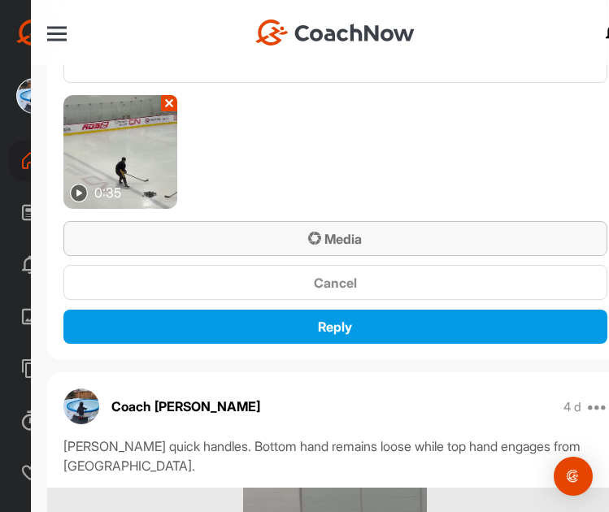
scroll to position [976, 0]
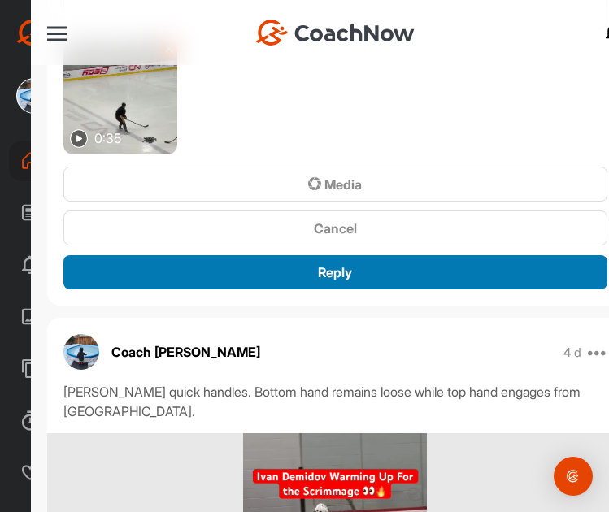
click at [297, 265] on div "Reply" at bounding box center [335, 273] width 518 height 20
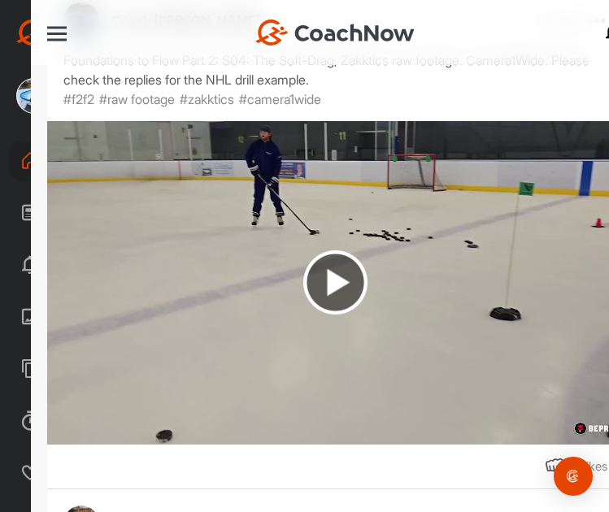
scroll to position [325, 0]
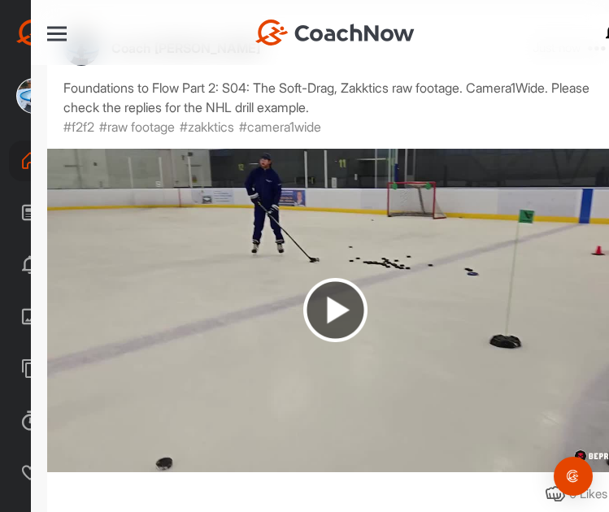
click at [326, 294] on img at bounding box center [335, 310] width 64 height 64
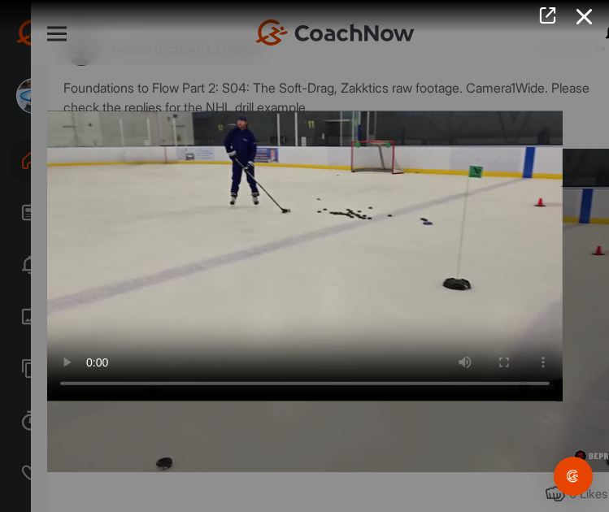
click at [586, 15] on icon at bounding box center [584, 17] width 37 height 30
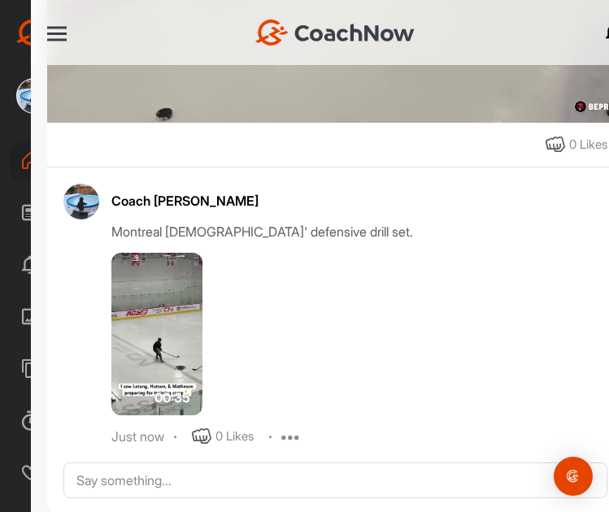
scroll to position [569, 0]
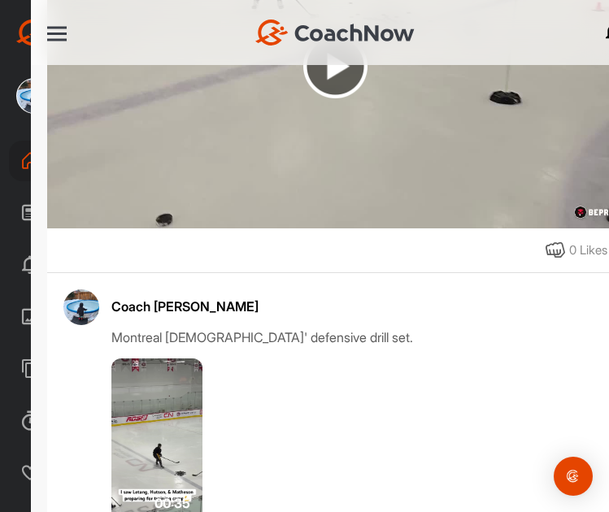
click at [546, 245] on icon at bounding box center [556, 251] width 20 height 20
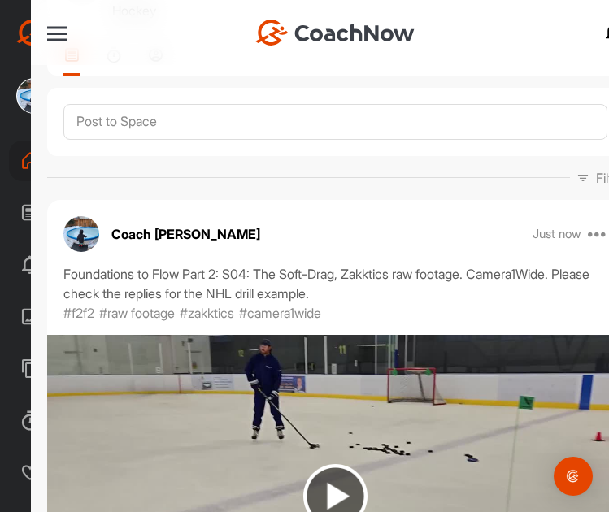
scroll to position [0, 0]
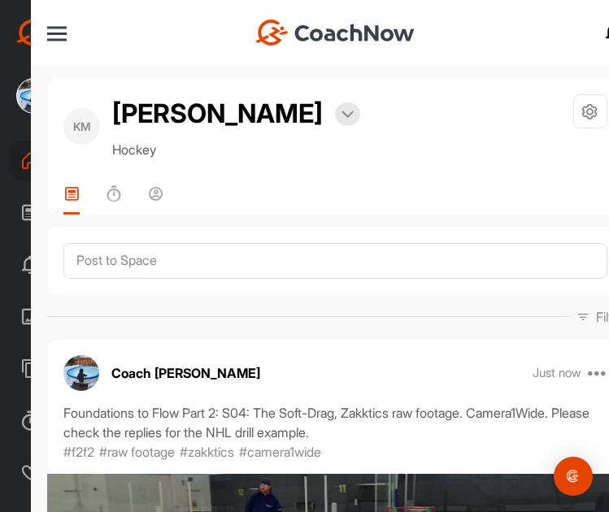
click at [62, 21] on nav "+ Create New Space New Group New Tag New List New Template Notifications Invita…" at bounding box center [335, 32] width 609 height 65
click at [60, 33] on div at bounding box center [57, 34] width 20 height 2
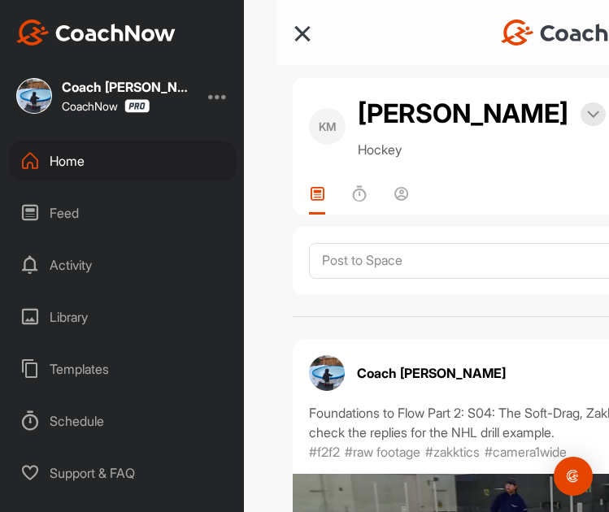
click at [85, 155] on div "Home" at bounding box center [123, 161] width 228 height 41
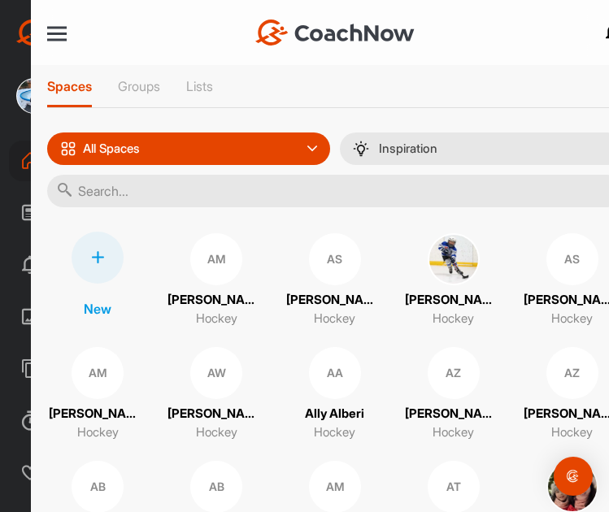
click at [173, 191] on input "text" at bounding box center [335, 191] width 577 height 33
type input "ranoop"
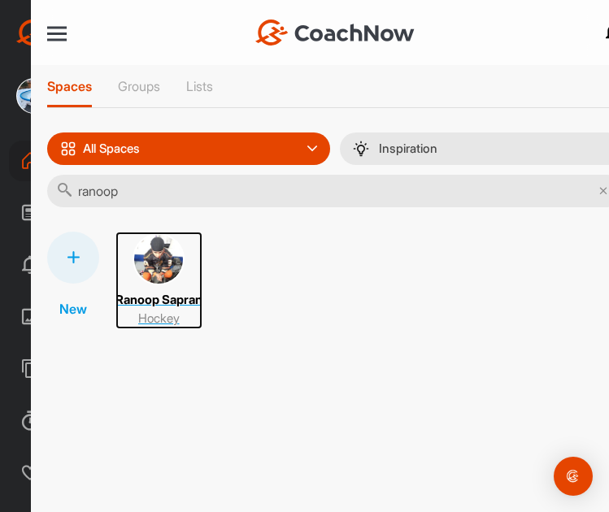
click at [160, 251] on img at bounding box center [159, 259] width 52 height 52
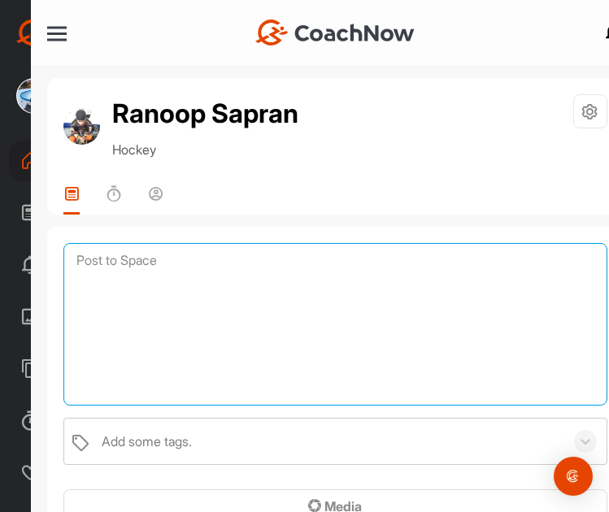
click at [203, 259] on textarea at bounding box center [335, 324] width 544 height 163
paste textarea "Foundations to Flow Part 2: S04: The Soft-Drag, Zakktics raw footage. Camera1Wi…"
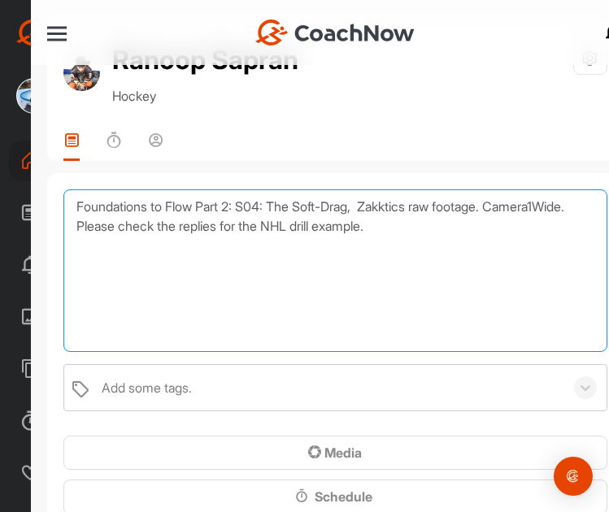
scroll to position [81, 0]
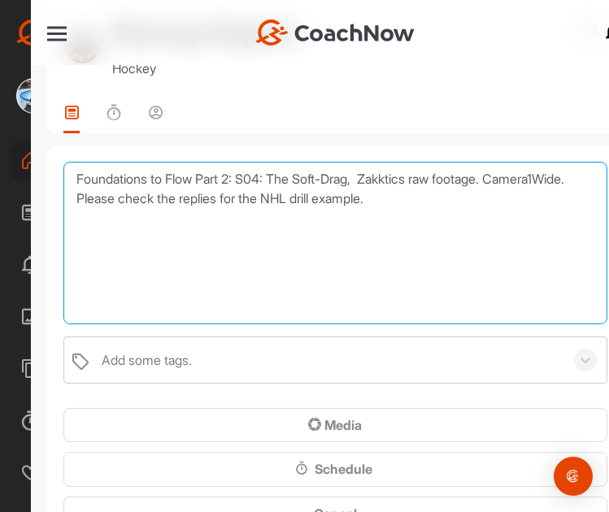
type textarea "Foundations to Flow Part 2: S04: The Soft-Drag, Zakktics raw footage. Camera1Wi…"
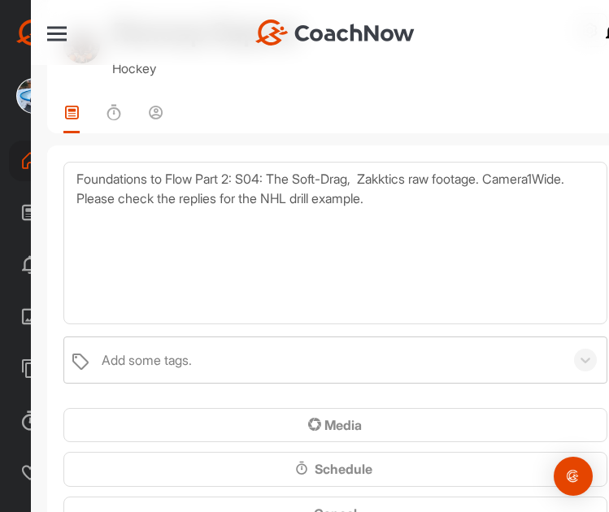
click at [126, 353] on div "Add some tags." at bounding box center [147, 361] width 90 height 20
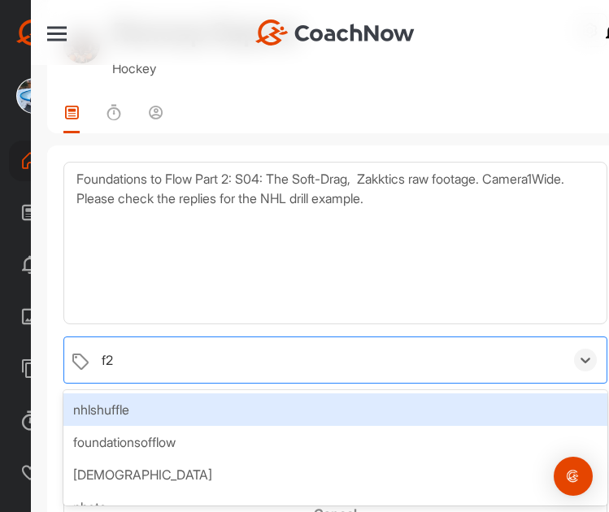
type input "f2f"
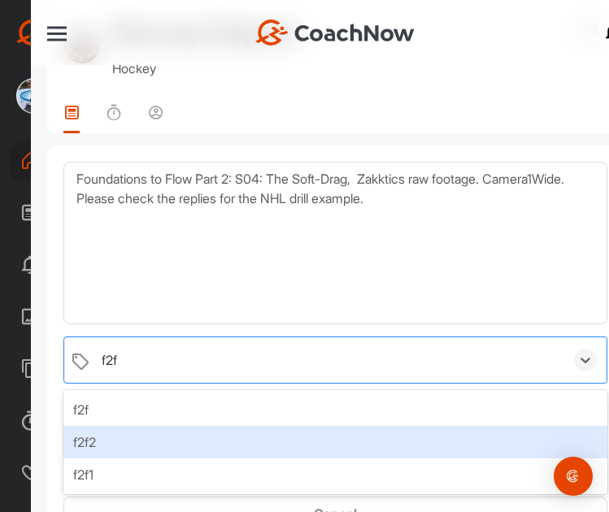
click at [137, 429] on div "f2f2" at bounding box center [335, 442] width 544 height 33
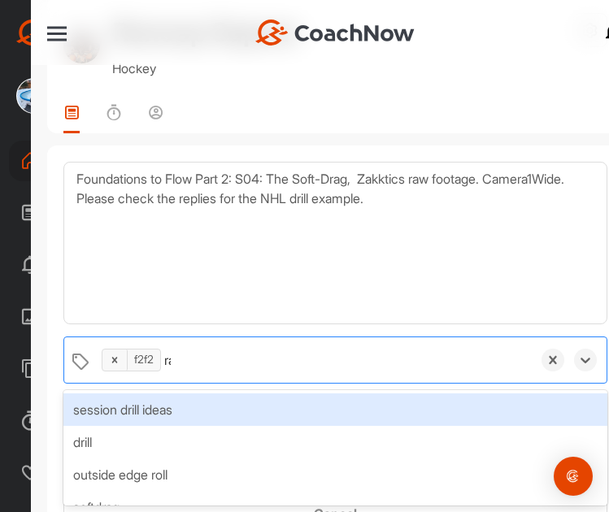
type input "raw"
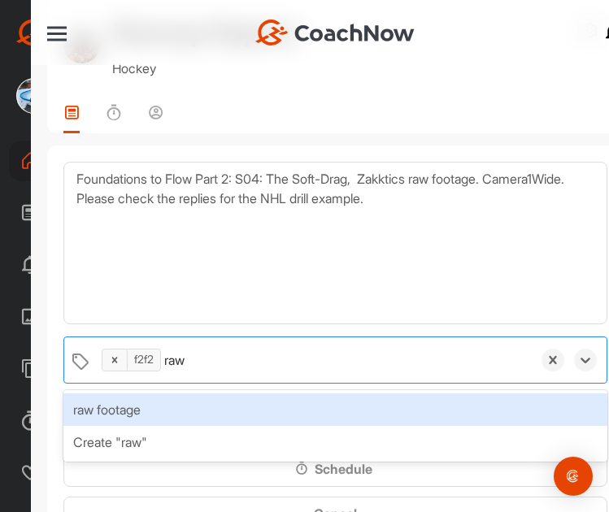
click at [153, 404] on div "raw footage" at bounding box center [335, 410] width 544 height 33
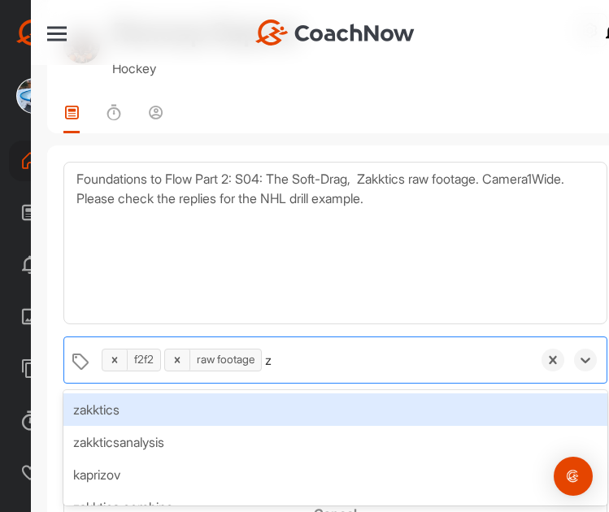
type input "za"
click at [157, 403] on div "zakktics" at bounding box center [335, 410] width 544 height 33
type input "camer"
click at [172, 412] on div "camera1wide" at bounding box center [335, 410] width 544 height 33
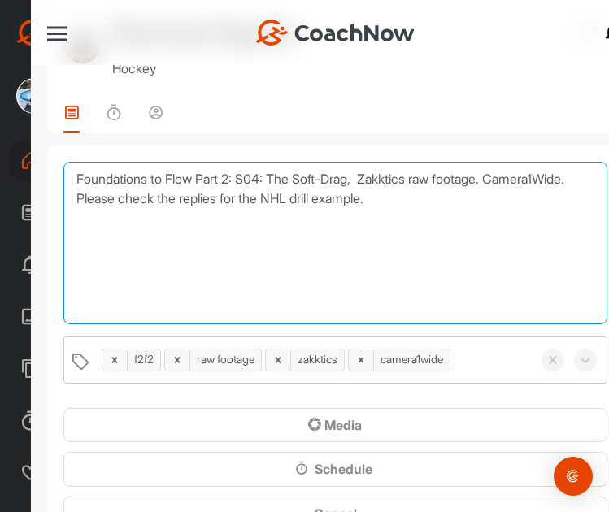
click at [240, 294] on textarea "Foundations to Flow Part 2: S04: The Soft-Drag, Zakktics raw footage. Camera1Wi…" at bounding box center [335, 243] width 544 height 163
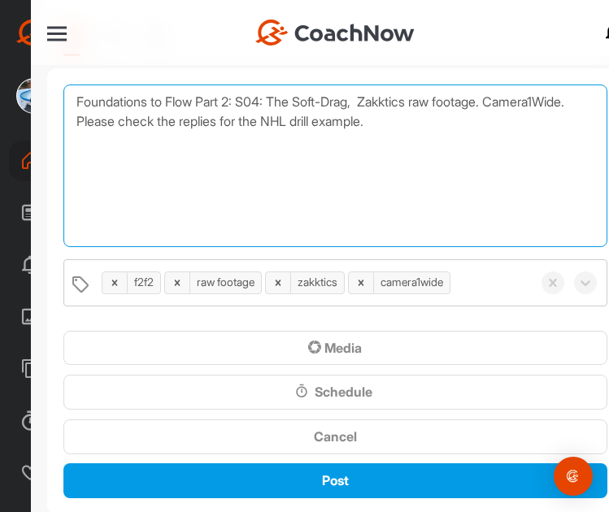
scroll to position [244, 0]
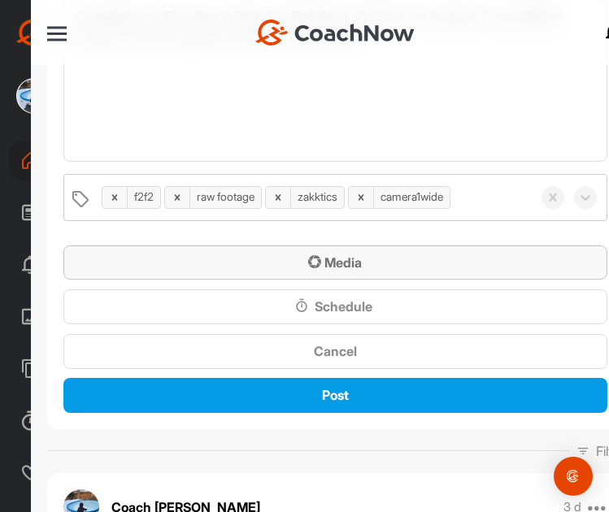
click at [284, 263] on div "Media" at bounding box center [335, 263] width 518 height 20
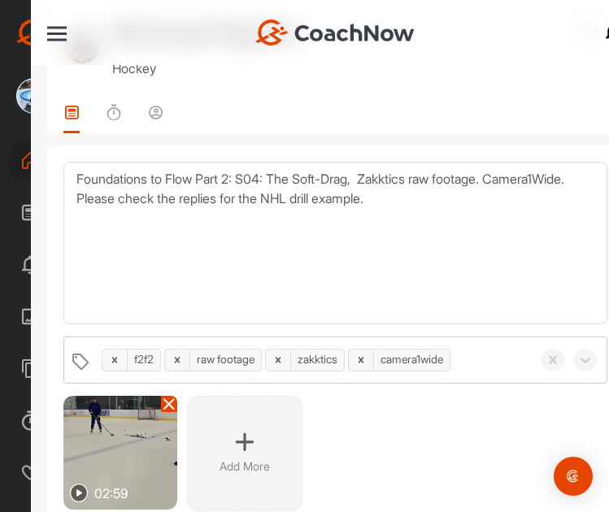
scroll to position [325, 0]
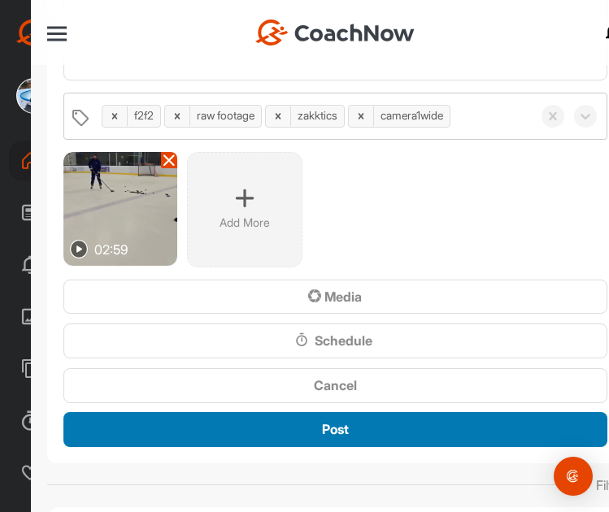
click at [322, 427] on span "Post" at bounding box center [335, 429] width 27 height 16
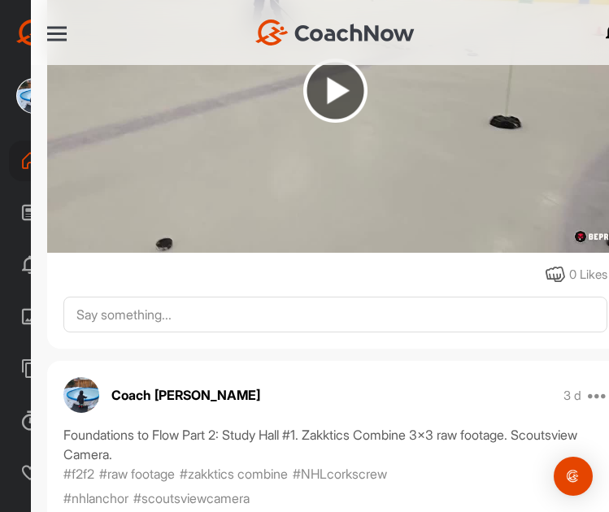
scroll to position [488, 0]
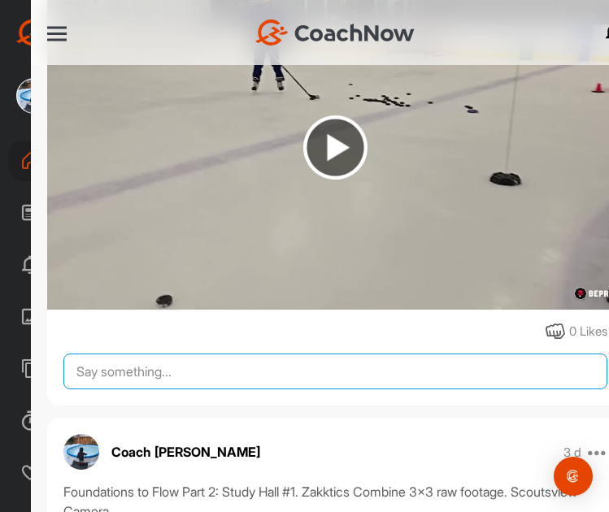
click at [173, 381] on textarea at bounding box center [335, 372] width 544 height 36
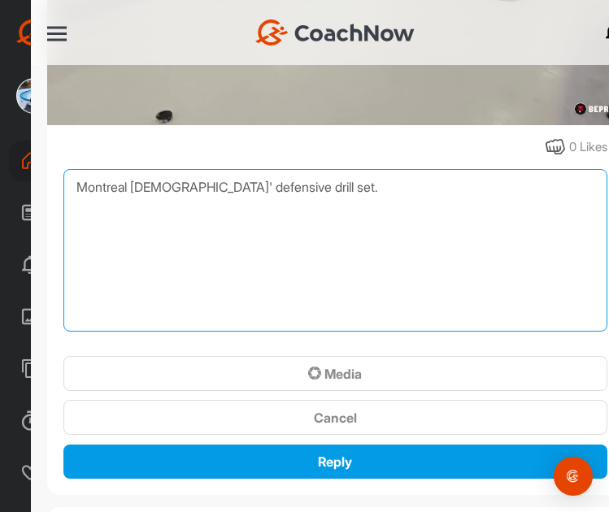
scroll to position [732, 0]
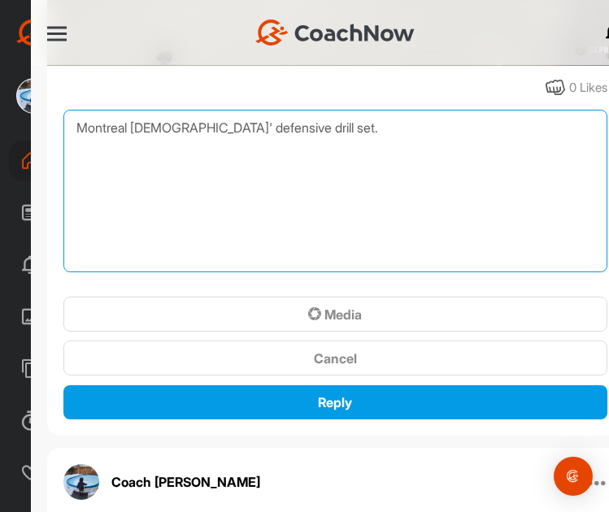
type textarea "Montreal [DEMOGRAPHIC_DATA]' defensive drill set."
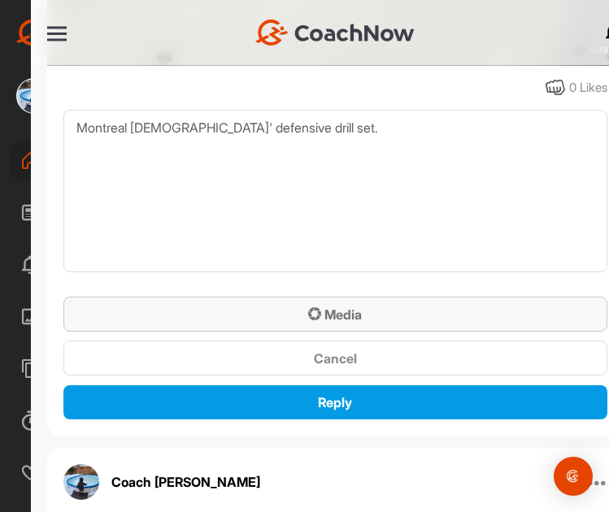
click at [330, 307] on span "Media" at bounding box center [335, 315] width 54 height 16
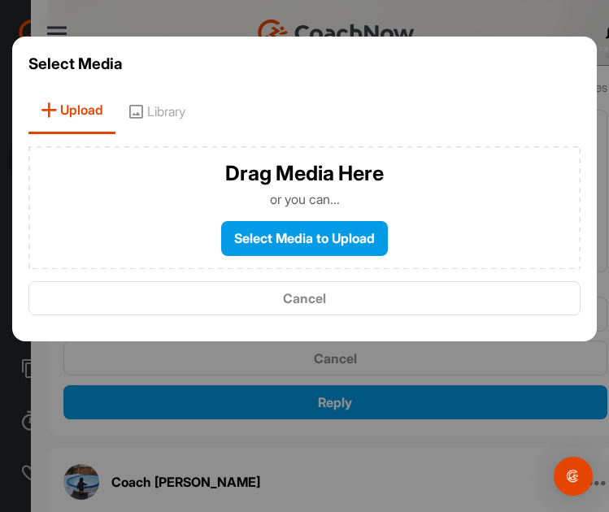
click at [167, 105] on span "Library" at bounding box center [156, 111] width 82 height 46
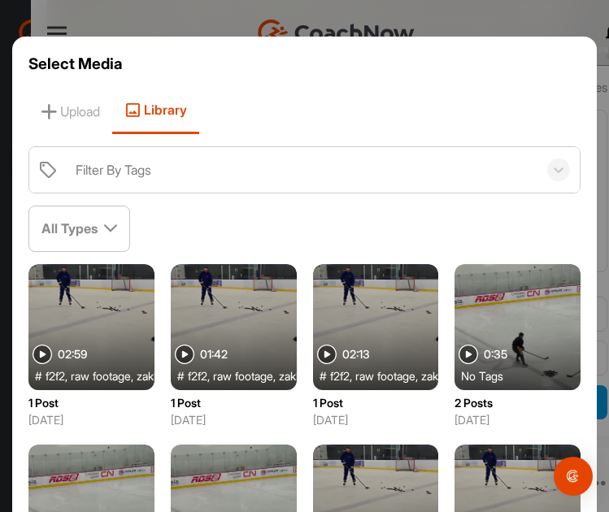
click at [107, 306] on div at bounding box center [91, 327] width 126 height 126
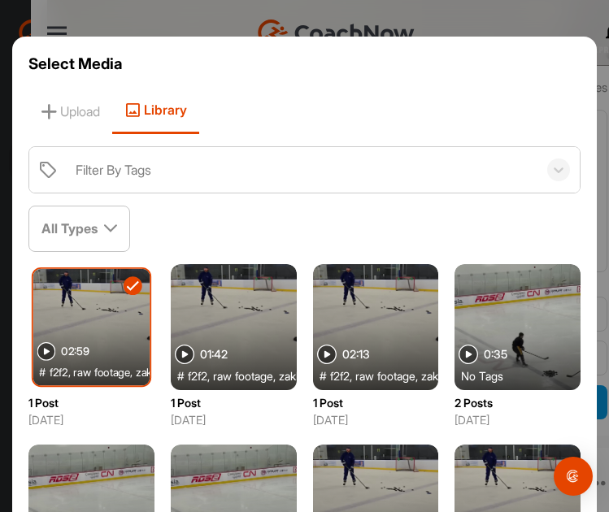
click at [121, 284] on div at bounding box center [91, 327] width 116 height 116
click at [455, 390] on div at bounding box center [518, 327] width 126 height 126
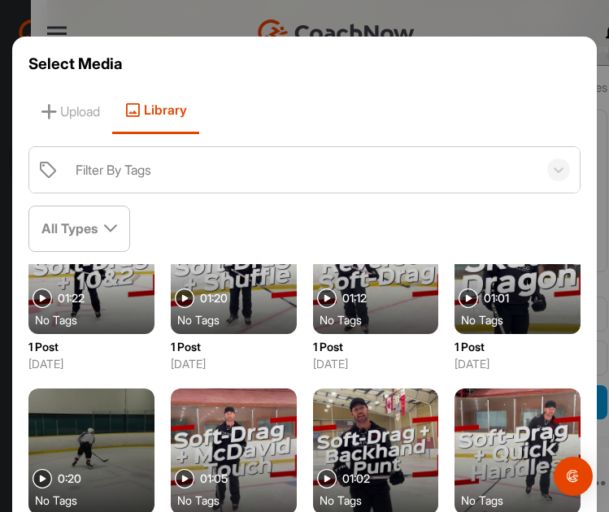
scroll to position [198, 0]
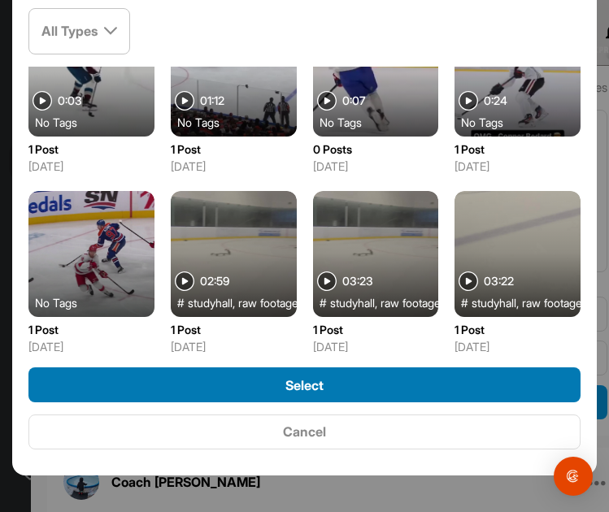
click at [309, 381] on span "Select" at bounding box center [304, 385] width 38 height 16
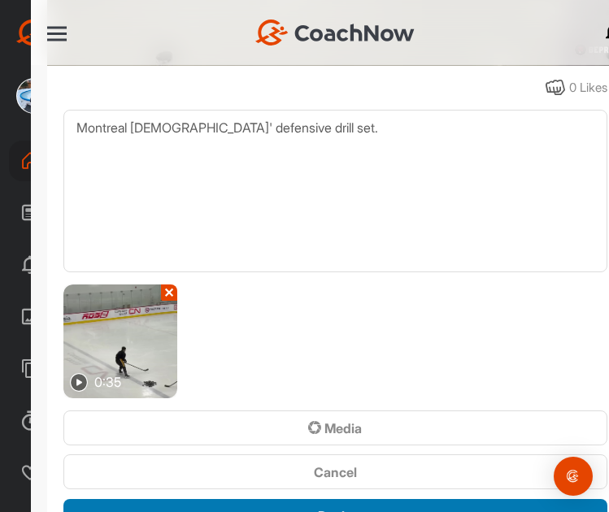
click at [341, 508] on span "Reply" at bounding box center [335, 516] width 34 height 16
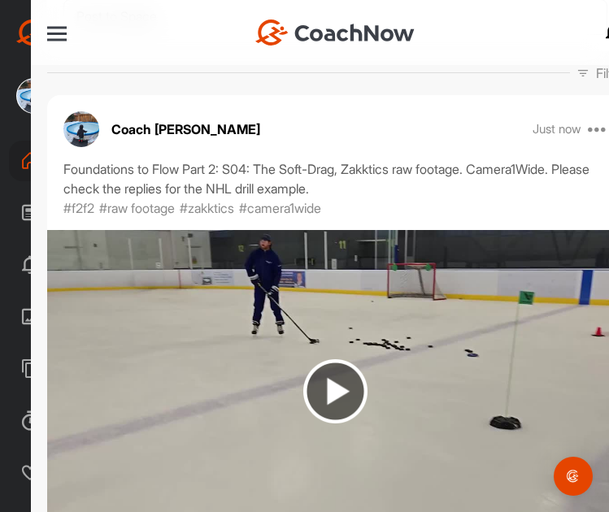
scroll to position [163, 0]
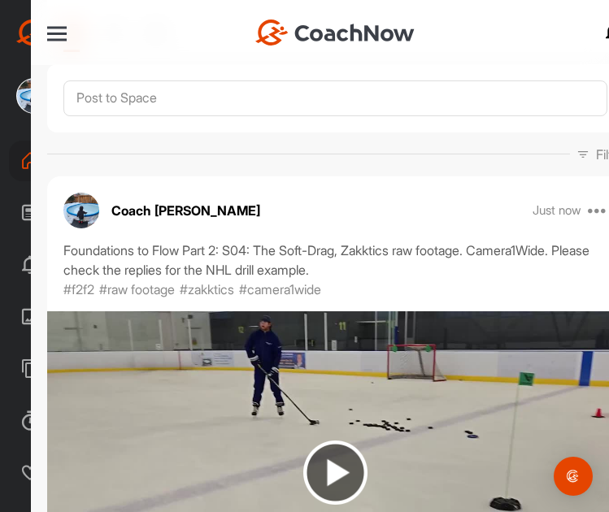
click at [49, 33] on div at bounding box center [57, 34] width 20 height 2
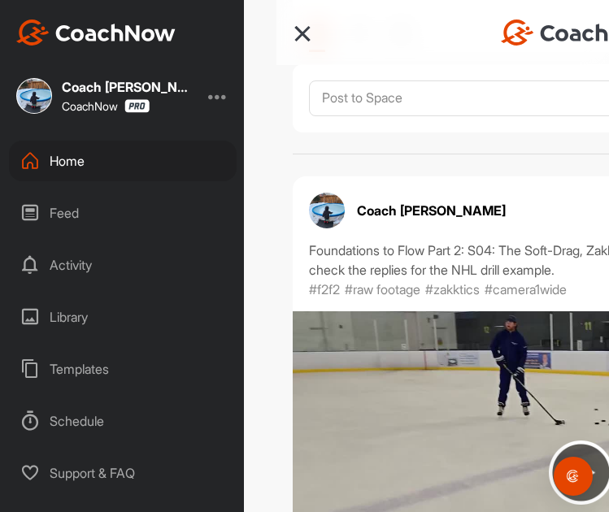
click at [62, 318] on div "Library" at bounding box center [123, 317] width 228 height 41
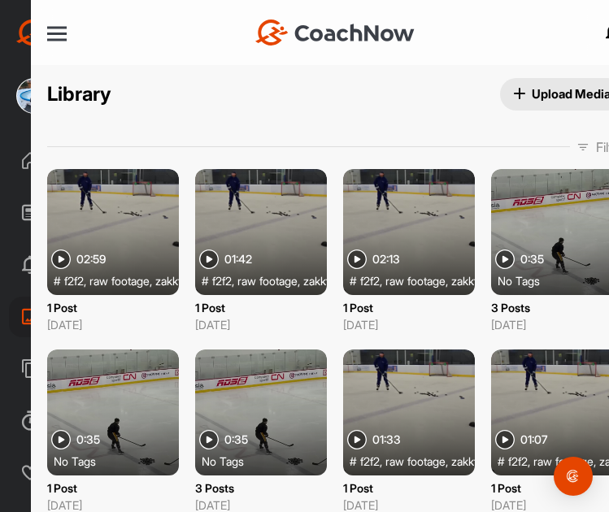
click at [518, 98] on span "Upload Media" at bounding box center [562, 93] width 98 height 17
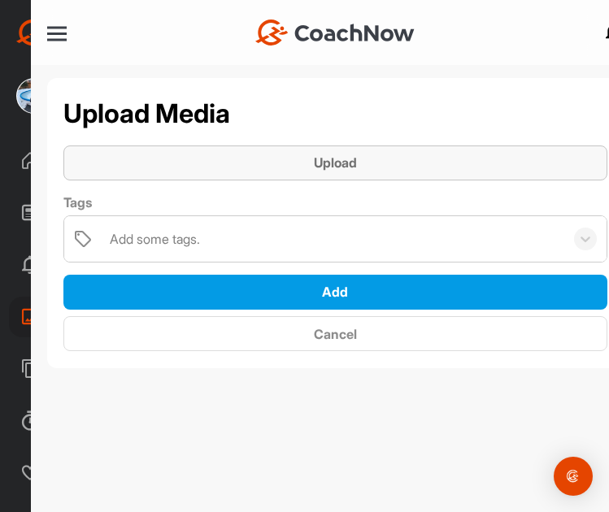
click at [295, 163] on div "Upload" at bounding box center [335, 163] width 518 height 20
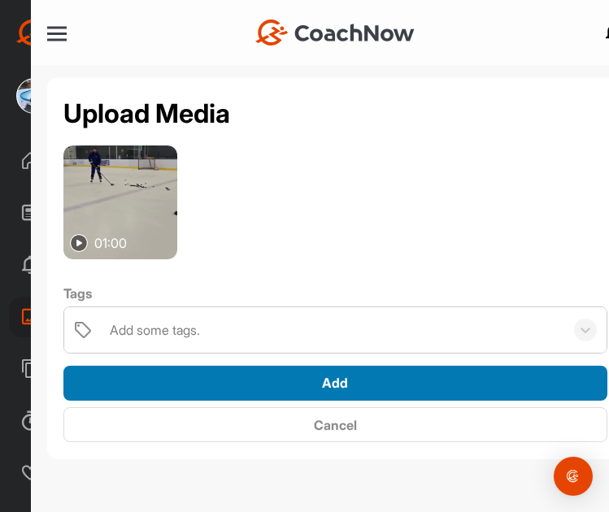
click at [372, 384] on div "Add" at bounding box center [335, 383] width 518 height 20
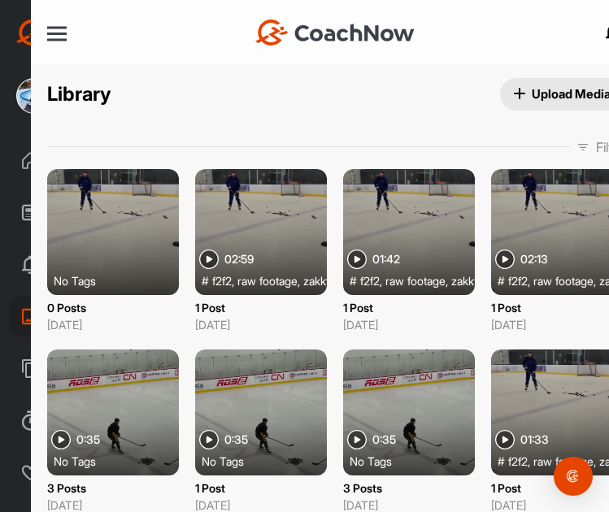
click at [54, 33] on div at bounding box center [57, 34] width 20 height 2
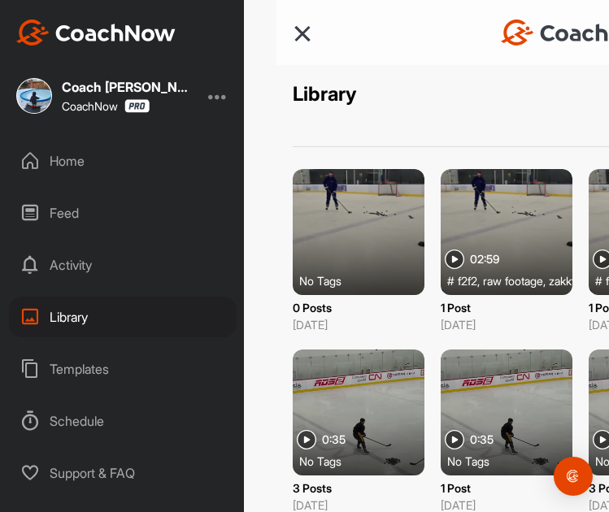
click at [77, 157] on div "Home" at bounding box center [123, 161] width 228 height 41
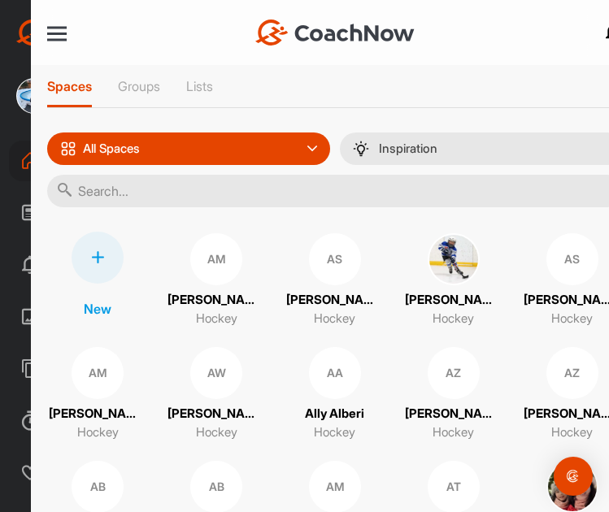
click at [237, 195] on input "text" at bounding box center [335, 191] width 577 height 33
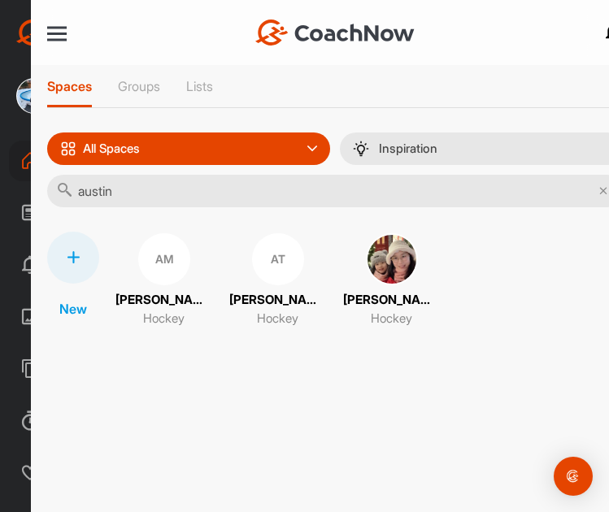
type input "austin"
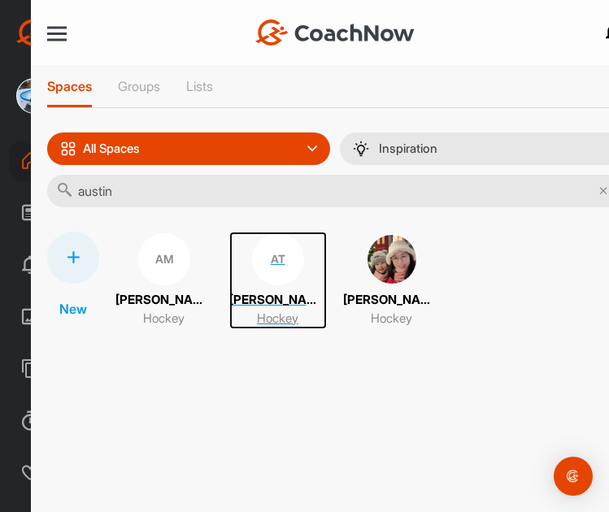
click at [289, 261] on div "AT" at bounding box center [278, 259] width 52 height 52
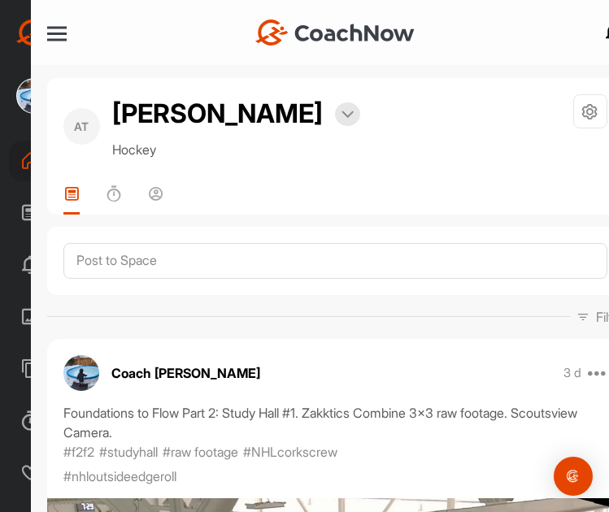
click at [52, 29] on div at bounding box center [57, 34] width 20 height 12
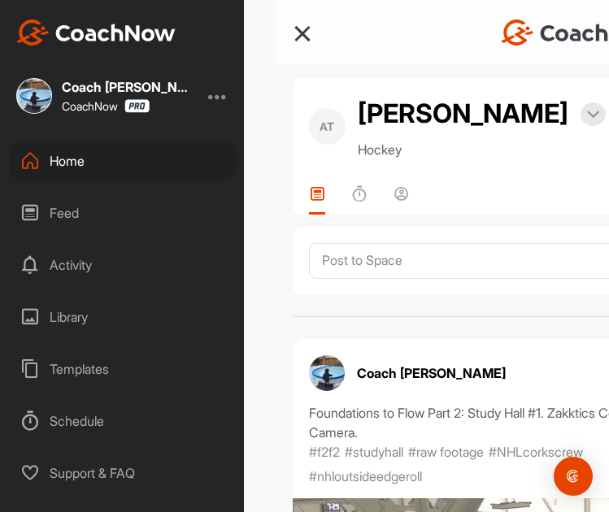
click at [75, 163] on div "Home" at bounding box center [123, 161] width 228 height 41
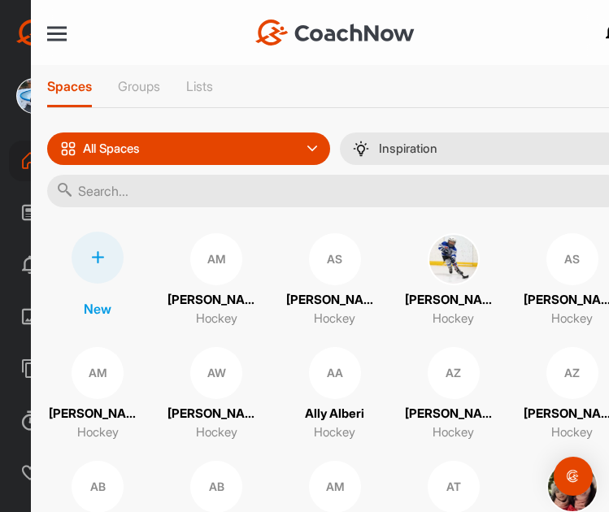
click at [216, 197] on input "text" at bounding box center [335, 191] width 577 height 33
type input "simon"
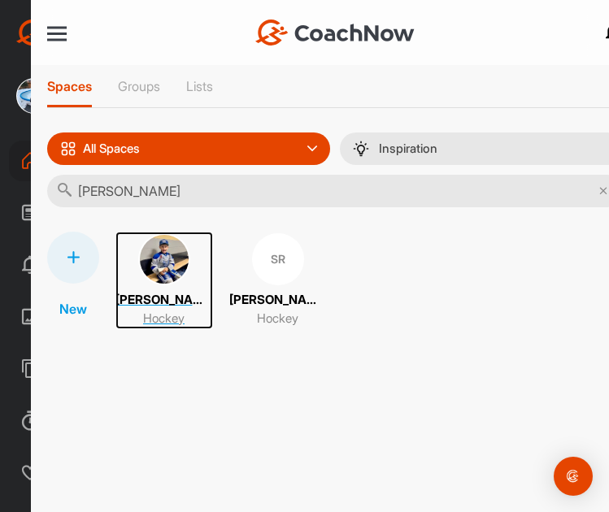
click at [142, 261] on img at bounding box center [164, 259] width 52 height 52
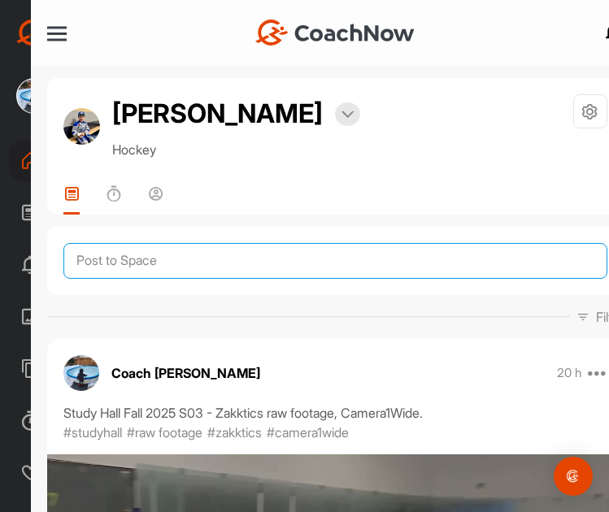
click at [161, 255] on textarea at bounding box center [335, 261] width 544 height 36
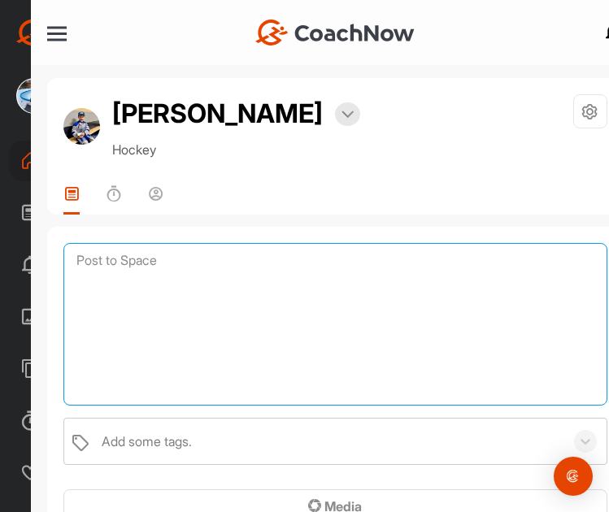
paste textarea "Foundations to Flow Part 2: S04: The Soft-Drag, Zakktics raw footage. Camera1Wi…"
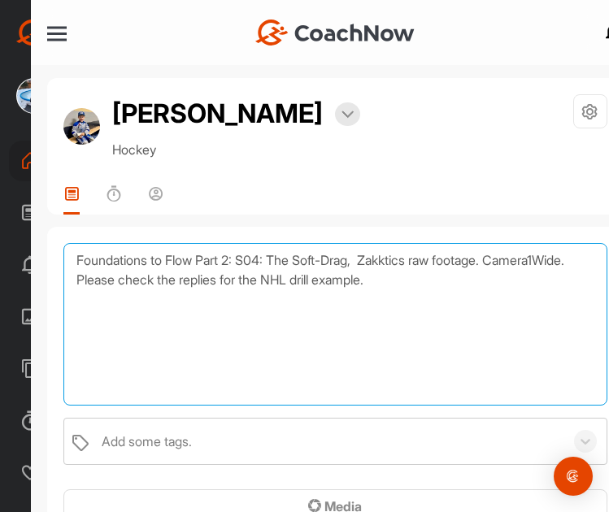
click at [168, 277] on textarea "Foundations to Flow Part 2: S04: The Soft-Drag, Zakktics raw footage. Camera1Wi…" at bounding box center [335, 324] width 544 height 163
drag, startPoint x: 500, startPoint y: 278, endPoint x: 509, endPoint y: 279, distance: 9.0
click at [500, 278] on textarea "Foundations to Flow Part 2: S04: The Soft-Drag, Zakktics raw footage. Camera1Wi…" at bounding box center [335, 324] width 544 height 163
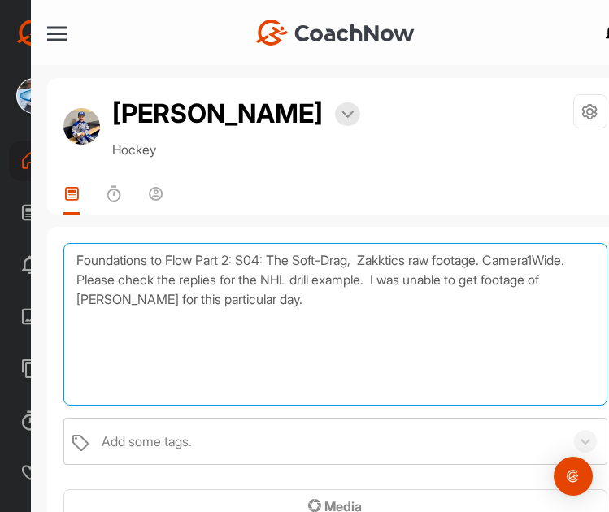
type textarea "Foundations to Flow Part 2: S04: The Soft-Drag, Zakktics raw footage. Camera1Wi…"
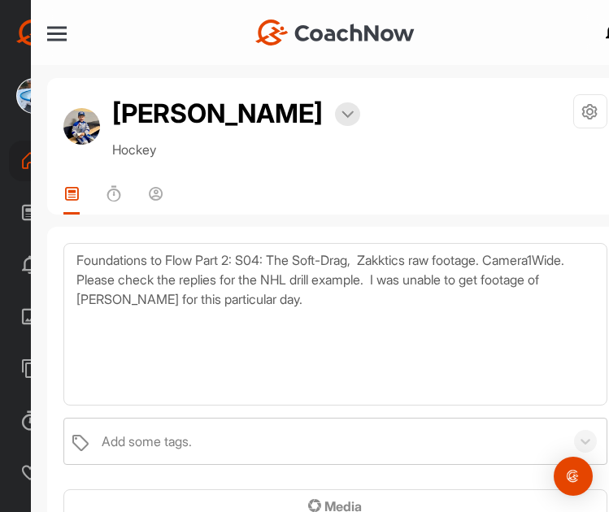
click at [181, 451] on div "Add some tags." at bounding box center [147, 442] width 90 height 20
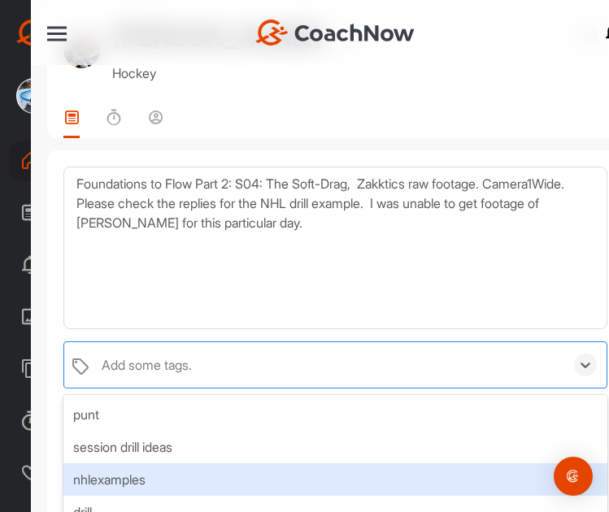
scroll to position [163, 0]
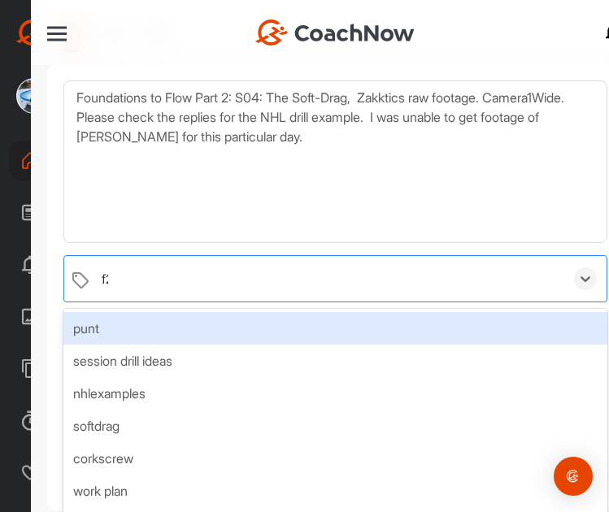
type input "f2f"
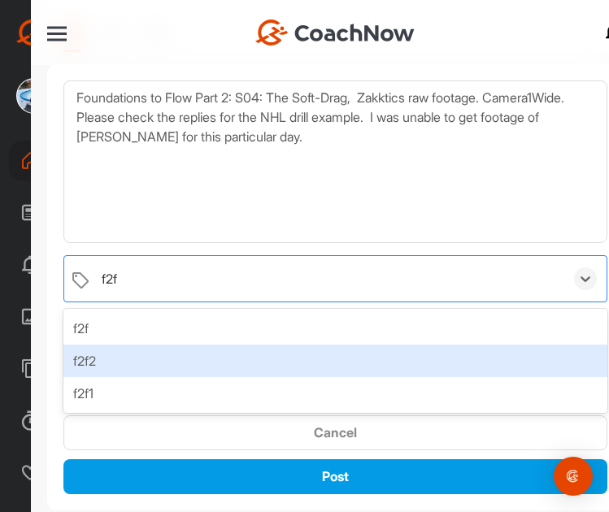
click at [133, 361] on div "f2f2" at bounding box center [335, 361] width 544 height 33
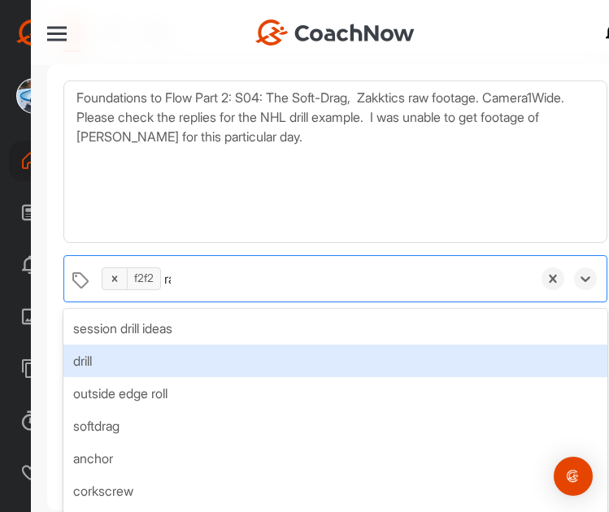
type input "raw"
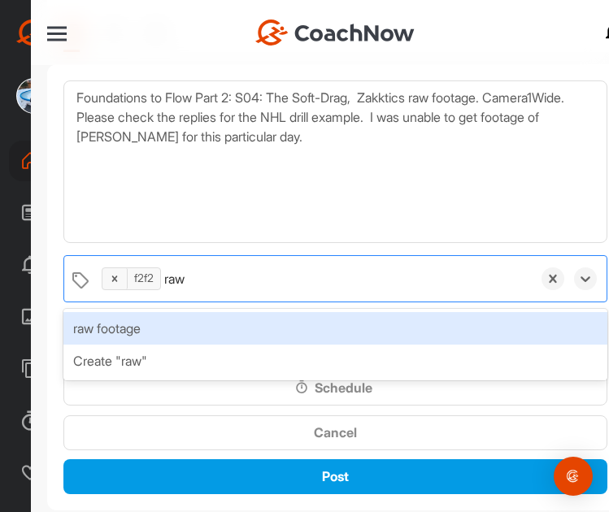
click at [154, 332] on div "raw footage" at bounding box center [335, 328] width 544 height 33
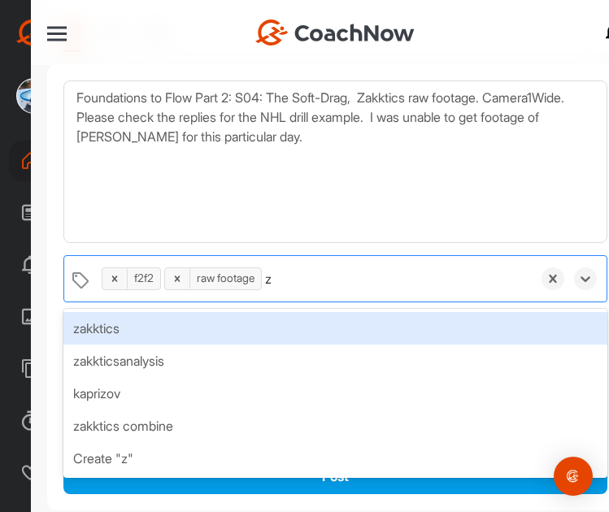
type input "za"
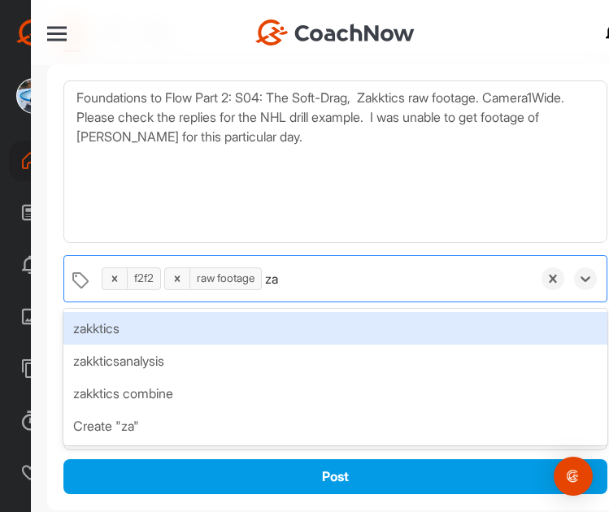
click at [199, 324] on div "zakktics" at bounding box center [335, 328] width 544 height 33
type input "camer"
drag, startPoint x: 199, startPoint y: 324, endPoint x: 209, endPoint y: 327, distance: 10.3
click at [209, 327] on div "camera1wide" at bounding box center [335, 328] width 544 height 33
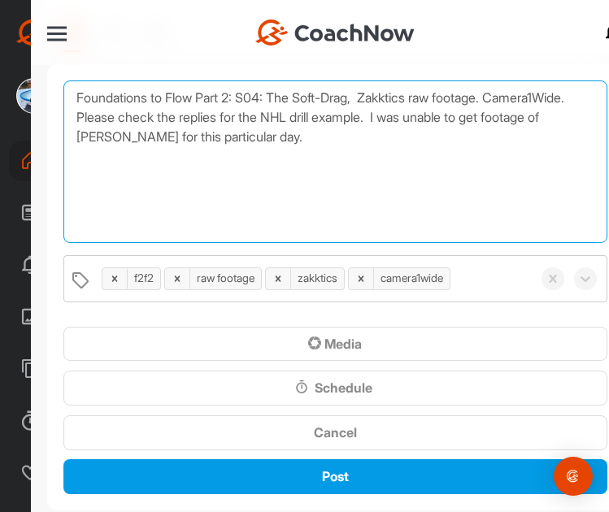
drag, startPoint x: 163, startPoint y: 193, endPoint x: 172, endPoint y: 216, distance: 24.5
click at [163, 193] on textarea "Foundations to Flow Part 2: S04: The Soft-Drag, Zakktics raw footage. Camera1Wi…" at bounding box center [335, 162] width 544 height 163
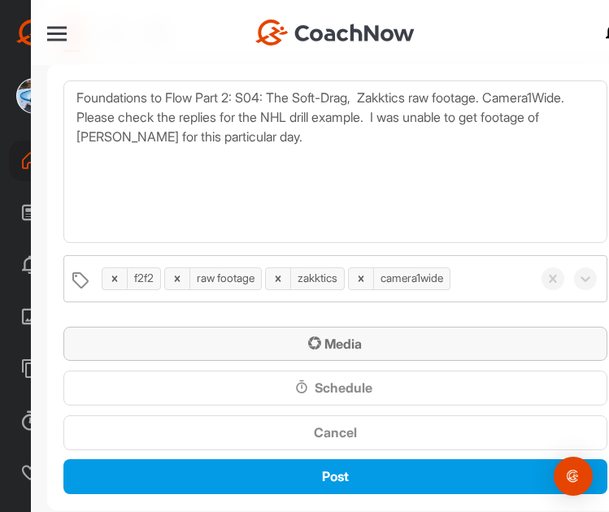
click at [310, 342] on icon "button" at bounding box center [314, 343] width 13 height 13
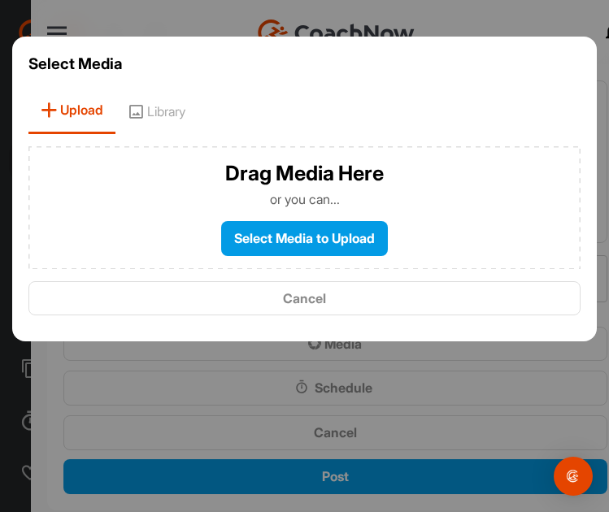
click at [156, 111] on span "Library" at bounding box center [156, 111] width 82 height 46
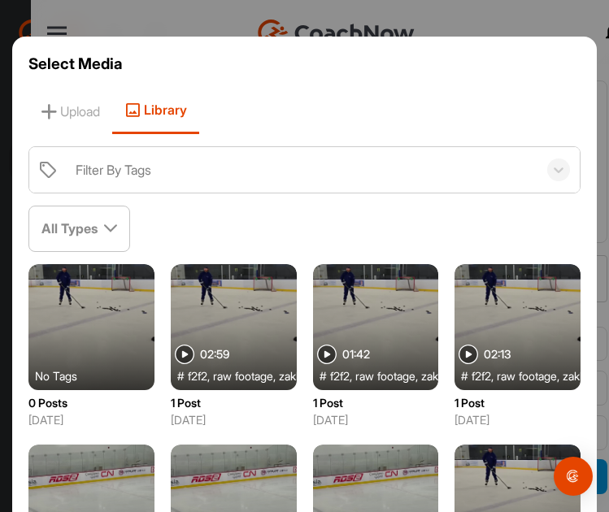
click at [97, 299] on div at bounding box center [91, 327] width 126 height 126
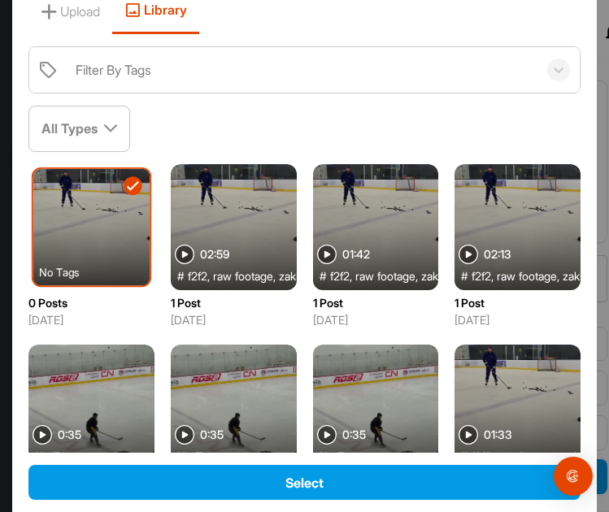
scroll to position [198, 0]
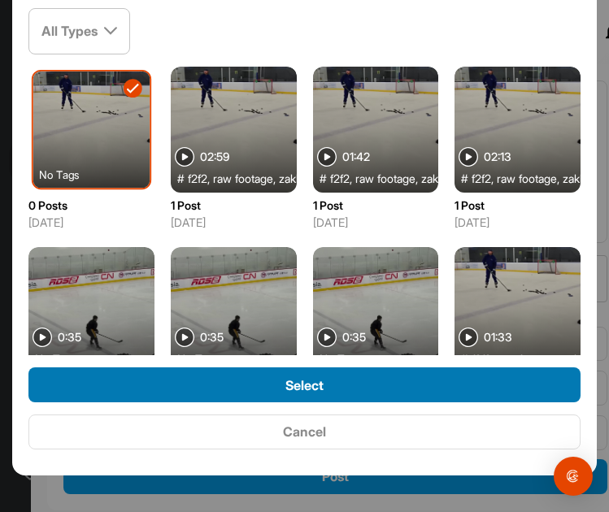
click at [290, 386] on span "Select" at bounding box center [304, 385] width 38 height 16
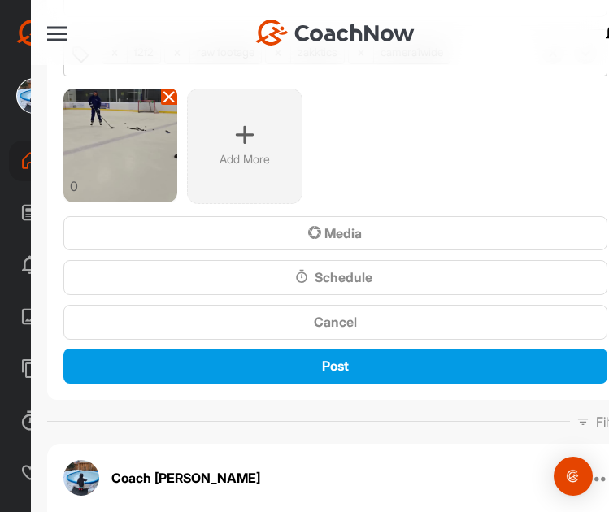
scroll to position [407, 0]
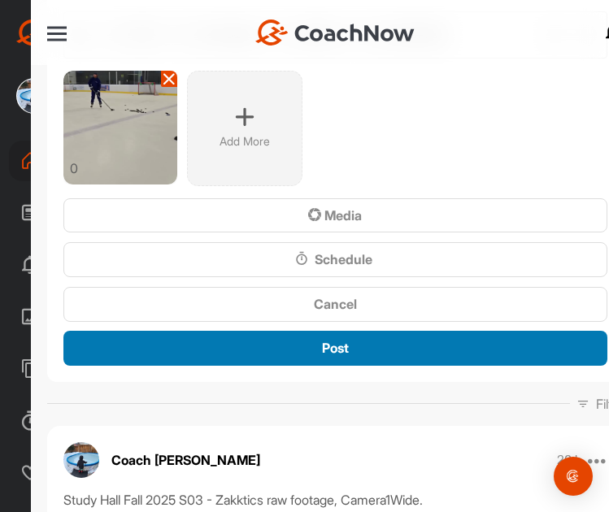
click at [305, 348] on div "Post" at bounding box center [335, 348] width 518 height 20
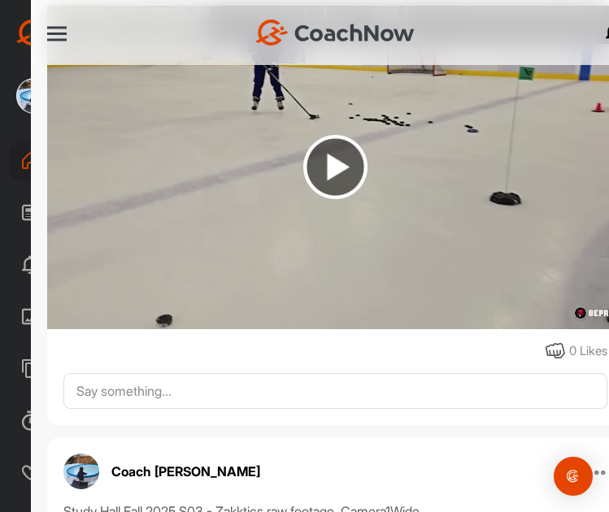
scroll to position [569, 0]
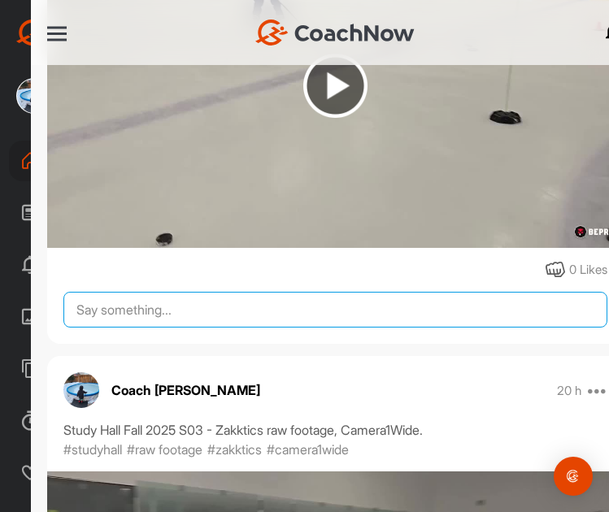
click at [174, 299] on textarea at bounding box center [335, 310] width 544 height 36
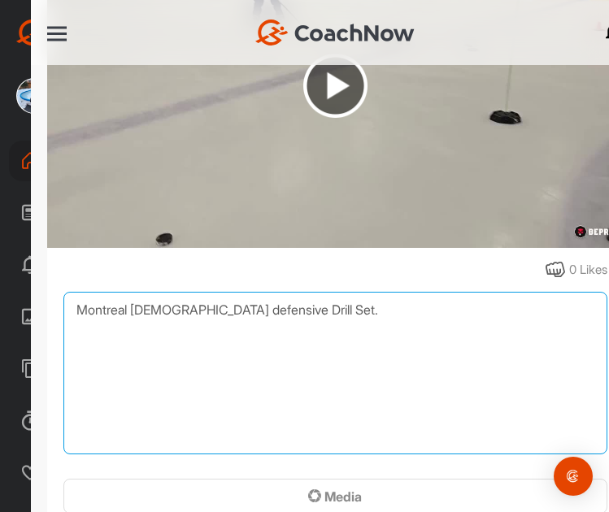
type textarea "Montreal Canadians defensive Drill Set."
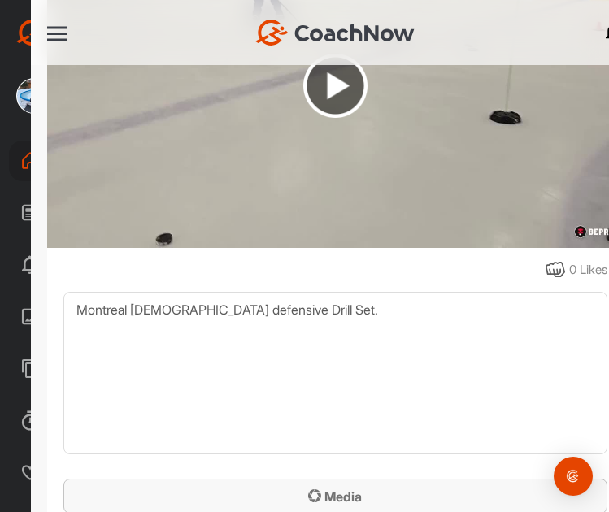
click at [333, 490] on span "Media" at bounding box center [335, 497] width 54 height 16
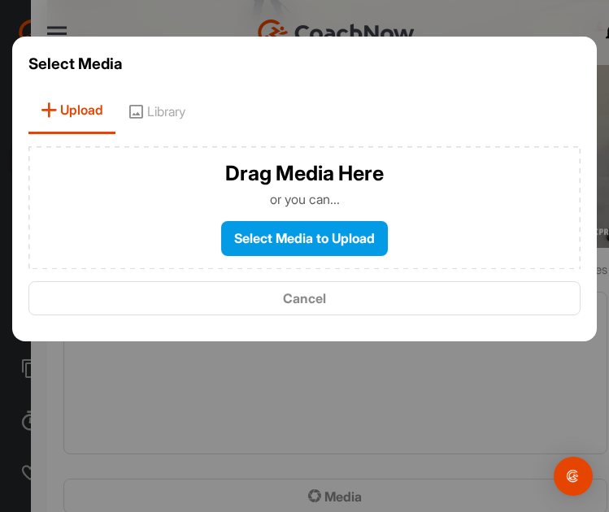
click at [354, 236] on label "Select Media to Upload" at bounding box center [304, 238] width 167 height 35
click at [0, 0] on input "Select Media to Upload" at bounding box center [0, 0] width 0 height 0
click at [172, 104] on span "Library" at bounding box center [156, 111] width 82 height 46
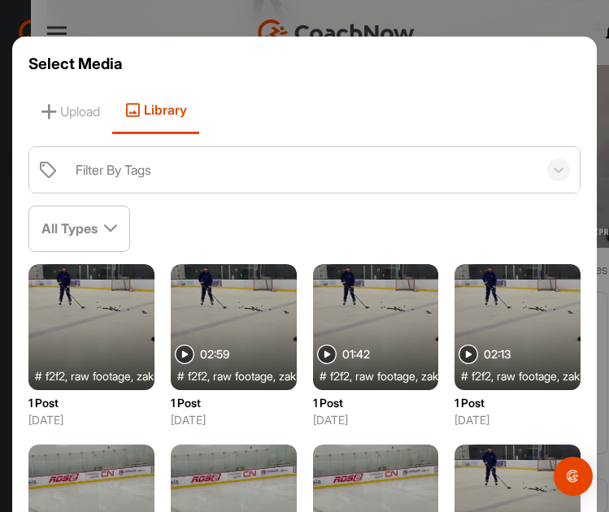
click at [115, 325] on div at bounding box center [91, 327] width 126 height 126
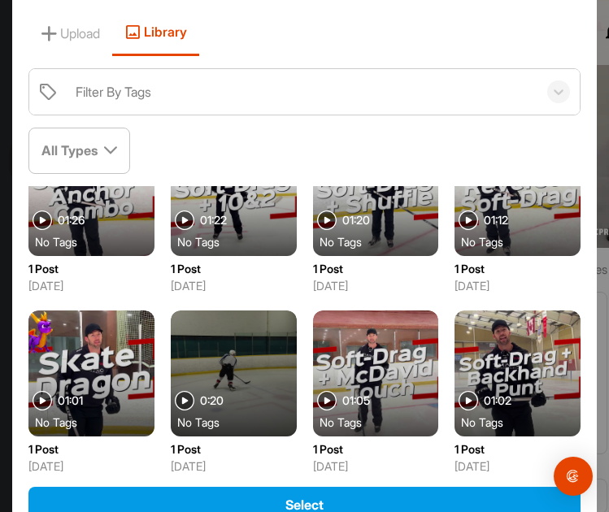
scroll to position [198, 0]
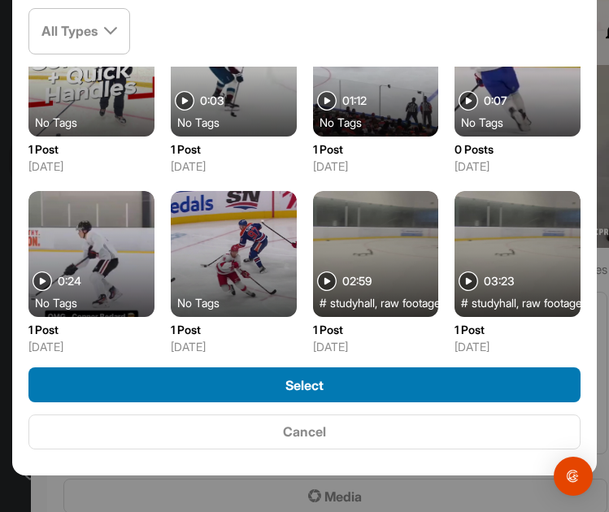
click at [294, 378] on span "Select" at bounding box center [304, 385] width 38 height 16
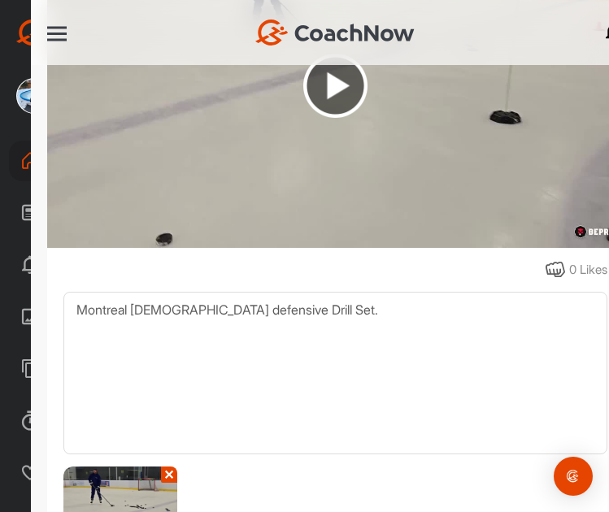
scroll to position [732, 0]
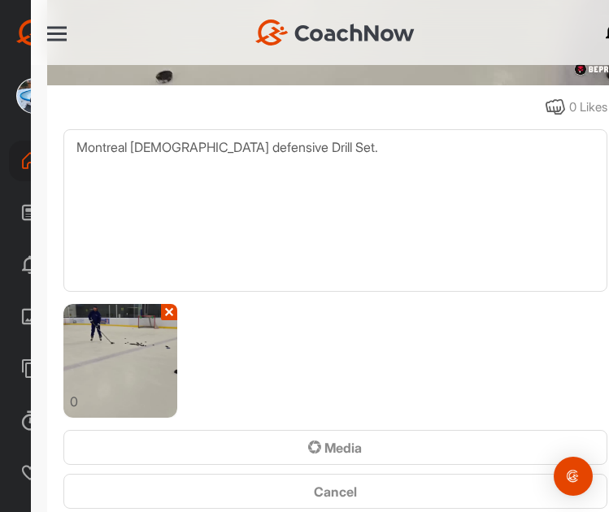
click at [163, 304] on button "✕" at bounding box center [169, 312] width 16 height 16
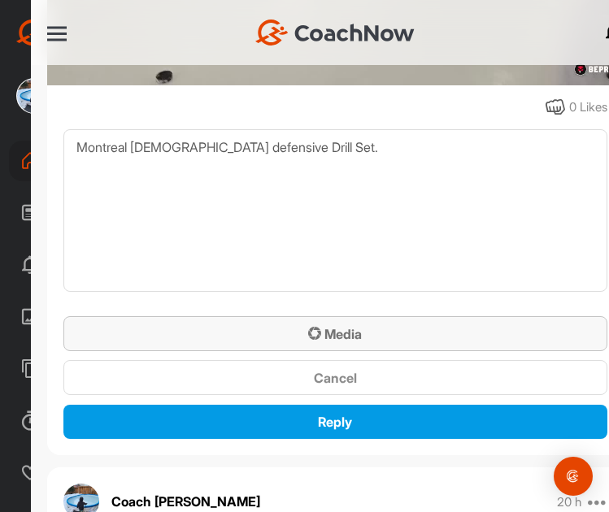
click at [326, 326] on span "Media" at bounding box center [335, 334] width 54 height 16
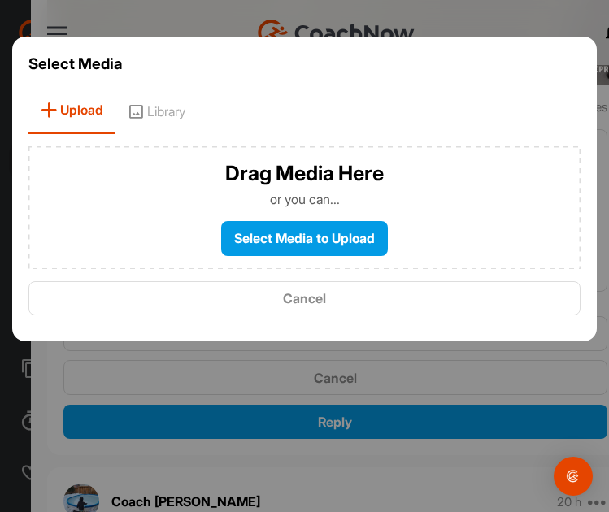
click at [283, 235] on label "Select Media to Upload" at bounding box center [304, 238] width 167 height 35
click at [0, 0] on input "Select Media to Upload" at bounding box center [0, 0] width 0 height 0
click at [183, 111] on span "Library" at bounding box center [156, 111] width 82 height 46
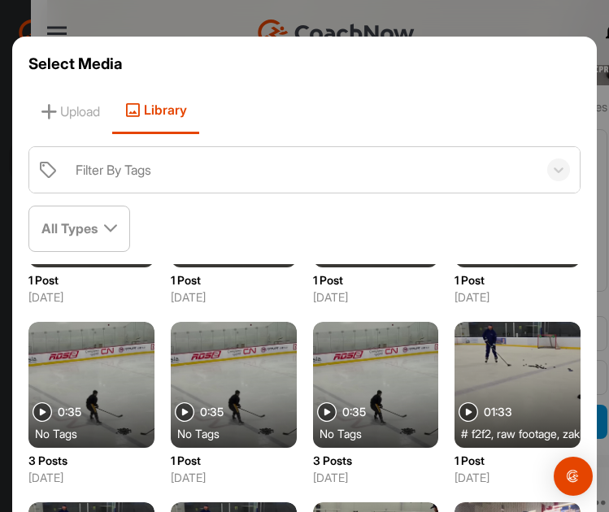
scroll to position [163, 0]
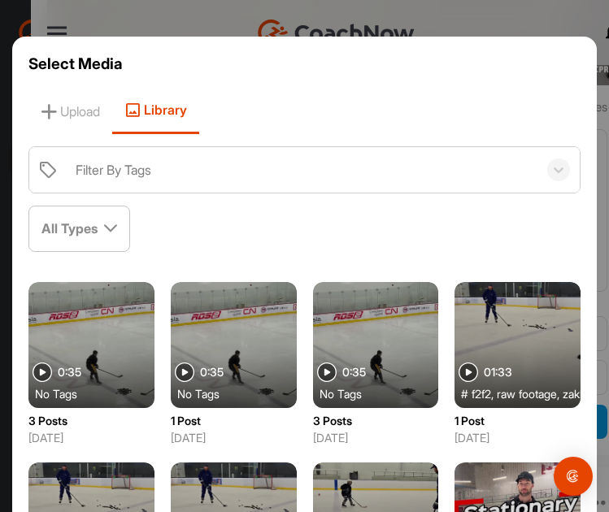
click at [155, 332] on div at bounding box center [91, 345] width 126 height 126
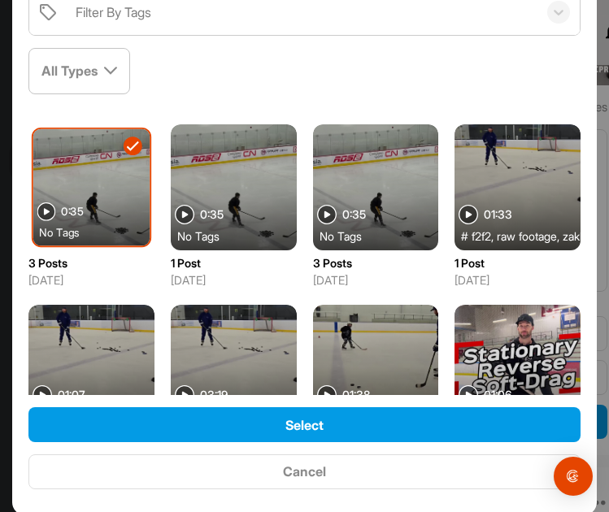
scroll to position [198, 0]
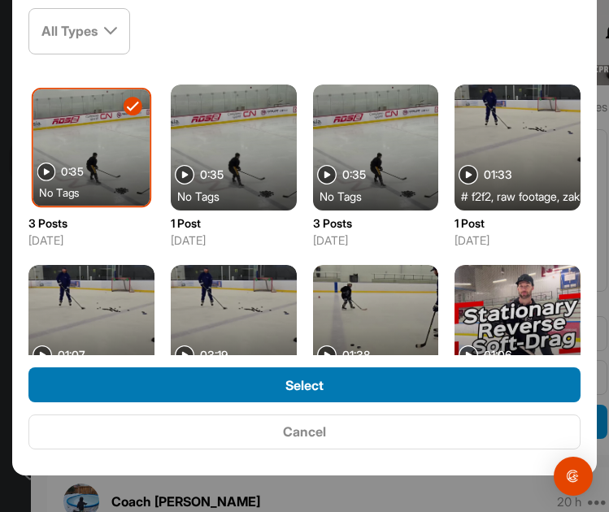
click at [334, 382] on div "Select" at bounding box center [304, 386] width 526 height 20
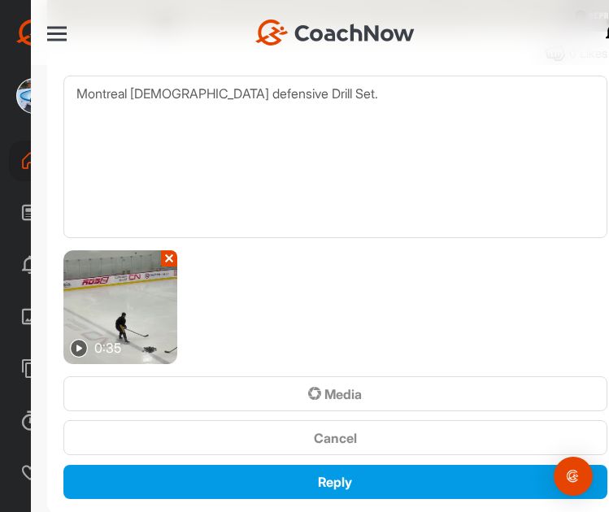
scroll to position [813, 0]
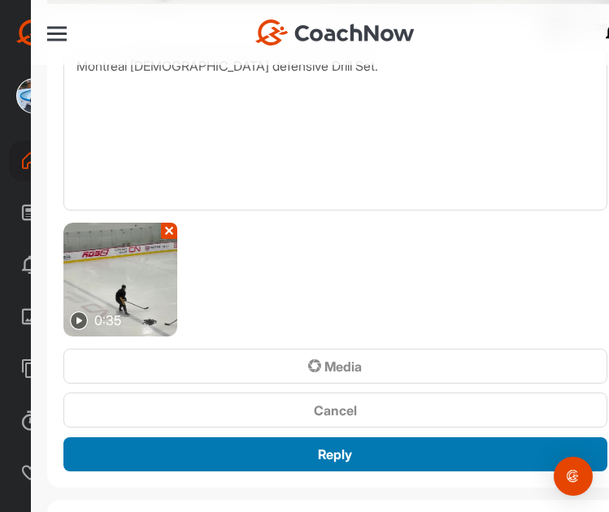
click at [333, 447] on span "Reply" at bounding box center [335, 455] width 34 height 16
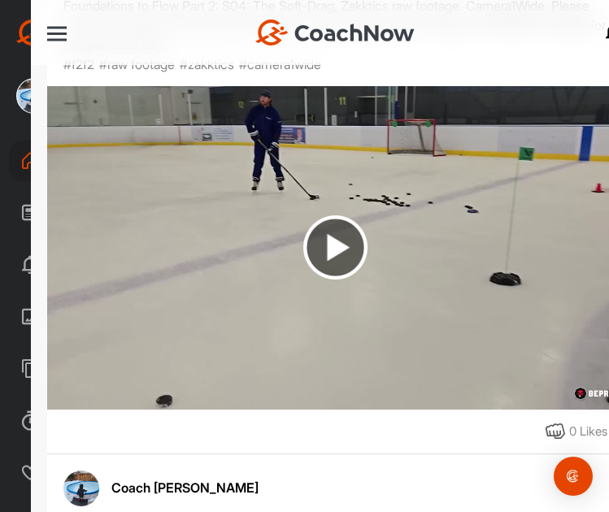
scroll to position [244, 0]
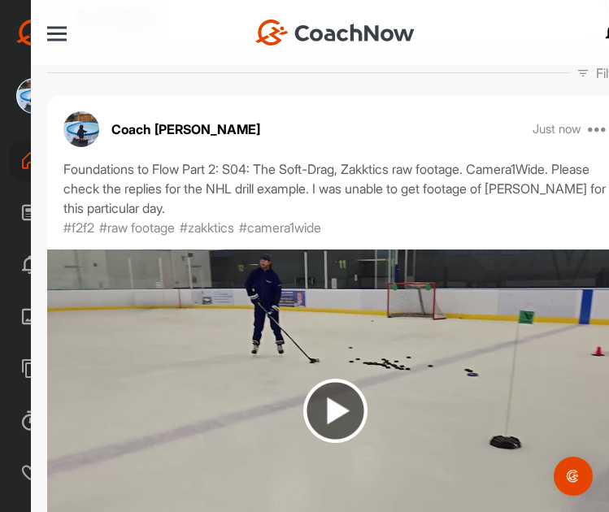
click at [504, 201] on div "Foundations to Flow Part 2: S04: The Soft-Drag, Zakktics raw footage. Camera1Wi…" at bounding box center [335, 188] width 544 height 59
click at [329, 397] on img at bounding box center [335, 411] width 64 height 64
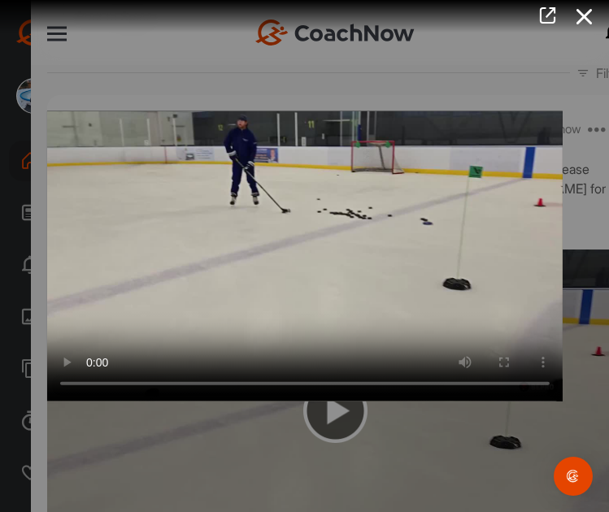
click at [581, 13] on icon at bounding box center [584, 17] width 37 height 30
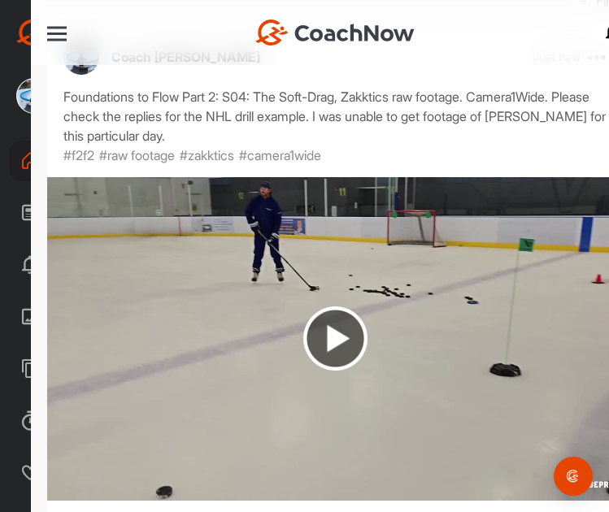
scroll to position [407, 0]
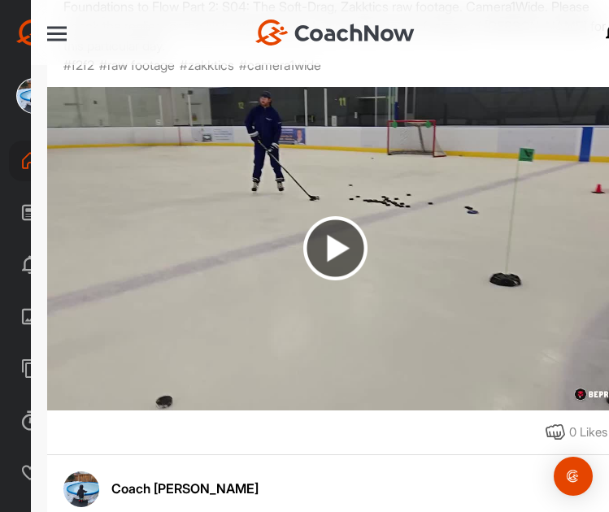
click at [364, 432] on div "0 Likes" at bounding box center [335, 433] width 577 height 20
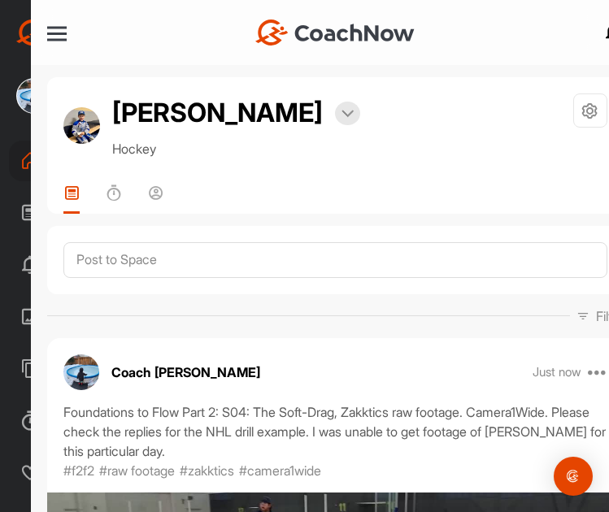
scroll to position [0, 0]
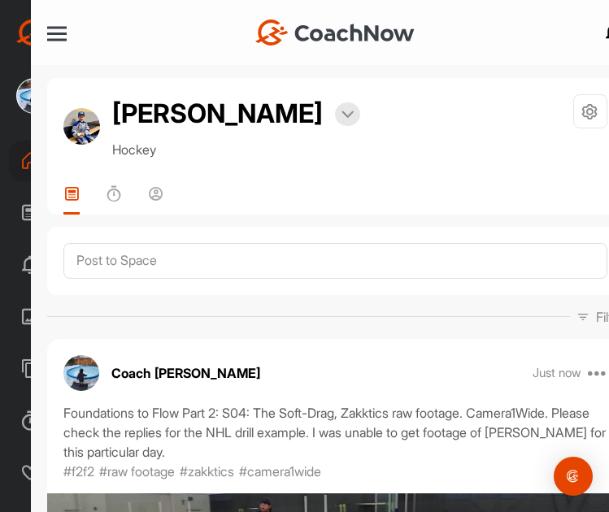
click at [3, 59] on div "Coach Bruce Wayne CoachNow Home Feed Activity Library Templates Schedule Suppor…" at bounding box center [122, 256] width 244 height 512
click at [587, 512] on div at bounding box center [304, 512] width 609 height 0
click at [59, 33] on div at bounding box center [57, 34] width 20 height 2
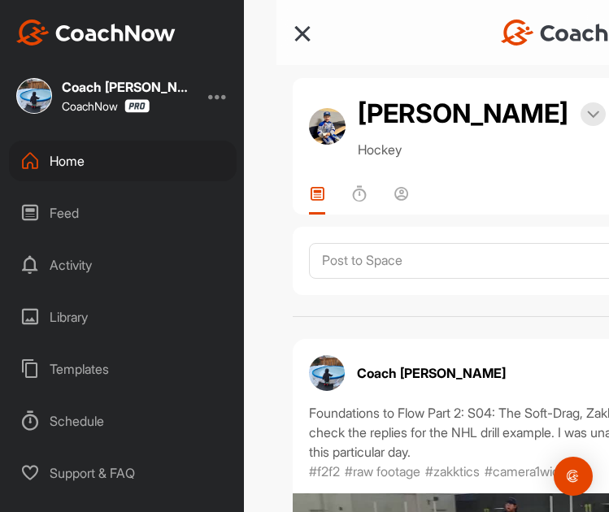
click at [88, 155] on div "Home" at bounding box center [123, 161] width 228 height 41
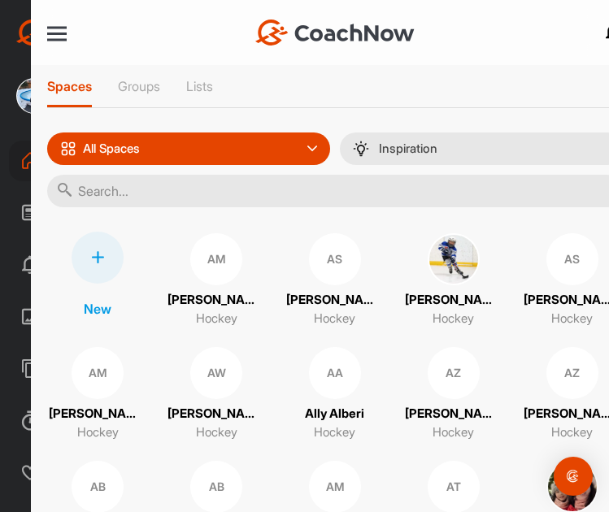
click at [197, 196] on input "text" at bounding box center [335, 191] width 577 height 33
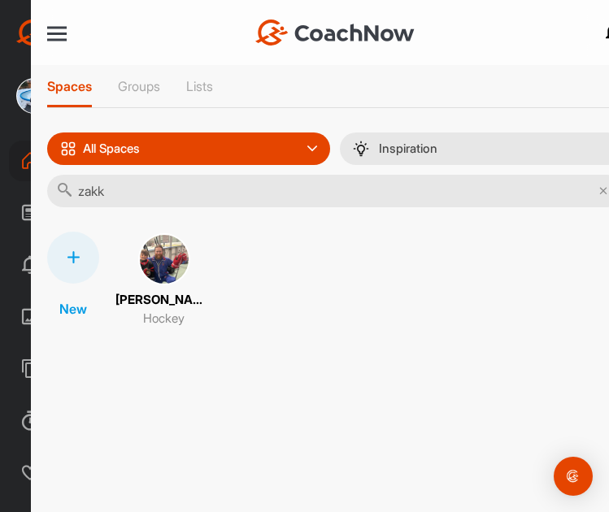
click at [275, 391] on div "Home Notifications Invitations Today Coach Z. posted a video : " Zakktic: The M…" at bounding box center [335, 256] width 609 height 512
drag, startPoint x: 129, startPoint y: 198, endPoint x: 137, endPoint y: 194, distance: 9.8
click at [129, 198] on input "zakk" at bounding box center [335, 191] width 577 height 33
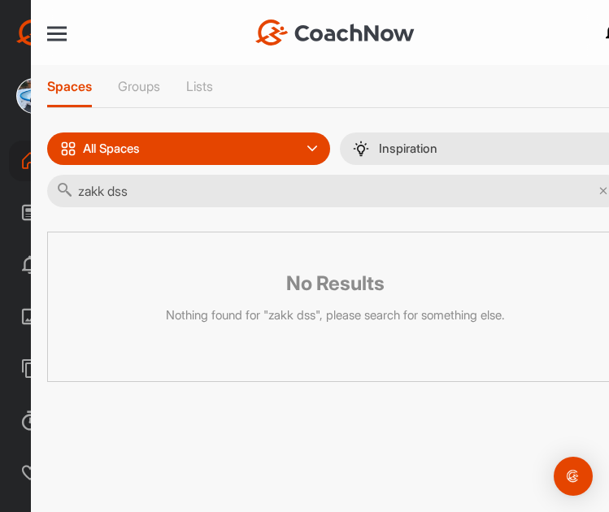
type input "zakk dss"
click at [185, 140] on div "All Spaces" at bounding box center [189, 149] width 284 height 33
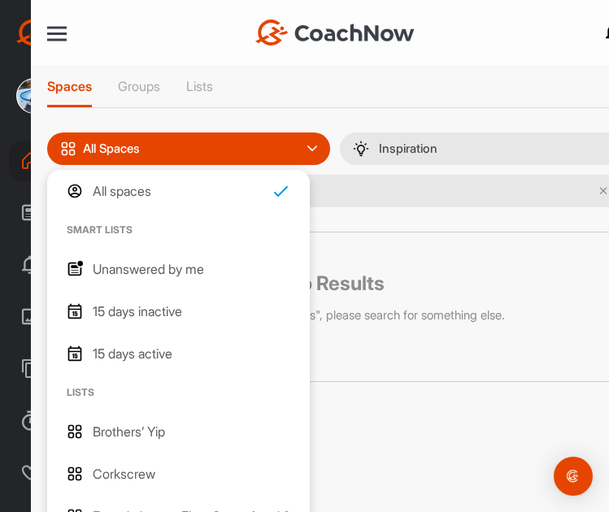
click at [115, 77] on div "Home Notifications Invitations Today Coach Z. posted a video : " Zakktic: The M…" at bounding box center [335, 256] width 609 height 512
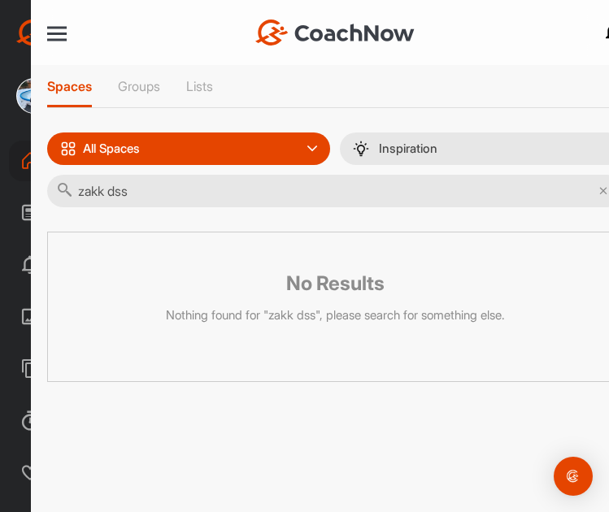
click at [128, 82] on p "Groups" at bounding box center [139, 86] width 42 height 16
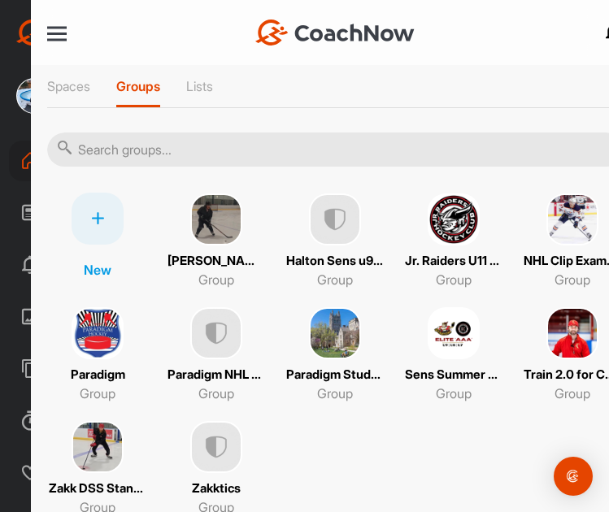
click at [133, 154] on input "text" at bounding box center [335, 150] width 577 height 34
click at [358, 436] on div "New Bruce DSS Standards Group Halton Sens u9 Red/Black Teams Group Jr. Raiders …" at bounding box center [335, 355] width 577 height 325
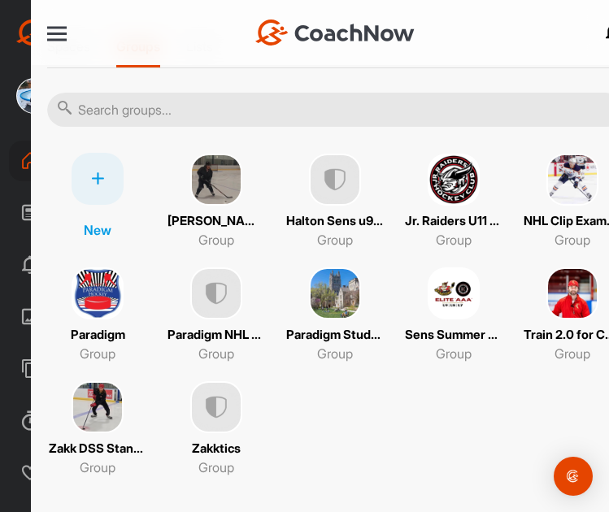
scroll to position [59, 0]
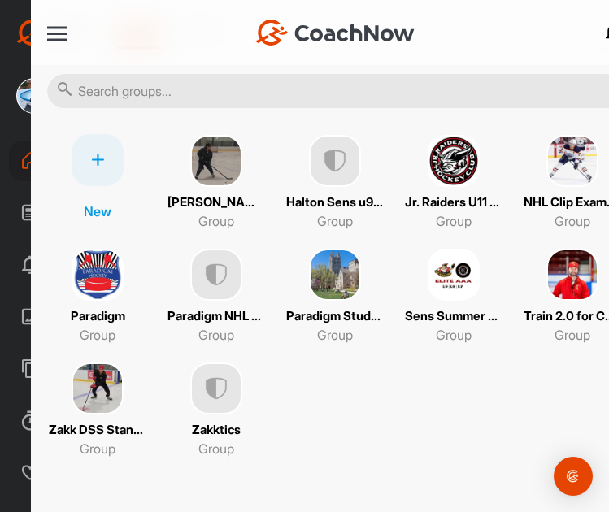
click at [111, 389] on img at bounding box center [98, 389] width 52 height 52
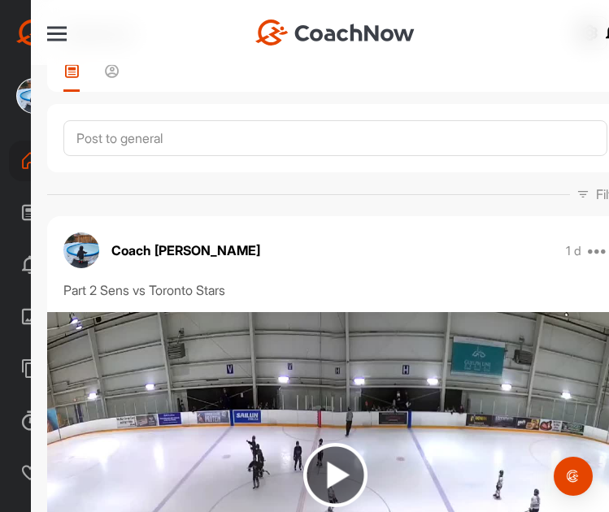
scroll to position [81, 0]
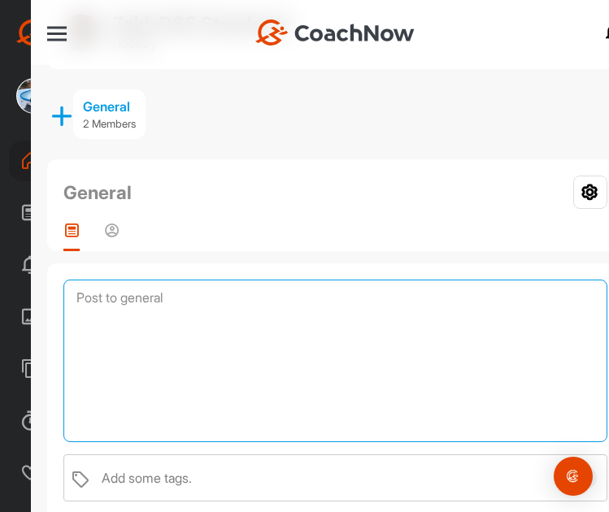
click at [180, 294] on textarea at bounding box center [335, 361] width 544 height 163
paste textarea "Foundations to Flow Part 2: S04: The Soft-Drag, Zakktics raw footage. Camera1Wi…"
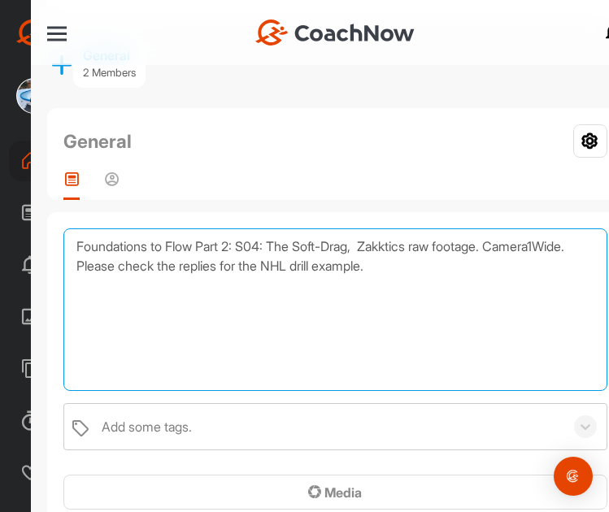
scroll to position [163, 0]
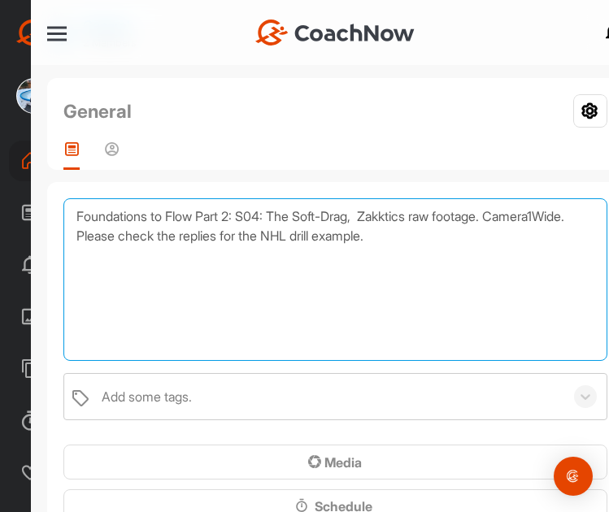
drag, startPoint x: 491, startPoint y: 239, endPoint x: 171, endPoint y: 229, distance: 320.6
click at [171, 229] on textarea "Foundations to Flow Part 2: S04: The Soft-Drag, Zakktics raw footage. Camera1Wi…" at bounding box center [335, 279] width 544 height 163
click at [247, 287] on textarea "Foundations to Flow Part 2: S04: The Soft-Drag, Zakktics raw footage. Camera1Wi…" at bounding box center [335, 279] width 544 height 163
type textarea "Foundations to Flow Part 2: S04: The Soft-Drag, Zakktics raw footage. Camera1Wi…"
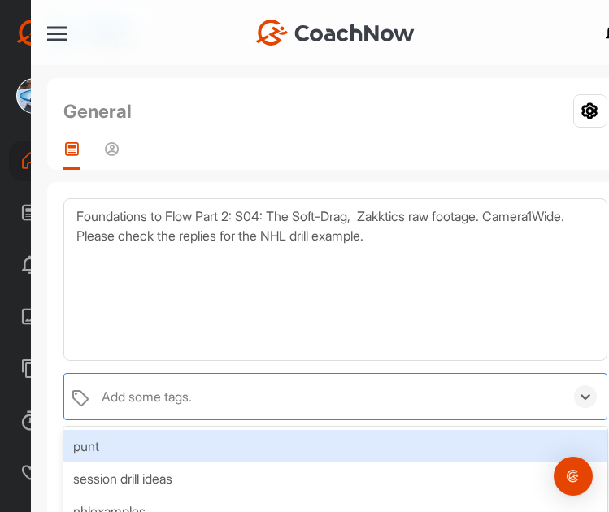
click at [157, 400] on div "Add some tags." at bounding box center [147, 397] width 90 height 20
type input "f2f"
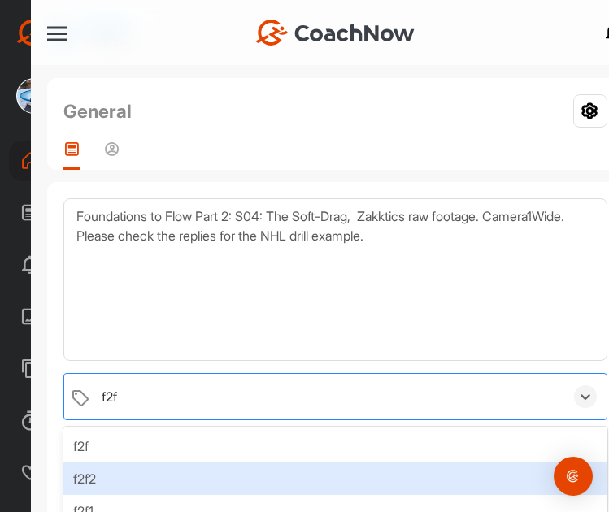
click at [104, 473] on div "f2f2" at bounding box center [335, 479] width 544 height 33
type input "raw"
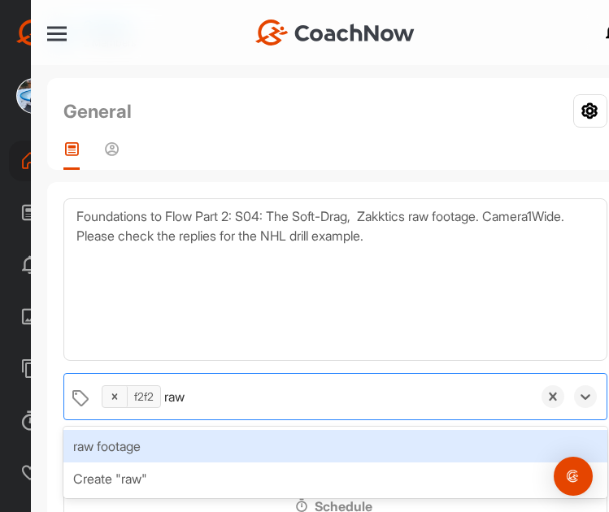
click at [133, 447] on div "raw footage" at bounding box center [335, 446] width 544 height 33
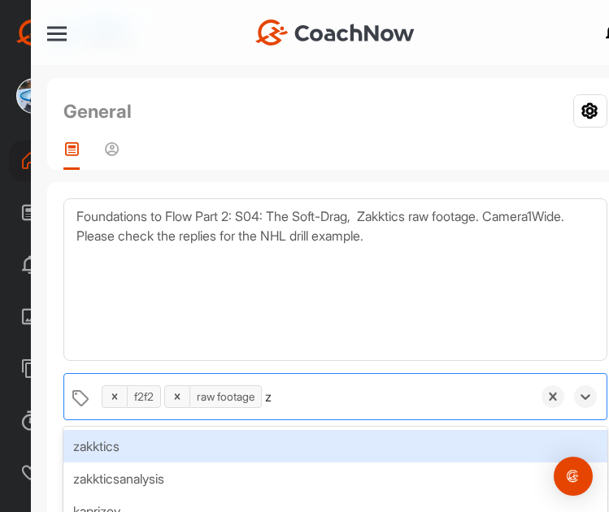
type input "za"
click at [155, 443] on div "zakktics" at bounding box center [335, 446] width 544 height 33
type input "camer"
click at [155, 443] on div "camera1wide" at bounding box center [335, 446] width 544 height 33
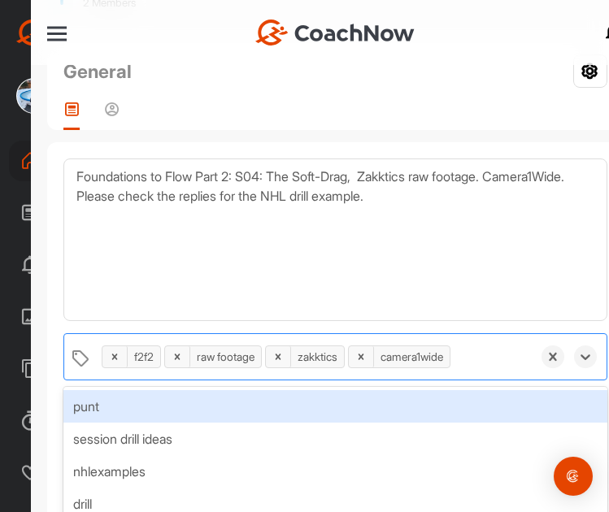
scroll to position [325, 0]
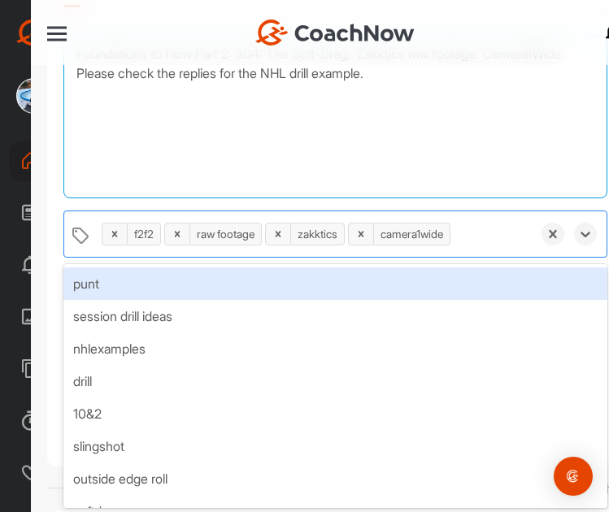
click at [321, 159] on textarea "Foundations to Flow Part 2: S04: The Soft-Drag, Zakktics raw footage. Camera1Wi…" at bounding box center [335, 117] width 544 height 163
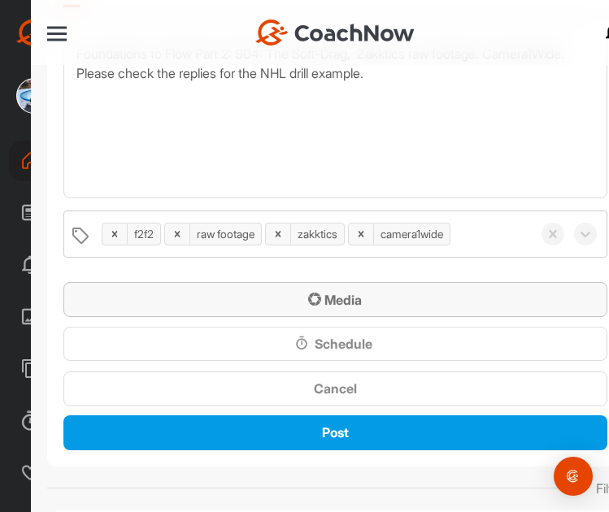
click at [259, 303] on div "Media" at bounding box center [335, 300] width 518 height 20
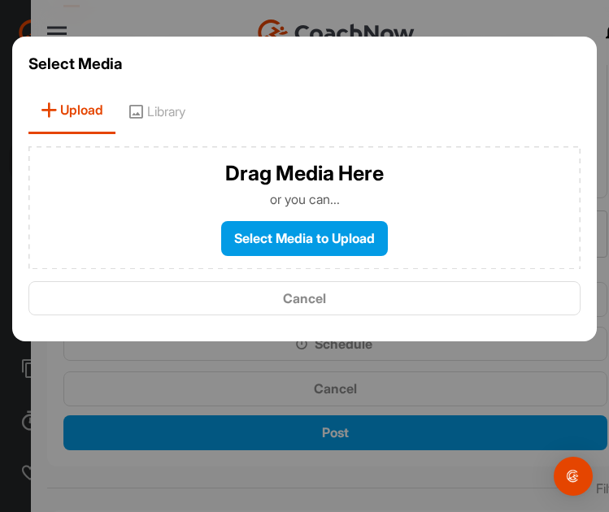
click at [174, 104] on span "Library" at bounding box center [156, 111] width 82 height 46
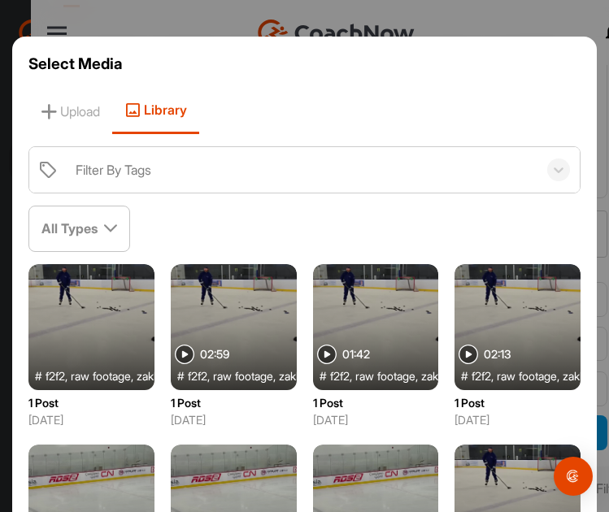
click at [109, 305] on div at bounding box center [91, 327] width 126 height 126
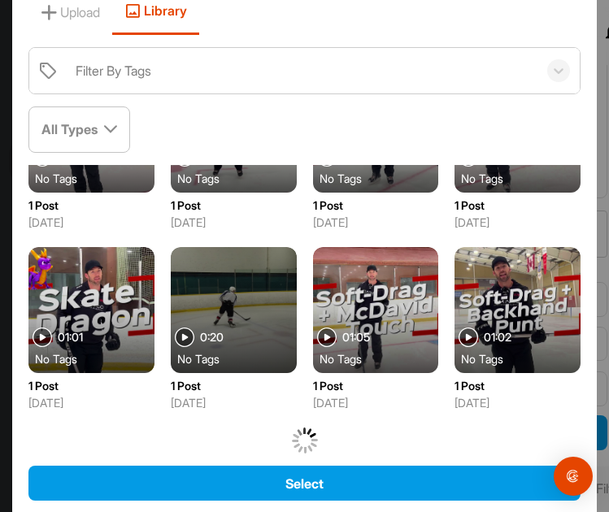
scroll to position [198, 0]
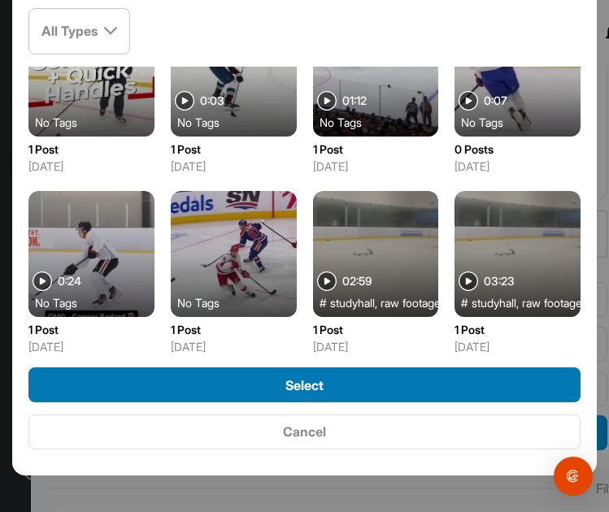
click at [408, 381] on div "Select" at bounding box center [304, 386] width 526 height 20
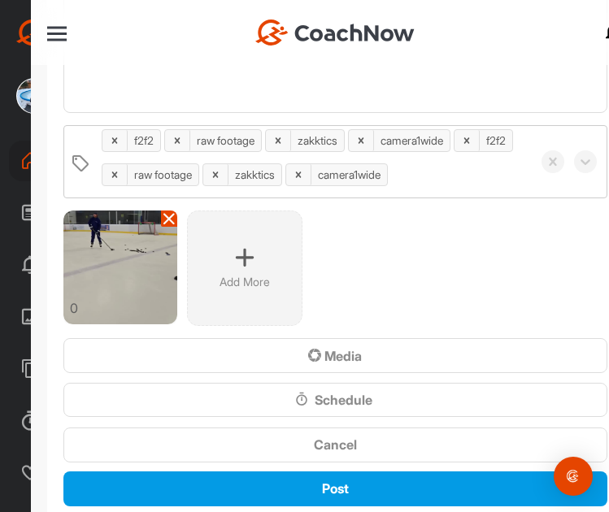
scroll to position [488, 0]
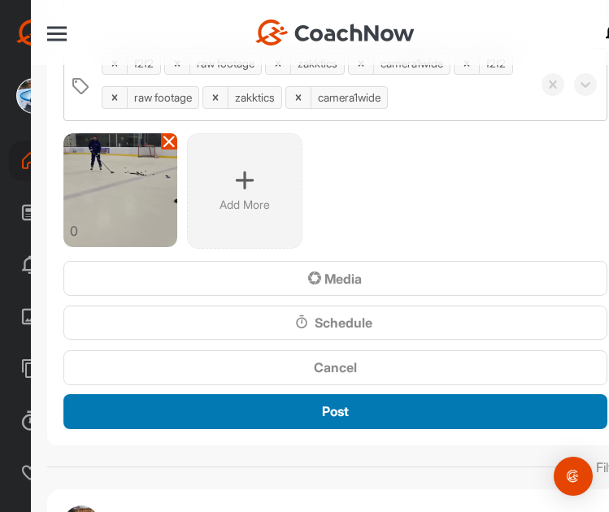
click at [345, 403] on div "Post" at bounding box center [335, 412] width 518 height 20
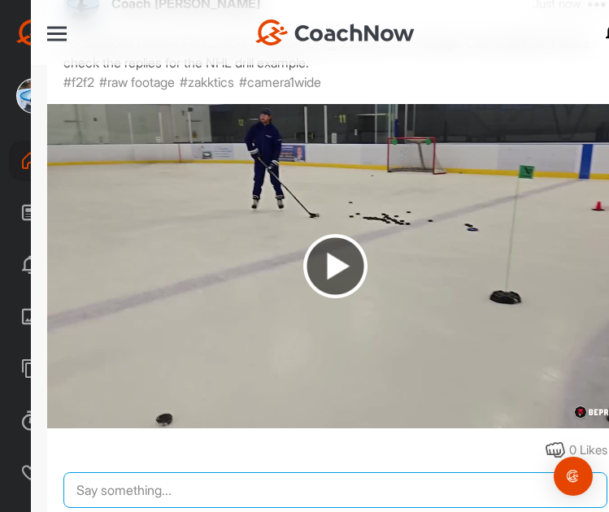
click at [299, 480] on textarea at bounding box center [335, 491] width 544 height 36
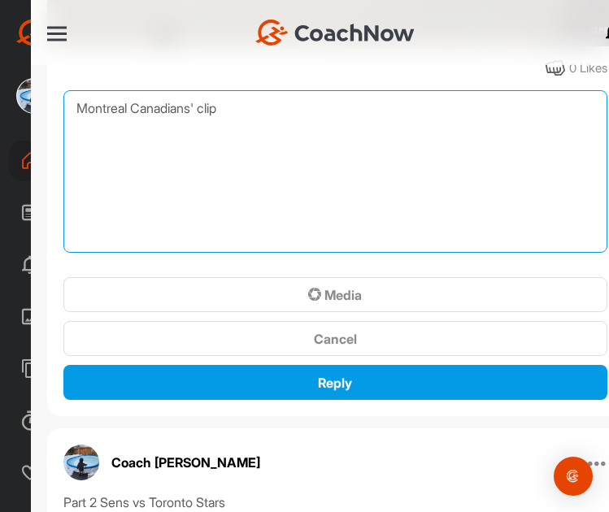
scroll to position [976, 0]
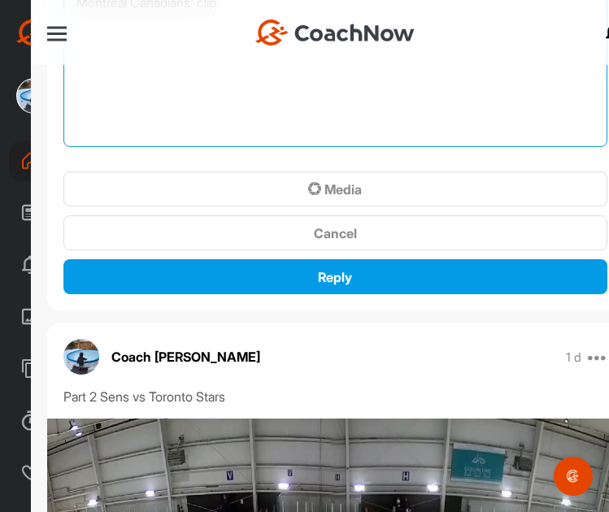
type textarea "Montreal Canadians' clip"
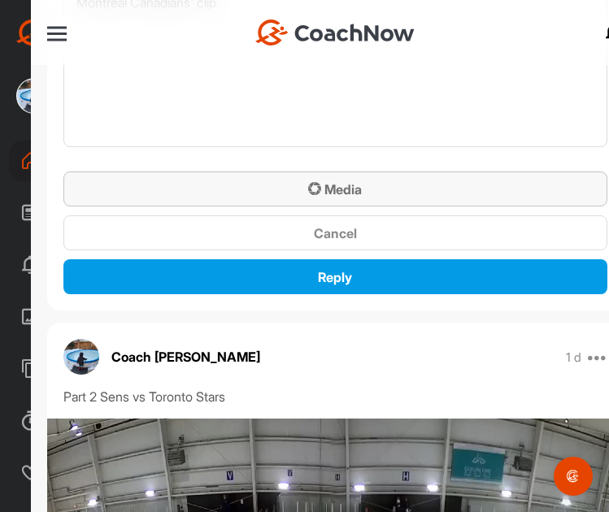
click at [364, 183] on div "Media" at bounding box center [335, 190] width 518 height 20
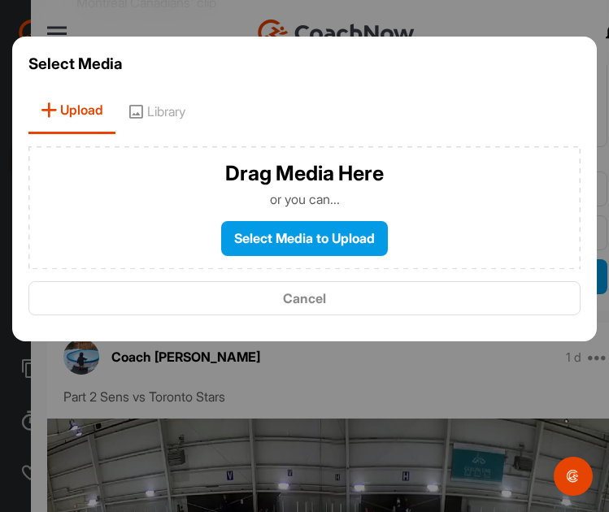
click at [171, 112] on span "Library" at bounding box center [156, 111] width 82 height 46
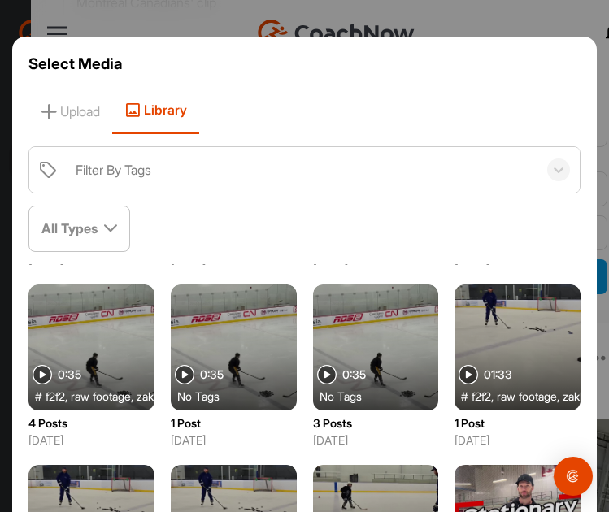
scroll to position [163, 0]
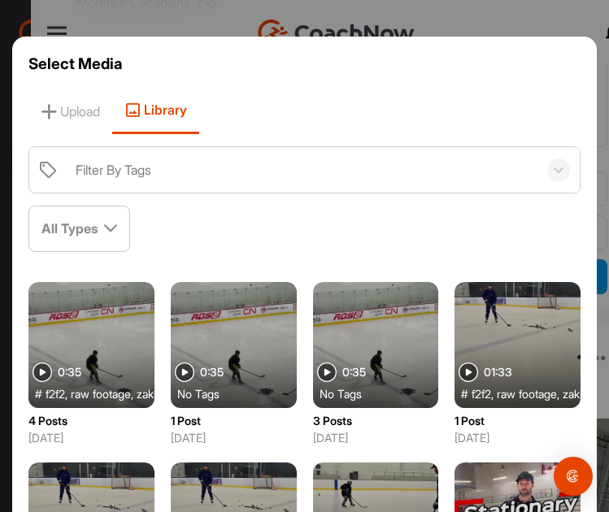
click at [155, 338] on div at bounding box center [91, 345] width 126 height 126
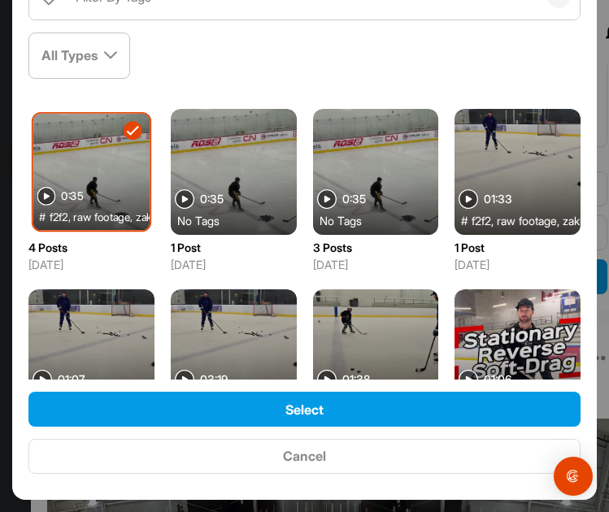
scroll to position [198, 0]
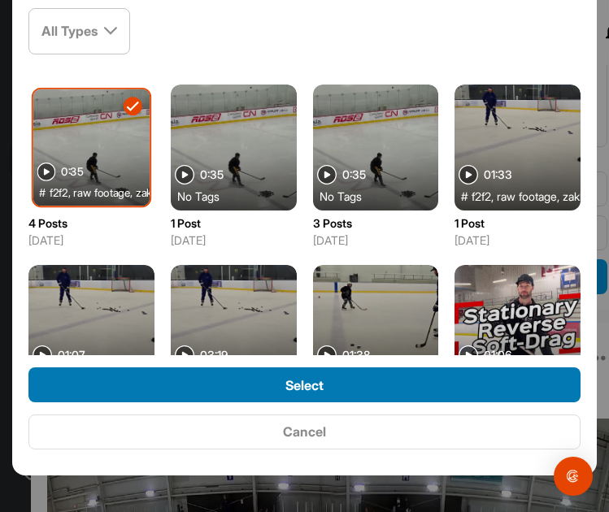
click at [329, 386] on div "Select" at bounding box center [304, 386] width 526 height 20
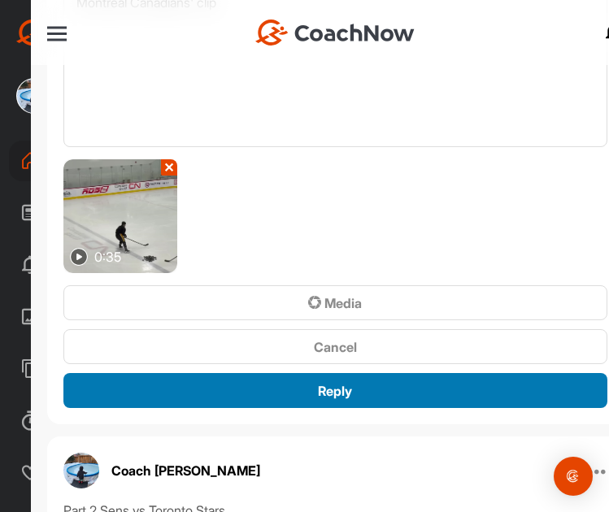
click at [296, 390] on div "Reply" at bounding box center [335, 391] width 518 height 20
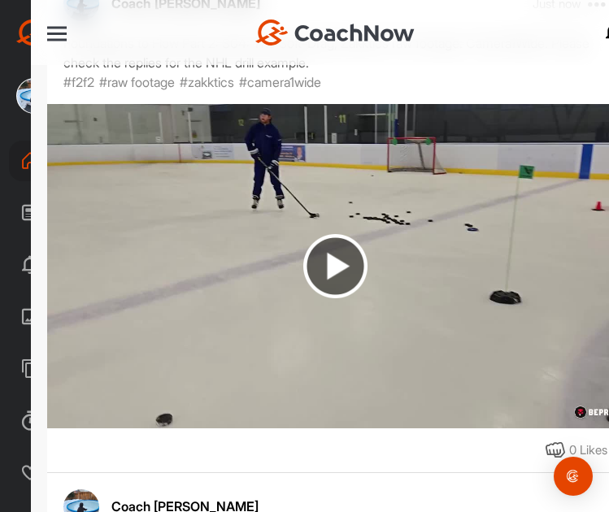
scroll to position [732, 0]
